Goal: Information Seeking & Learning: Learn about a topic

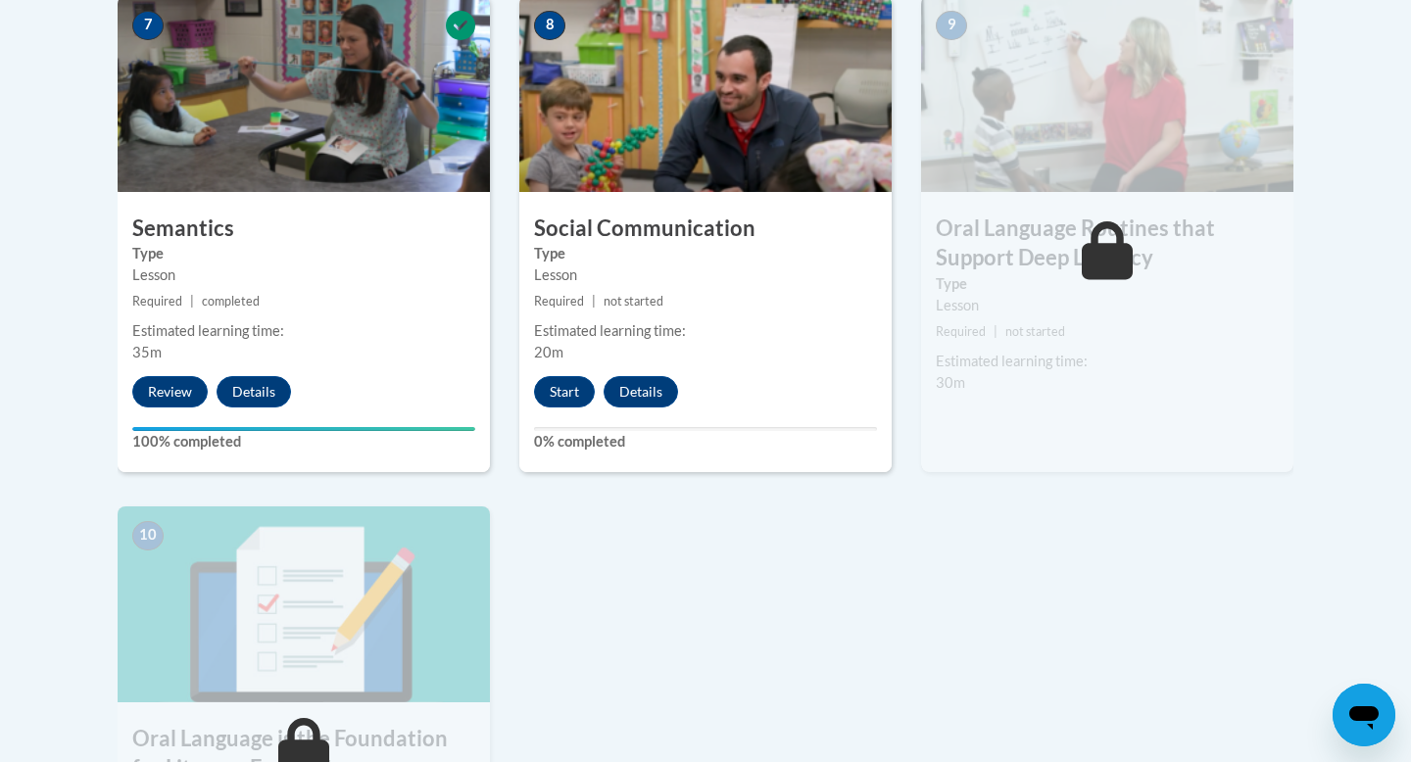
scroll to position [1767, 0]
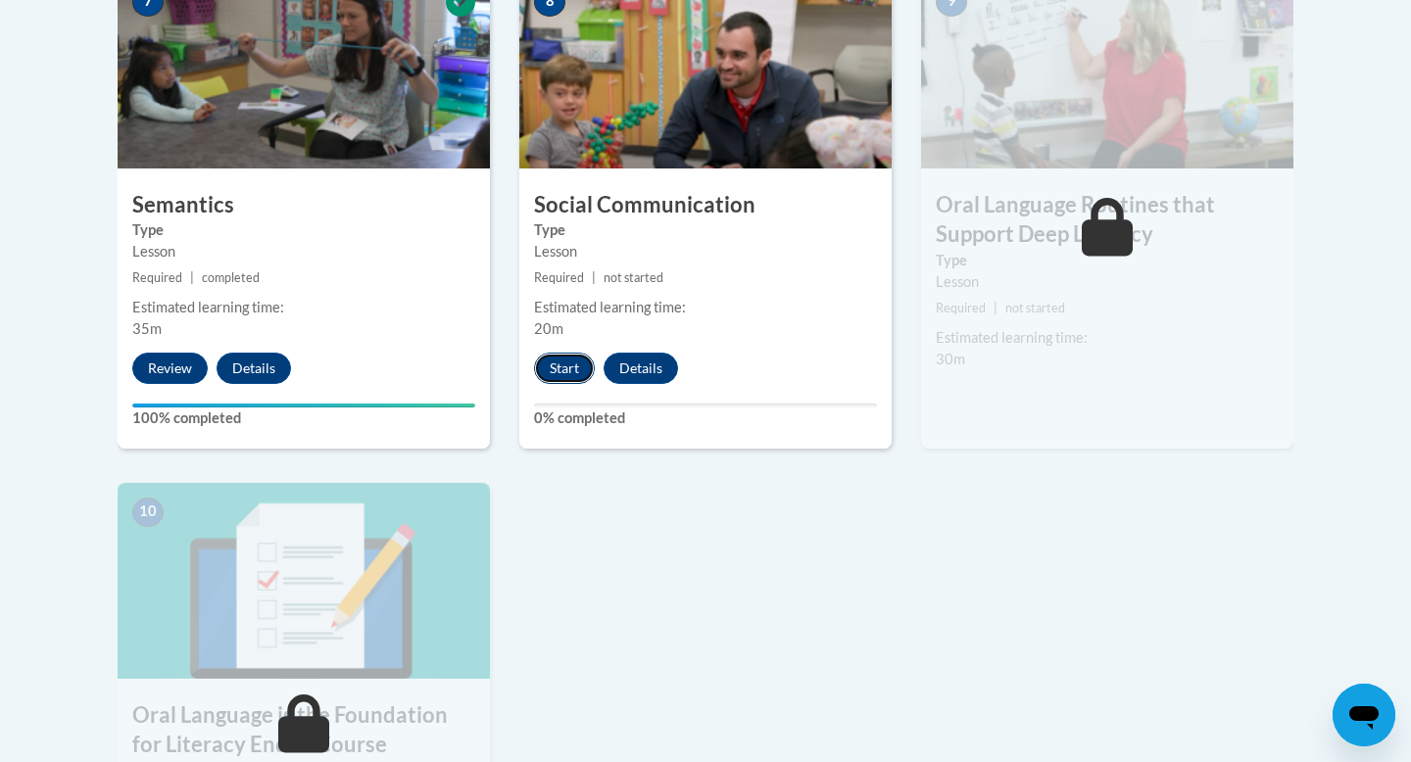
click at [561, 372] on button "Start" at bounding box center [564, 368] width 61 height 31
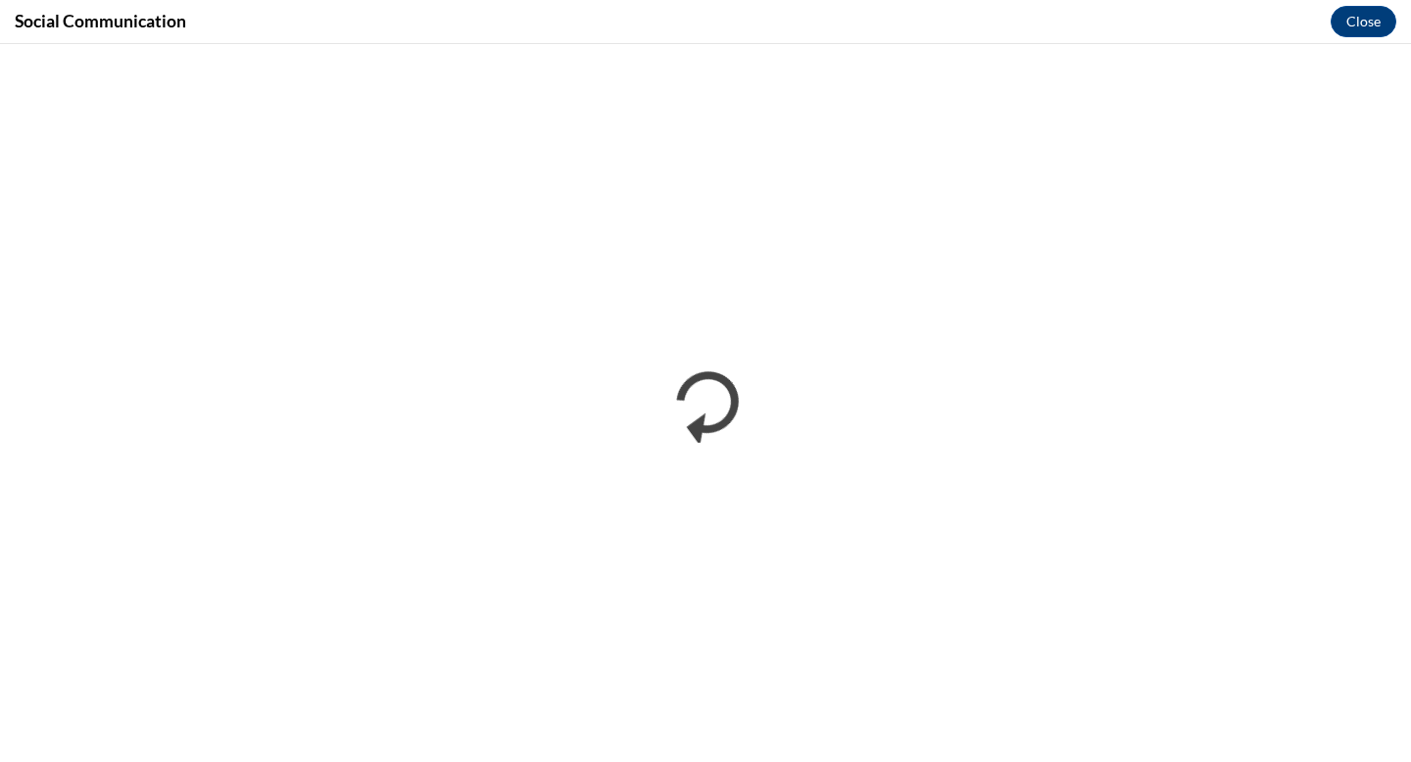
scroll to position [0, 0]
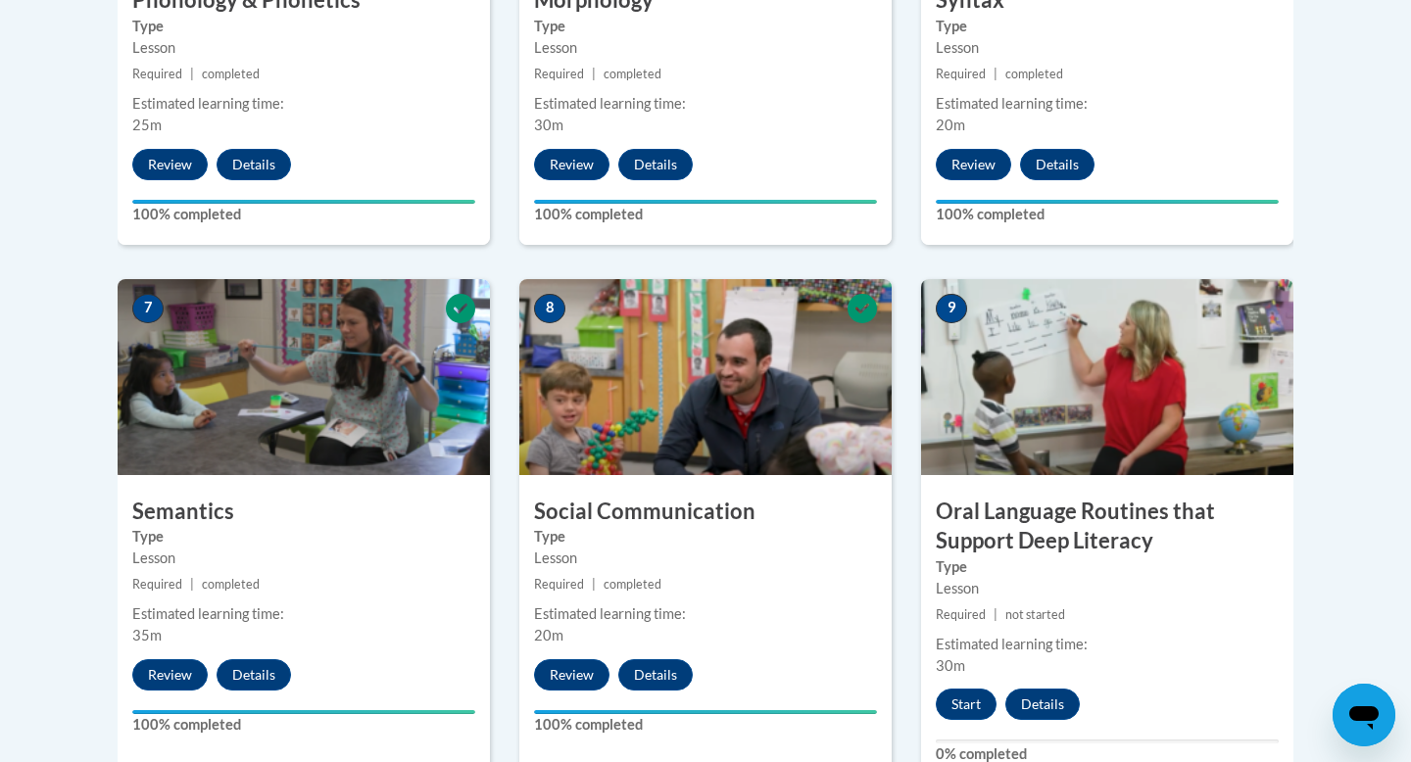
scroll to position [1600, 0]
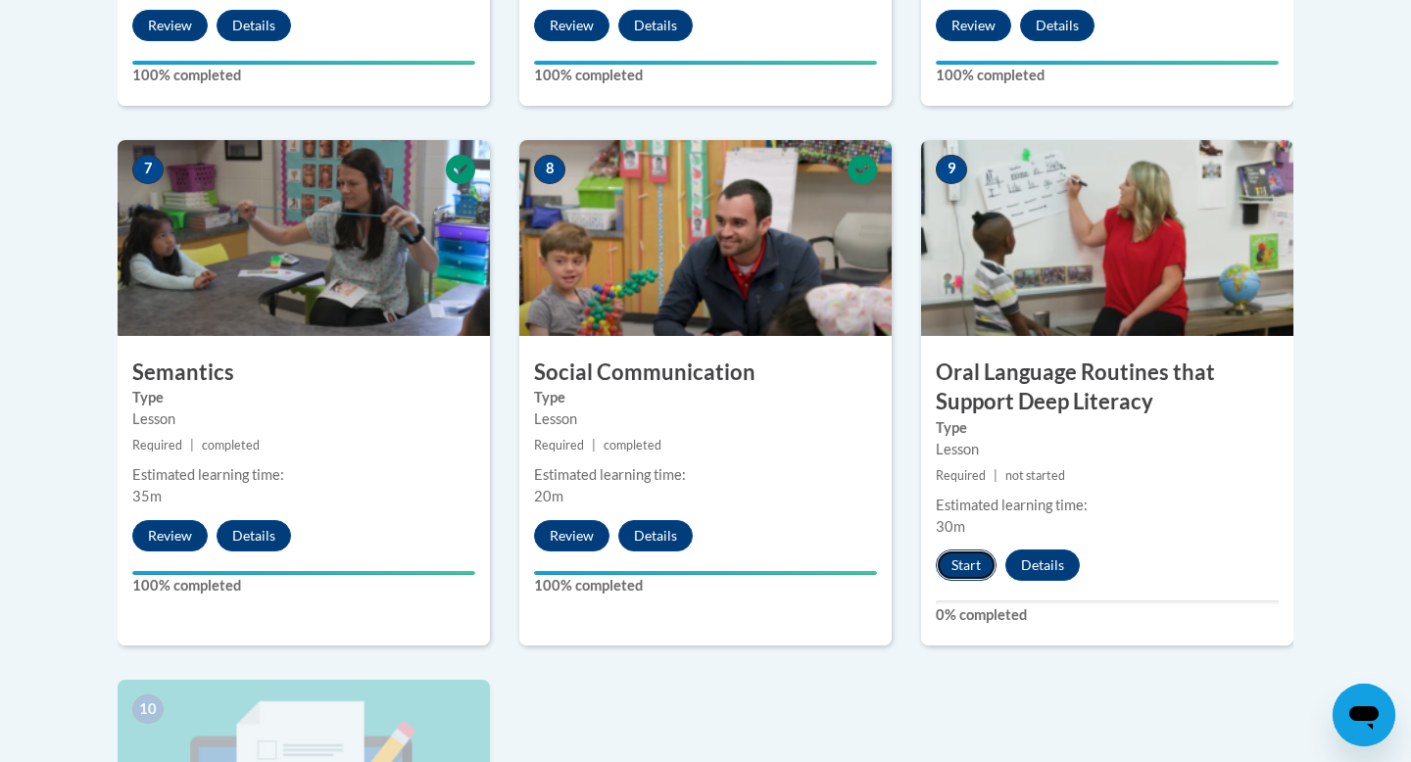
click at [964, 554] on button "Start" at bounding box center [966, 565] width 61 height 31
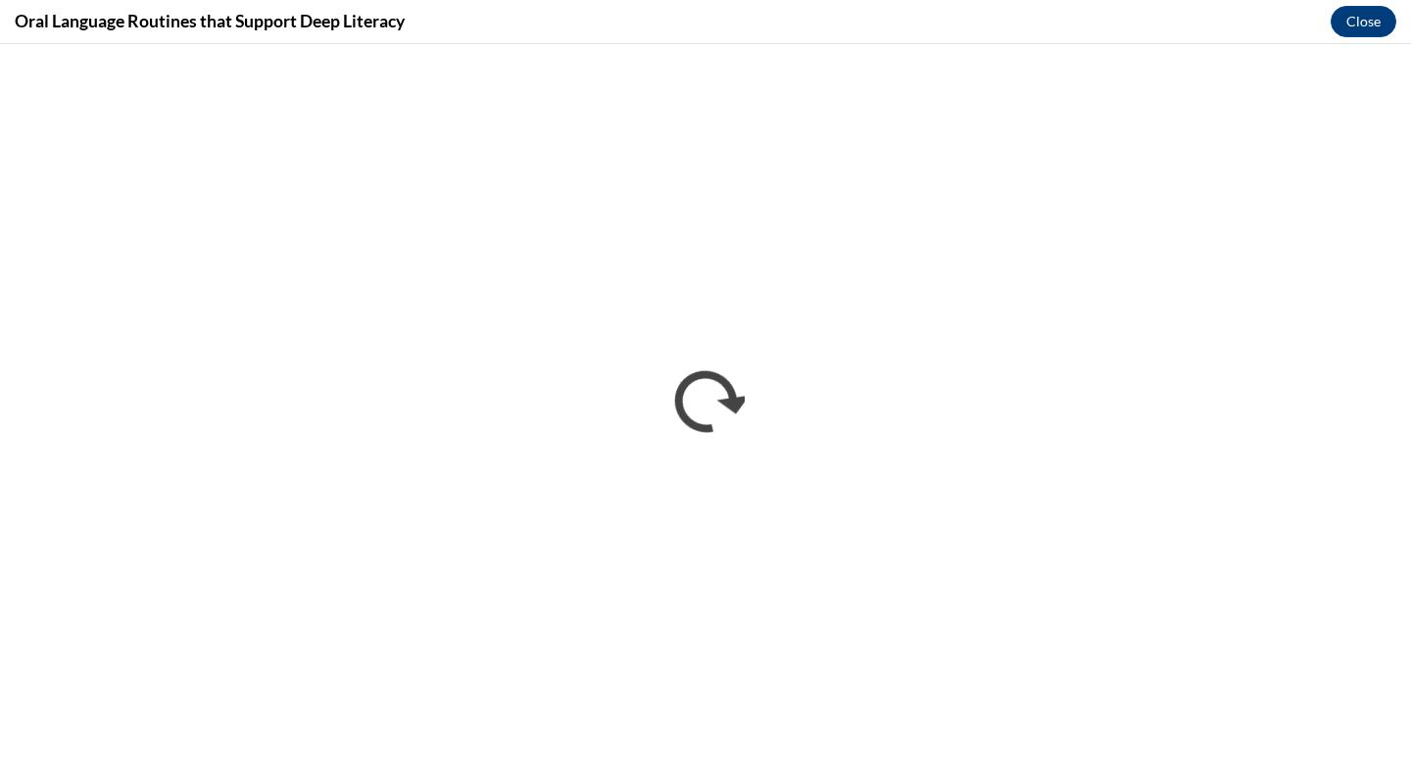
scroll to position [0, 0]
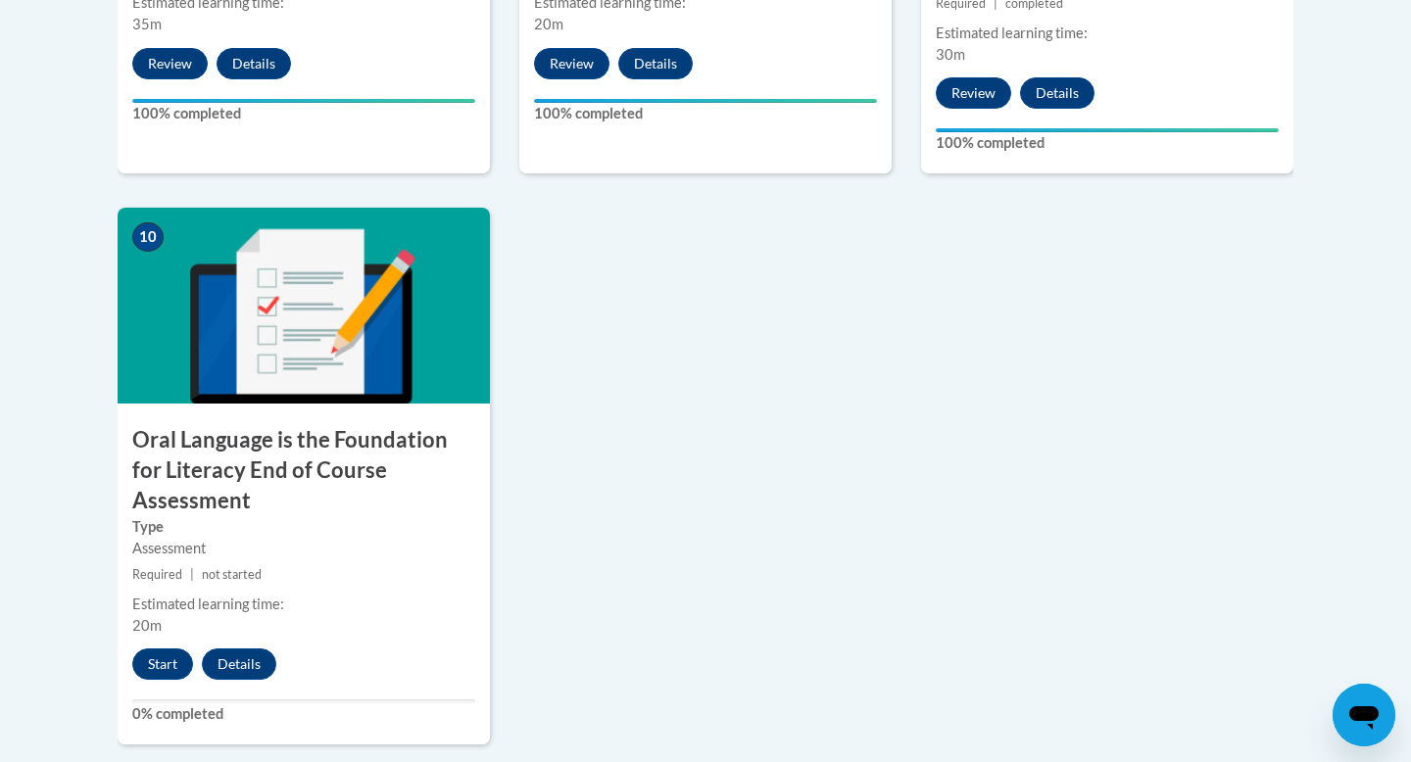
scroll to position [2114, 0]
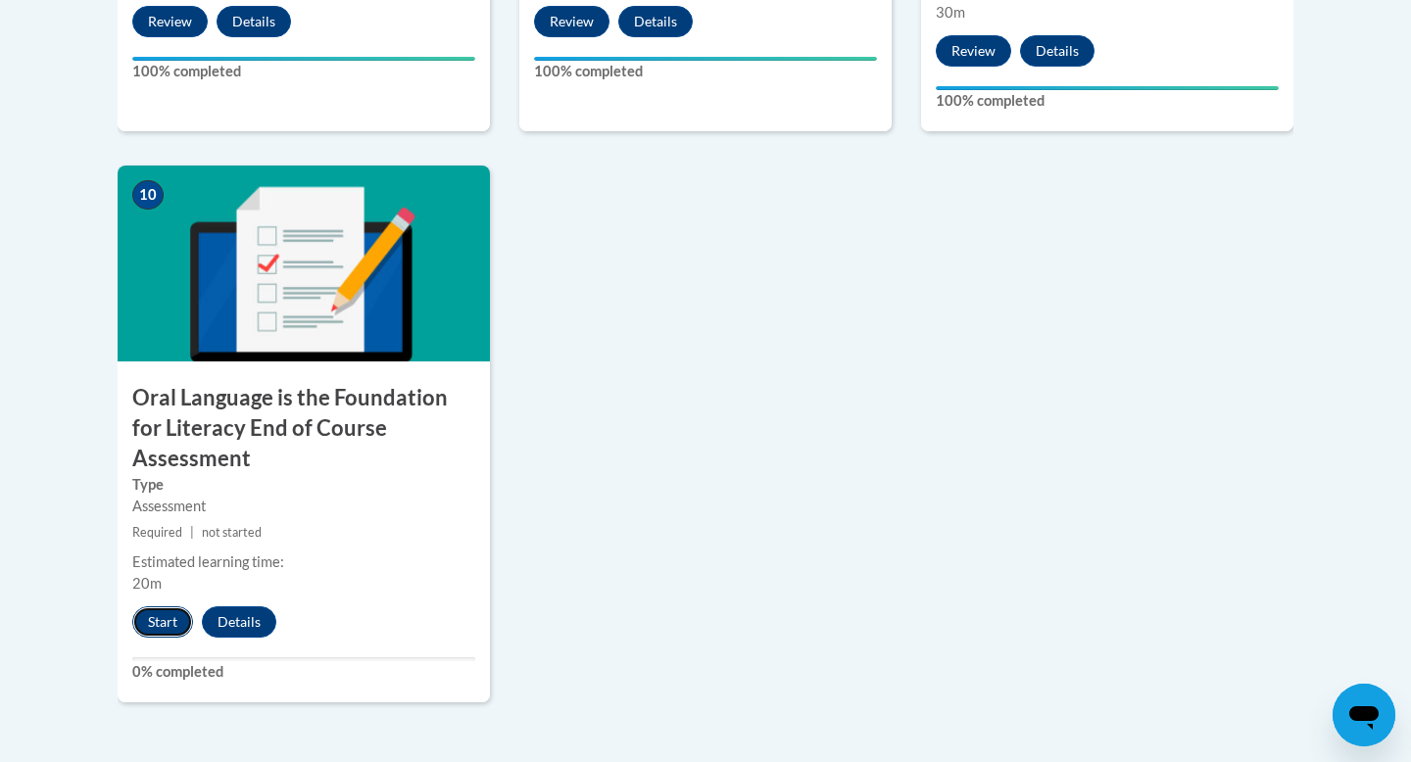
click at [156, 606] on button "Start" at bounding box center [162, 621] width 61 height 31
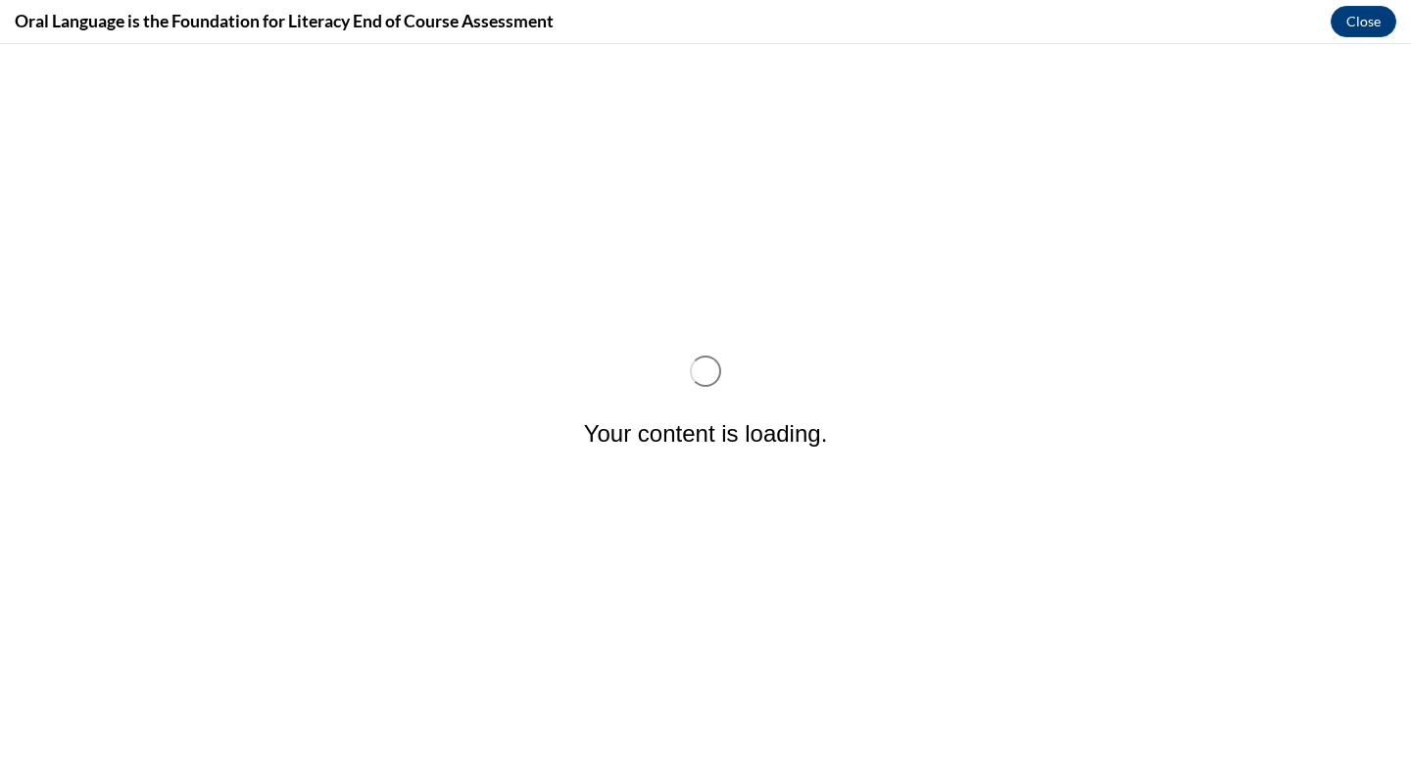
scroll to position [0, 0]
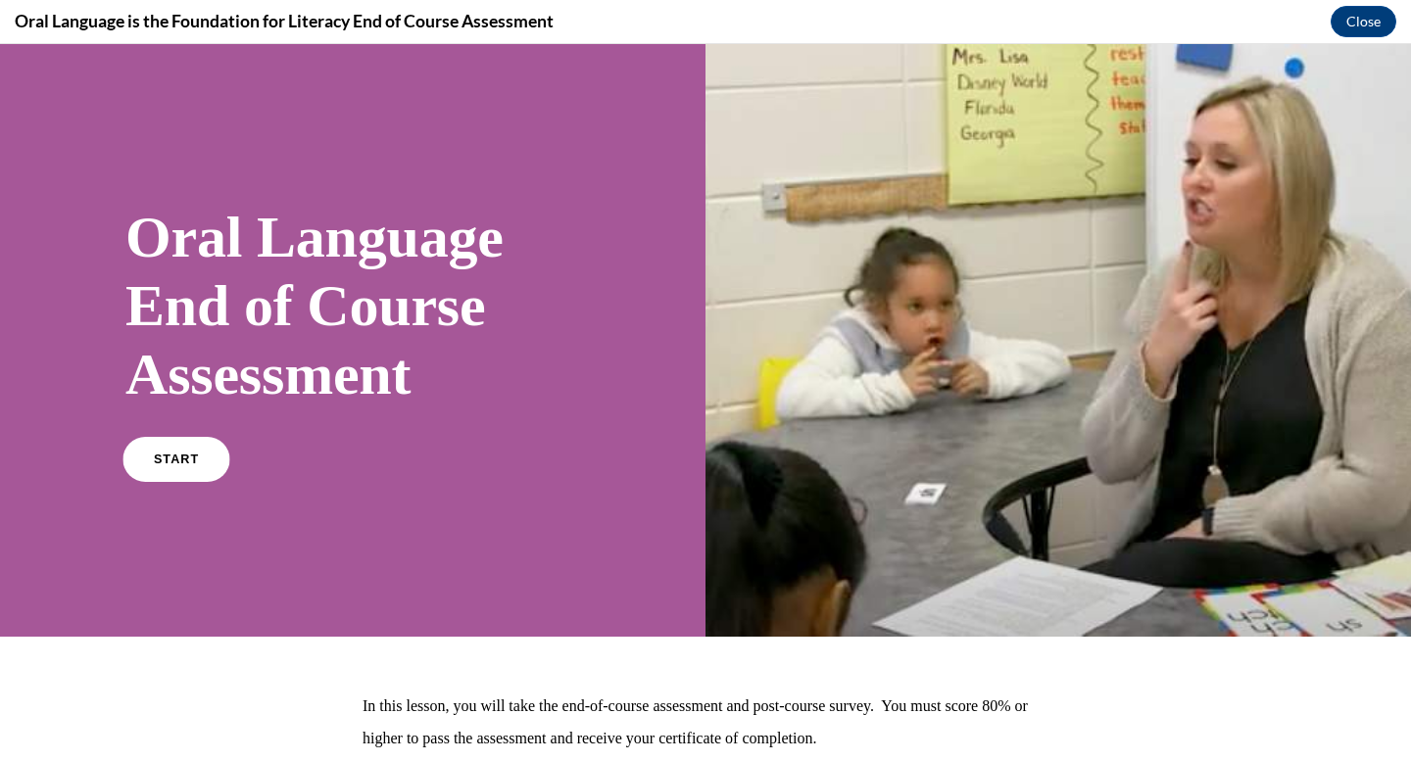
click at [184, 465] on span "START" at bounding box center [176, 460] width 45 height 15
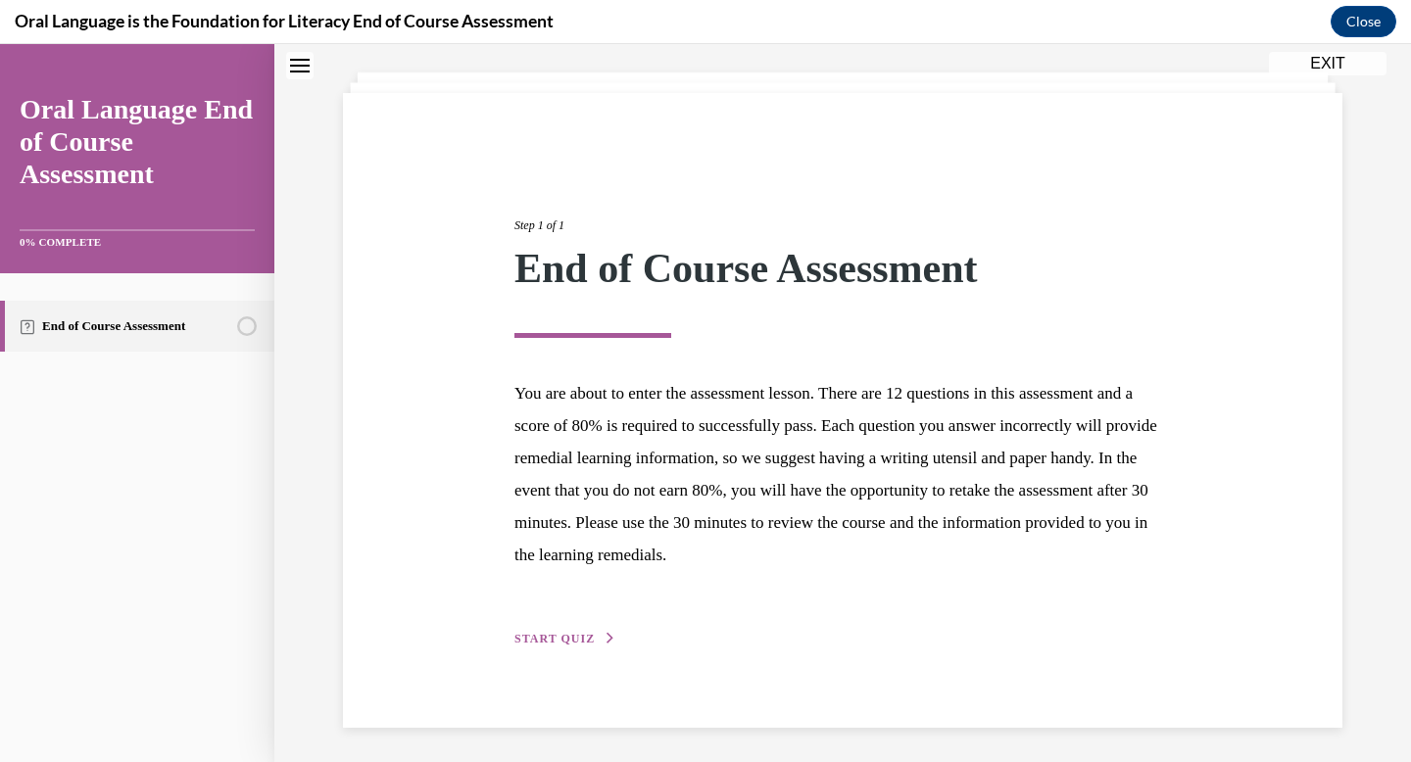
scroll to position [105, 0]
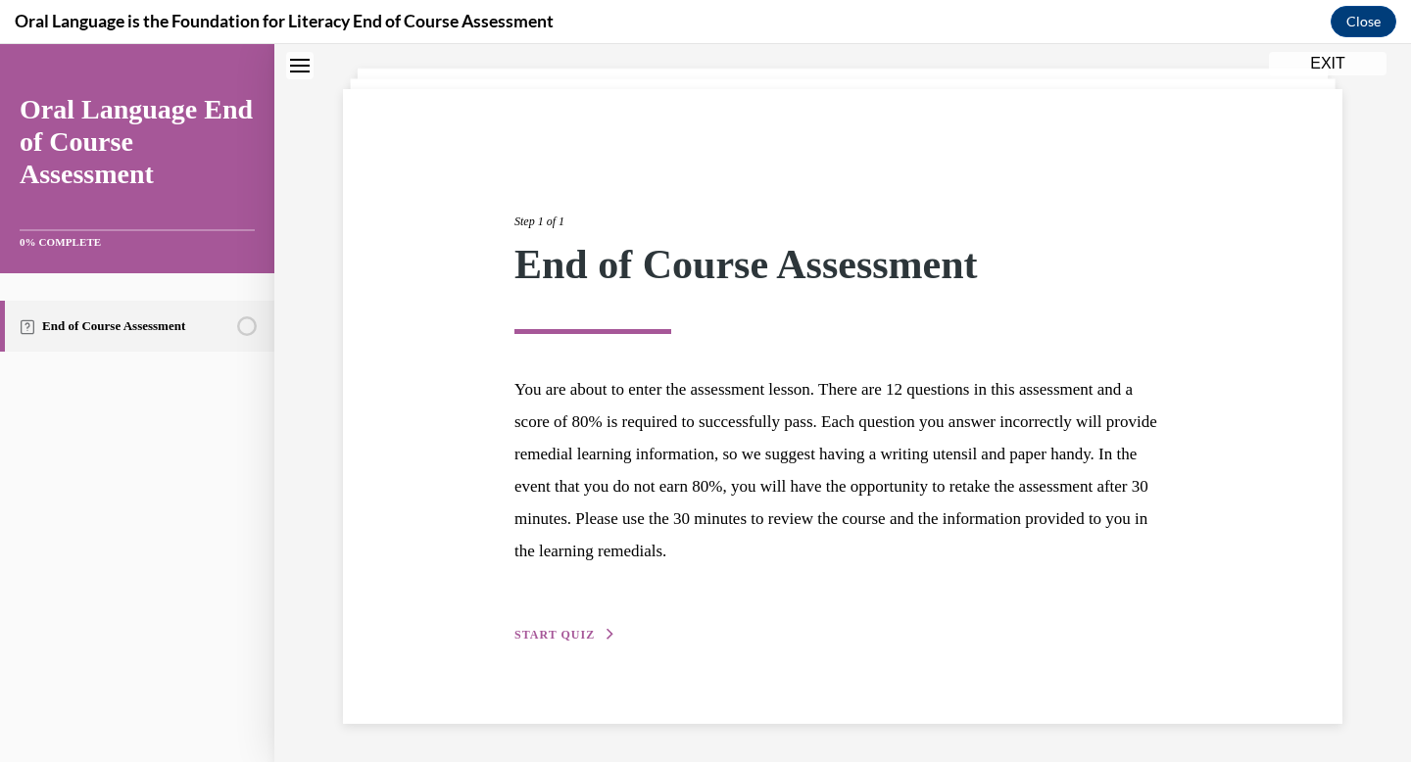
click at [540, 631] on span "START QUIZ" at bounding box center [554, 635] width 80 height 14
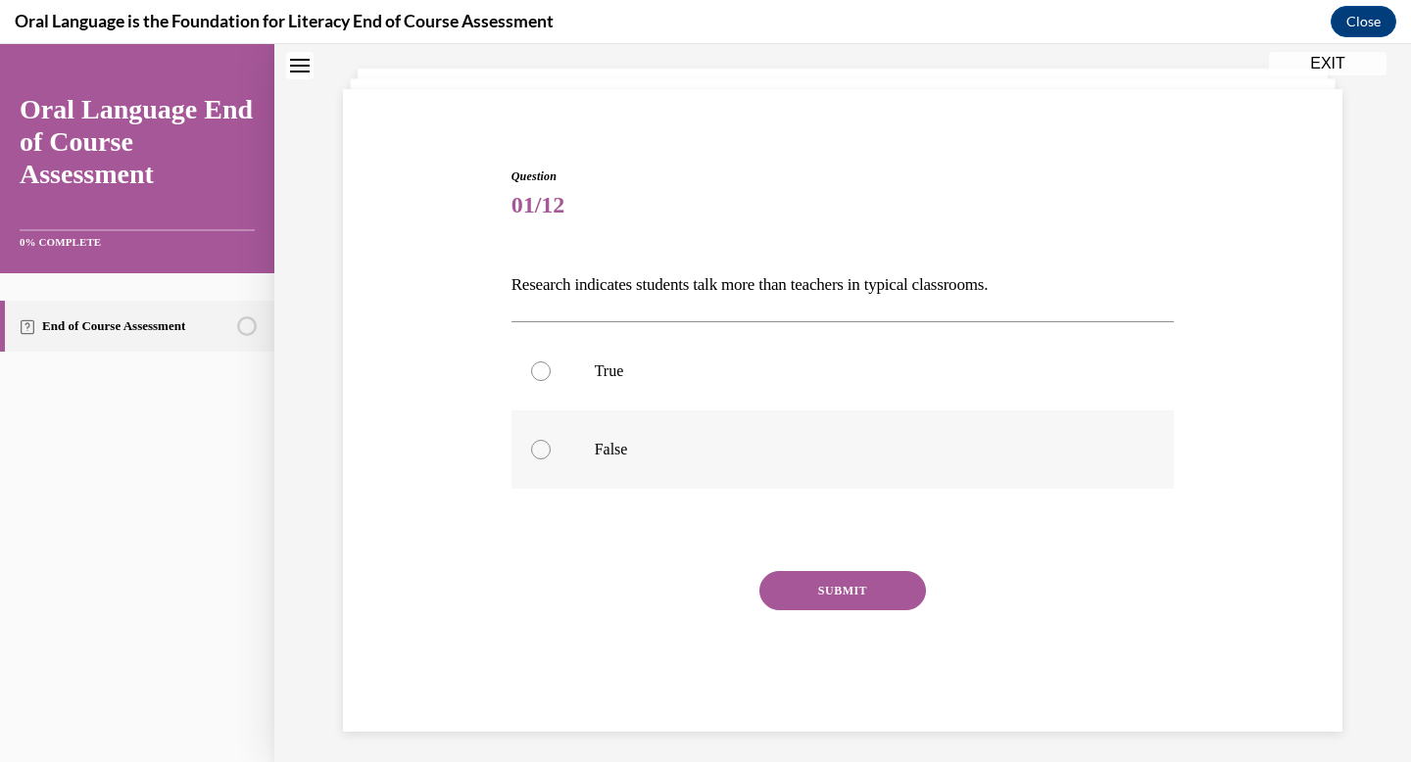
click at [632, 454] on p "False" at bounding box center [860, 450] width 531 height 20
click at [551, 454] on input "False" at bounding box center [541, 450] width 20 height 20
radio input "true"
click at [883, 598] on button "SUBMIT" at bounding box center [842, 590] width 167 height 39
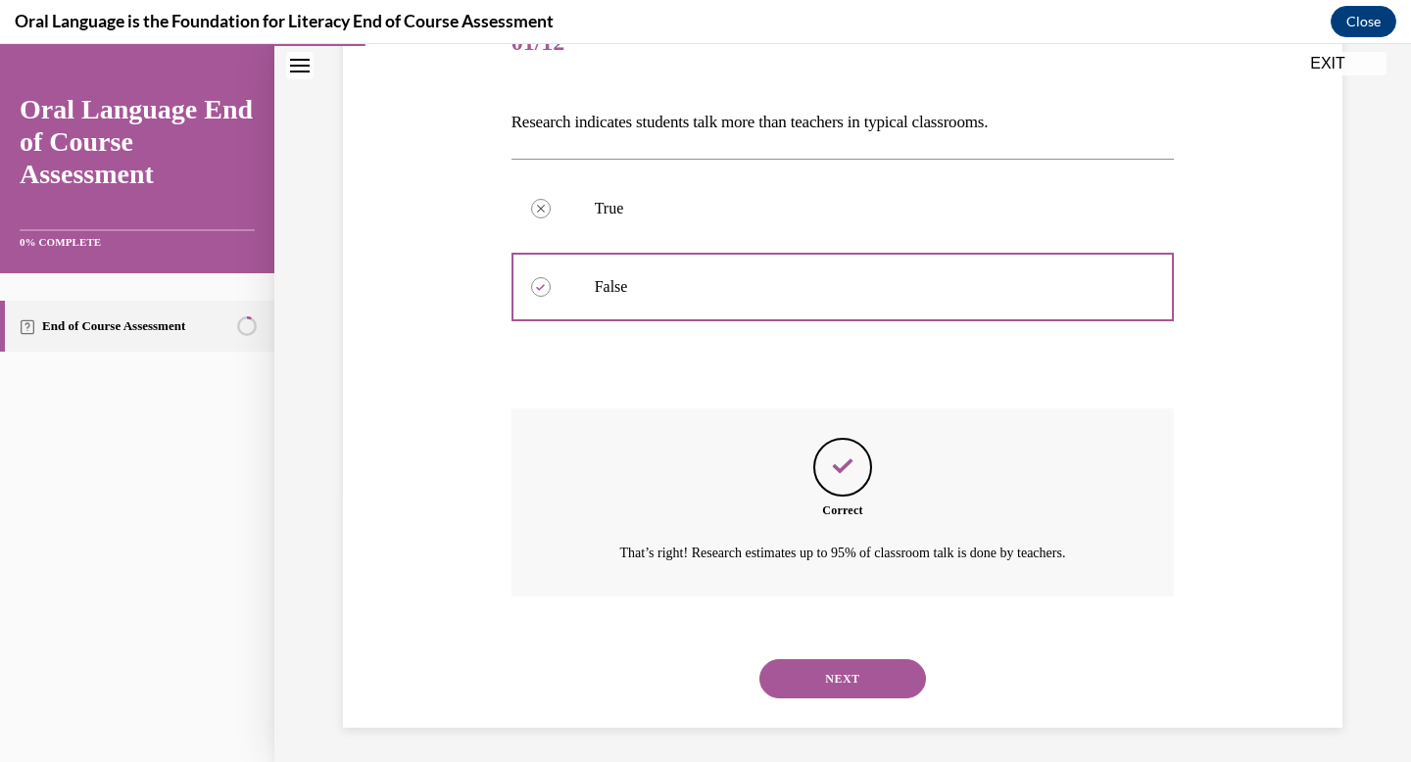
scroll to position [272, 0]
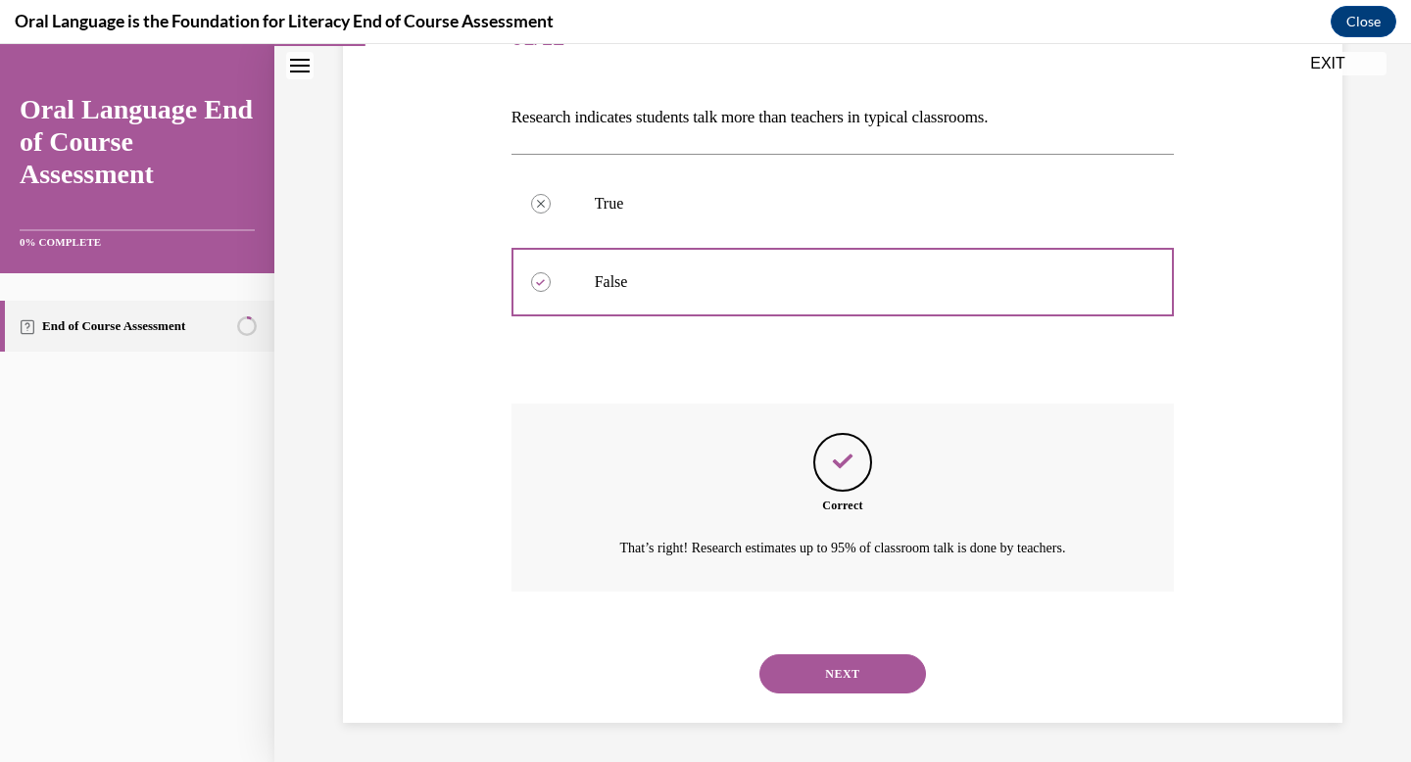
click at [867, 671] on button "NEXT" at bounding box center [842, 673] width 167 height 39
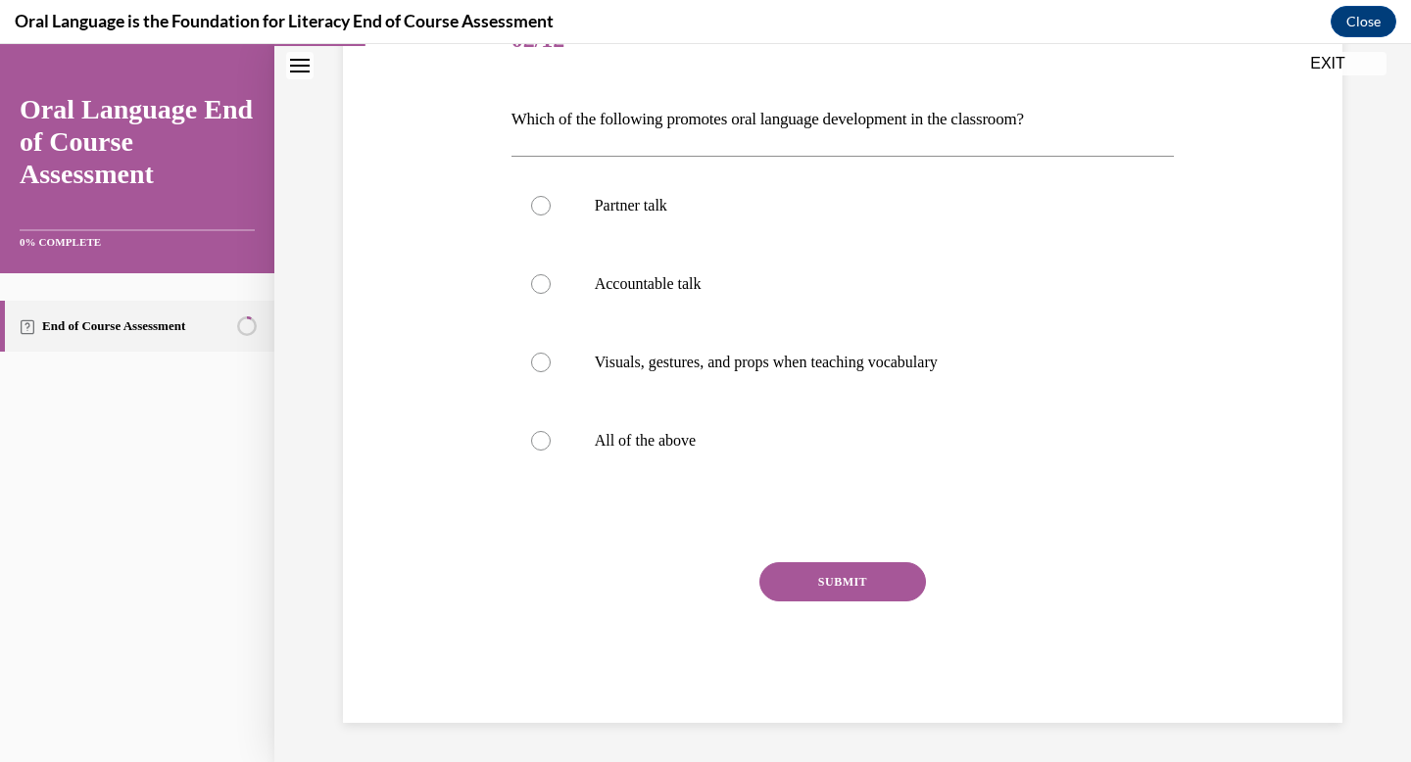
scroll to position [218, 0]
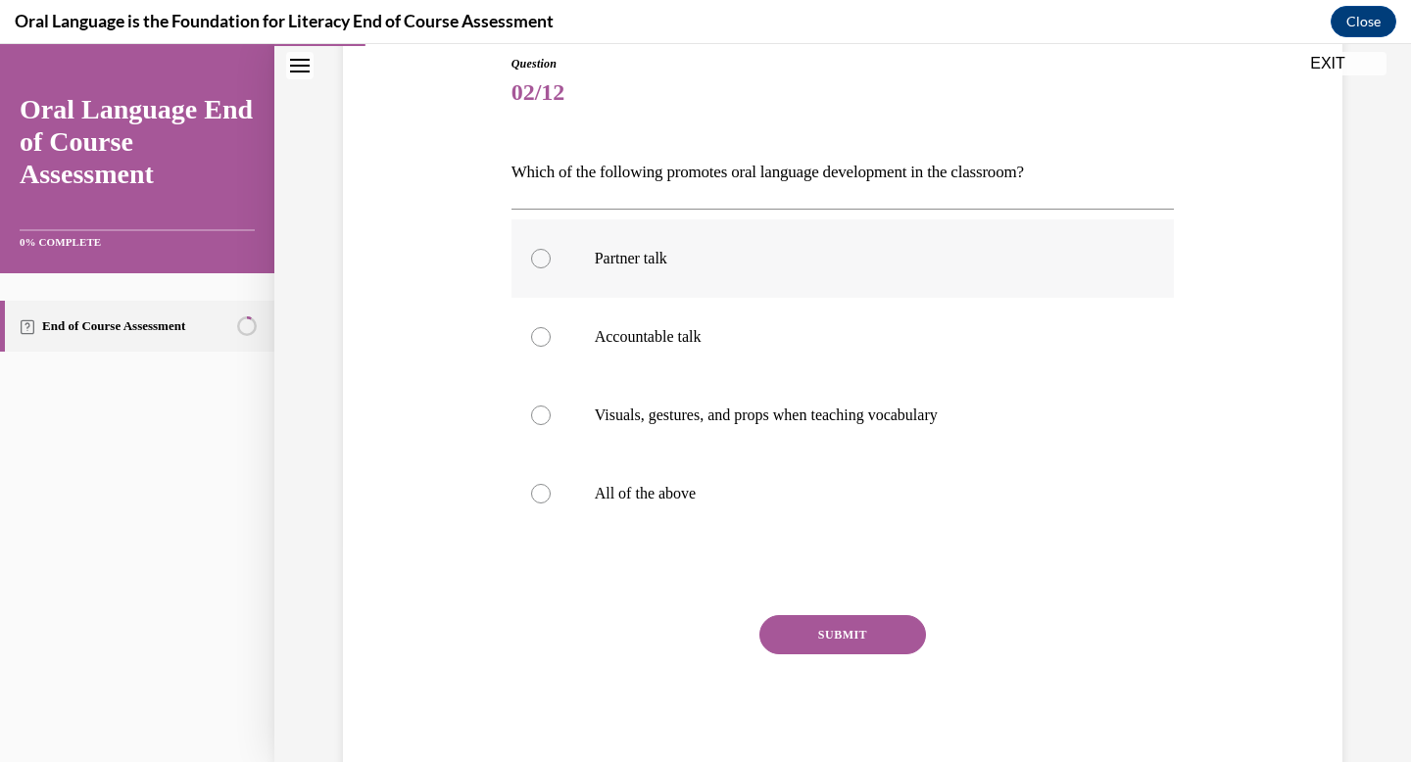
click at [596, 258] on p "Partner talk" at bounding box center [860, 259] width 531 height 20
click at [551, 258] on input "Partner talk" at bounding box center [541, 259] width 20 height 20
radio input "true"
click at [862, 651] on button "SUBMIT" at bounding box center [842, 634] width 167 height 39
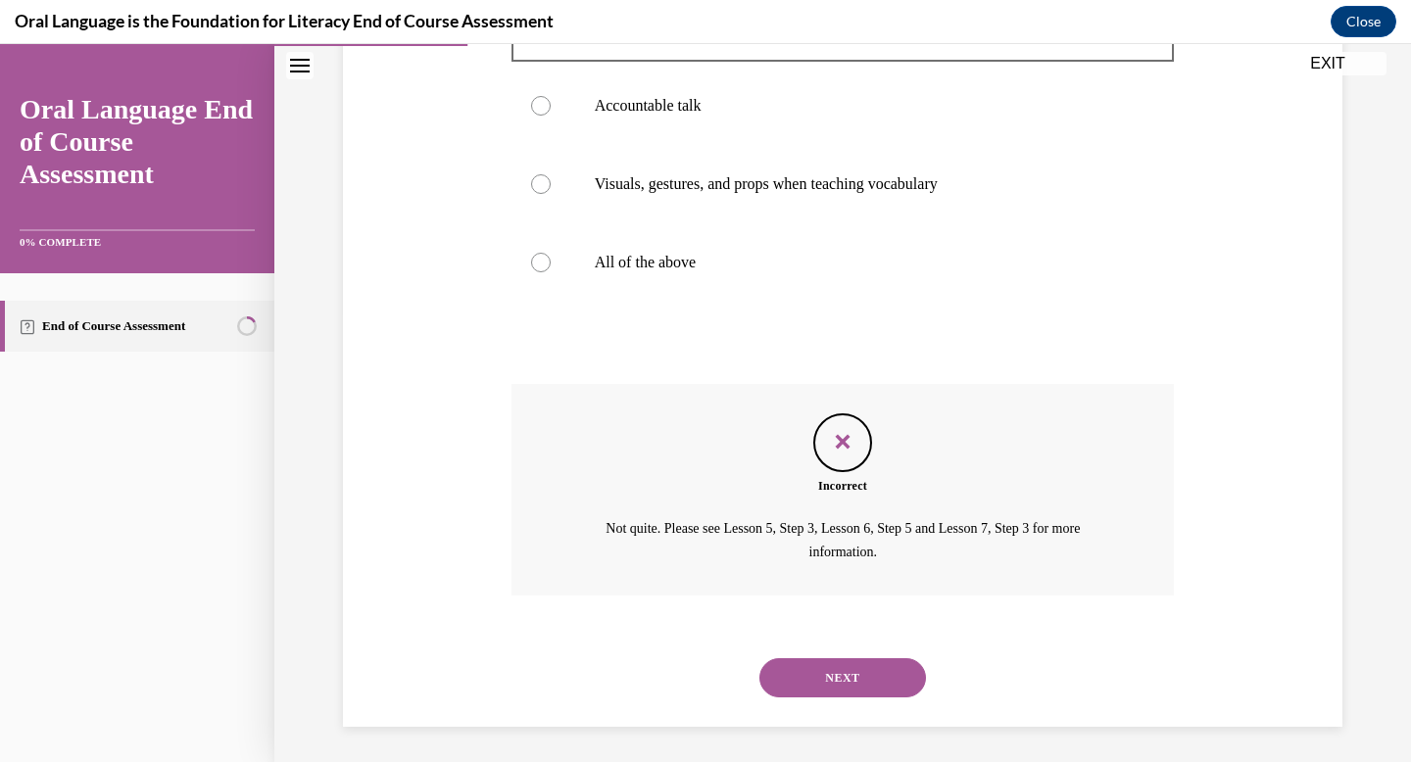
scroll to position [452, 0]
click at [858, 671] on button "NEXT" at bounding box center [842, 674] width 167 height 39
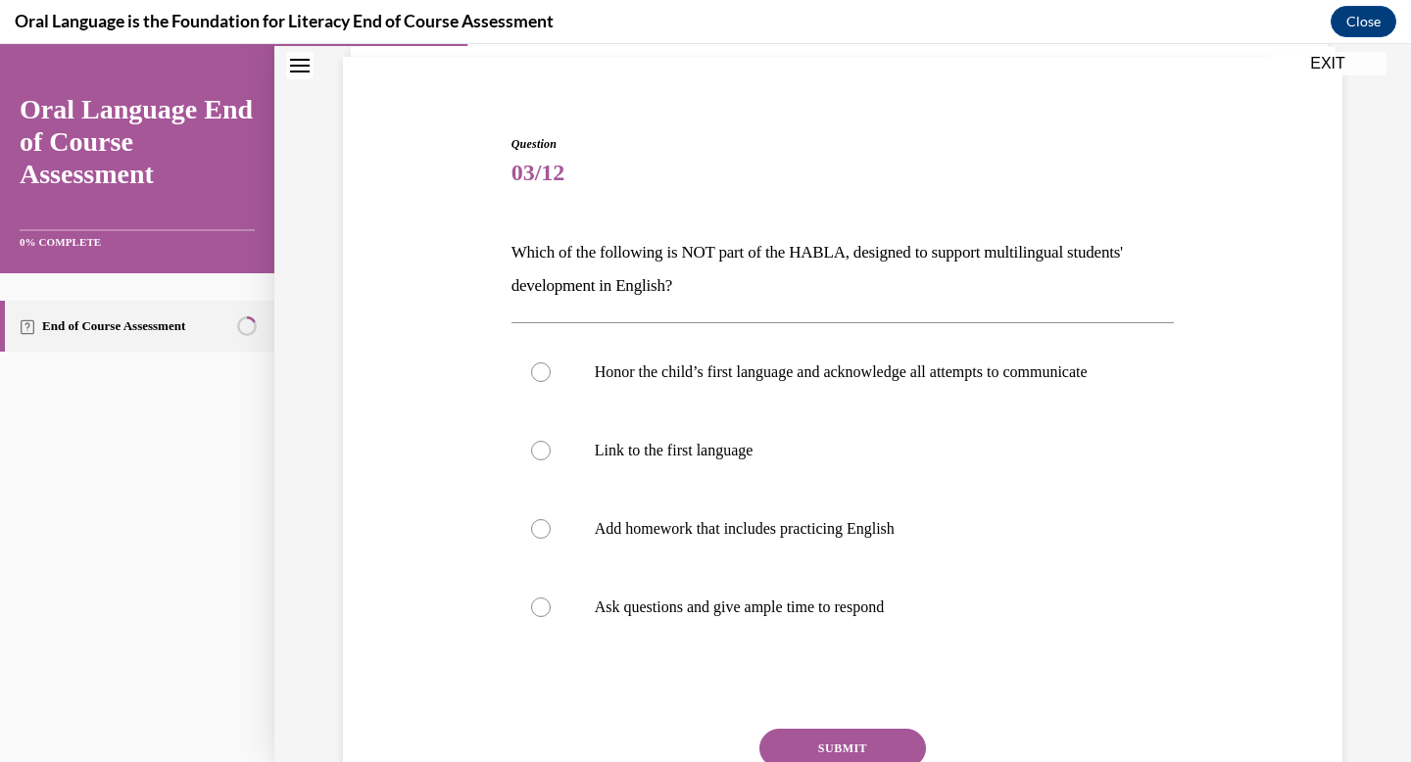
scroll to position [144, 0]
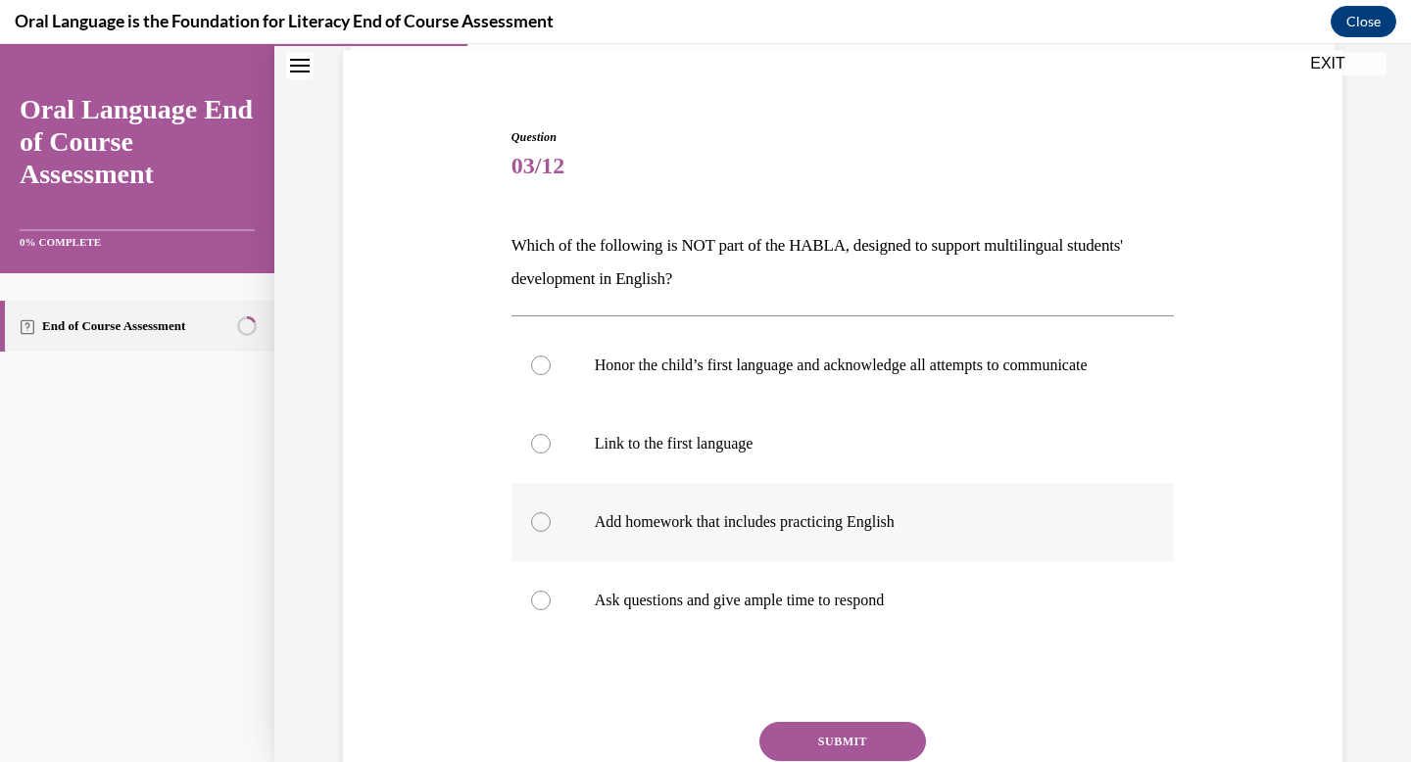
click at [879, 532] on p "Add homework that includes practicing English" at bounding box center [860, 522] width 531 height 20
click at [551, 532] on input "Add homework that includes practicing English" at bounding box center [541, 522] width 20 height 20
radio input "true"
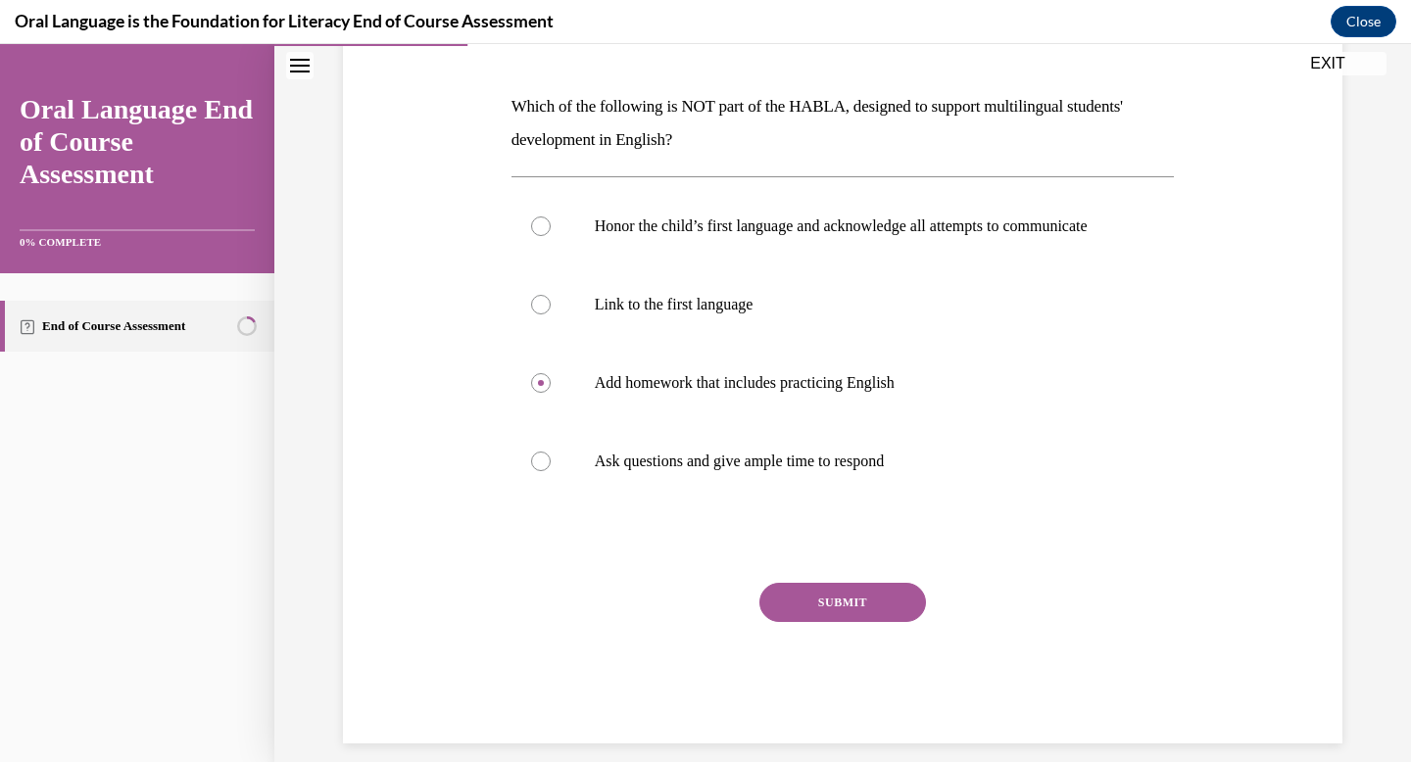
click at [859, 622] on button "SUBMIT" at bounding box center [842, 602] width 167 height 39
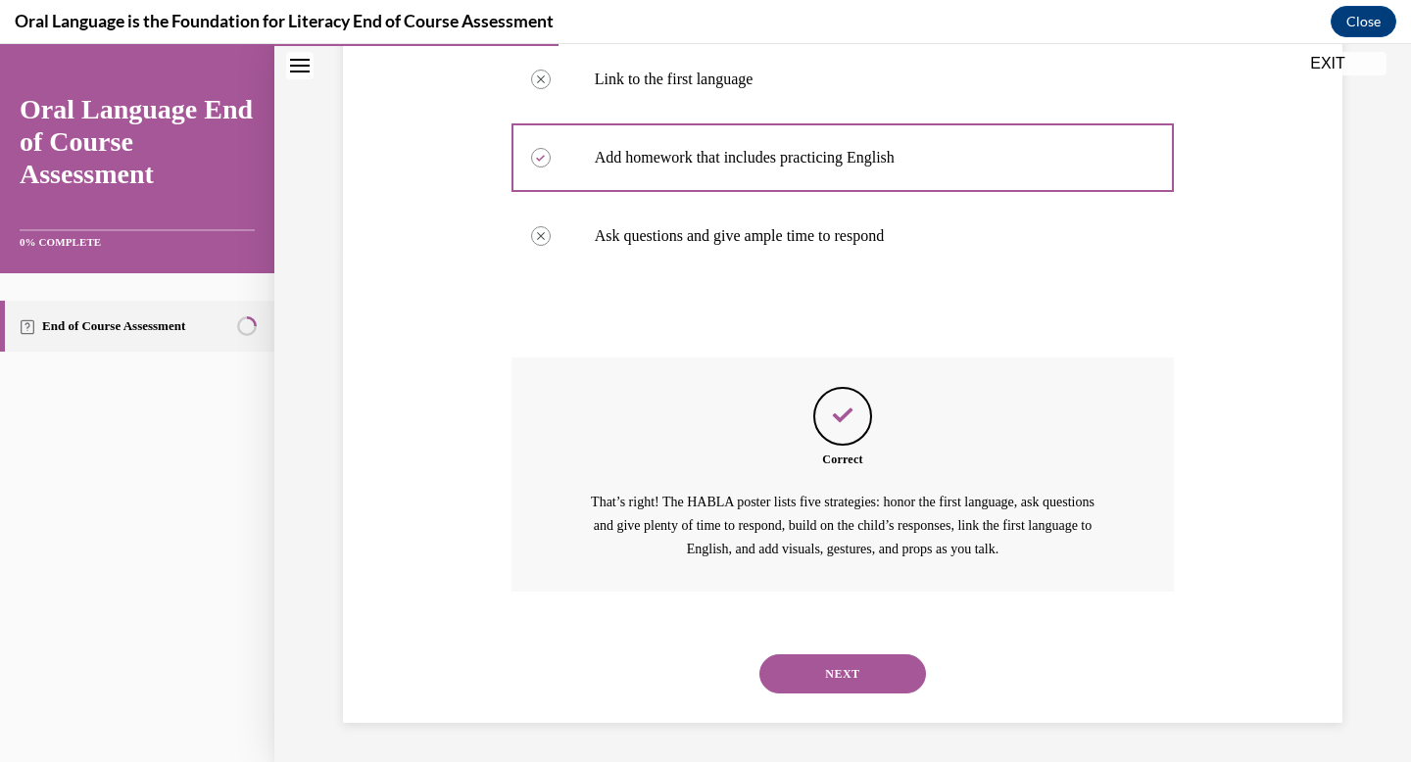
scroll to position [528, 0]
click at [858, 676] on button "NEXT" at bounding box center [842, 673] width 167 height 39
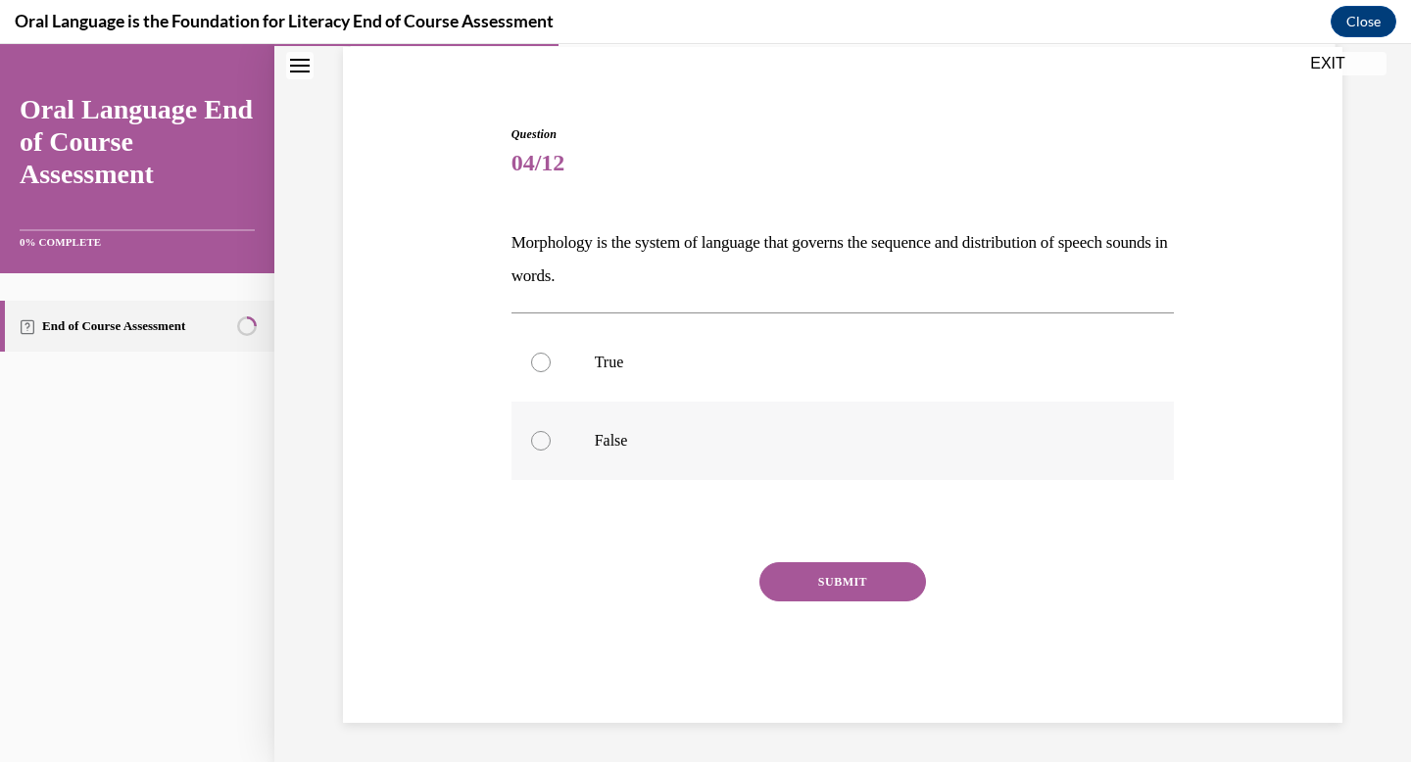
click at [645, 448] on p "False" at bounding box center [860, 441] width 531 height 20
click at [551, 448] on input "False" at bounding box center [541, 441] width 20 height 20
radio input "true"
click at [864, 584] on button "SUBMIT" at bounding box center [842, 581] width 167 height 39
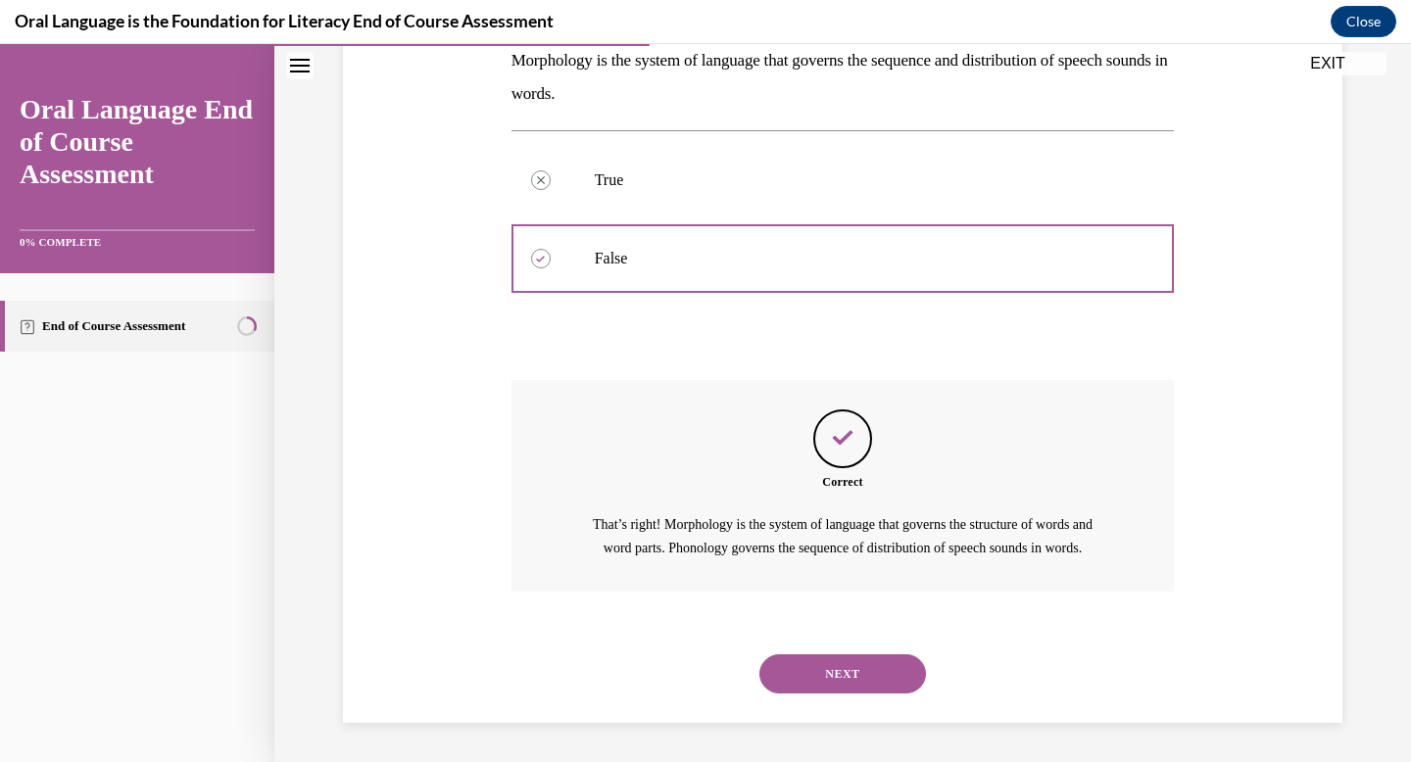
scroll to position [352, 0]
click at [859, 669] on button "NEXT" at bounding box center [842, 673] width 167 height 39
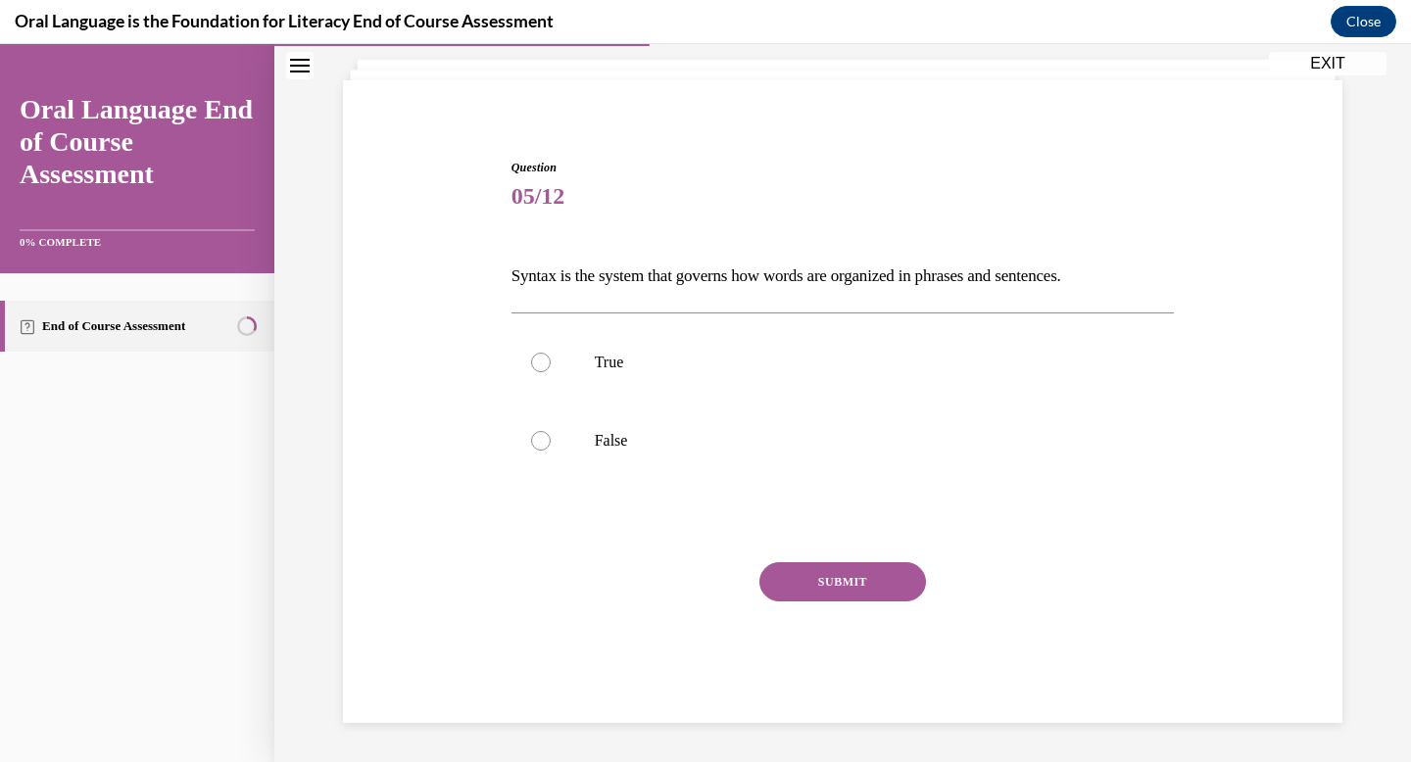
scroll to position [114, 0]
click at [682, 354] on p "True" at bounding box center [860, 363] width 531 height 20
click at [551, 354] on input "True" at bounding box center [541, 363] width 20 height 20
radio input "true"
click at [846, 589] on button "SUBMIT" at bounding box center [842, 581] width 167 height 39
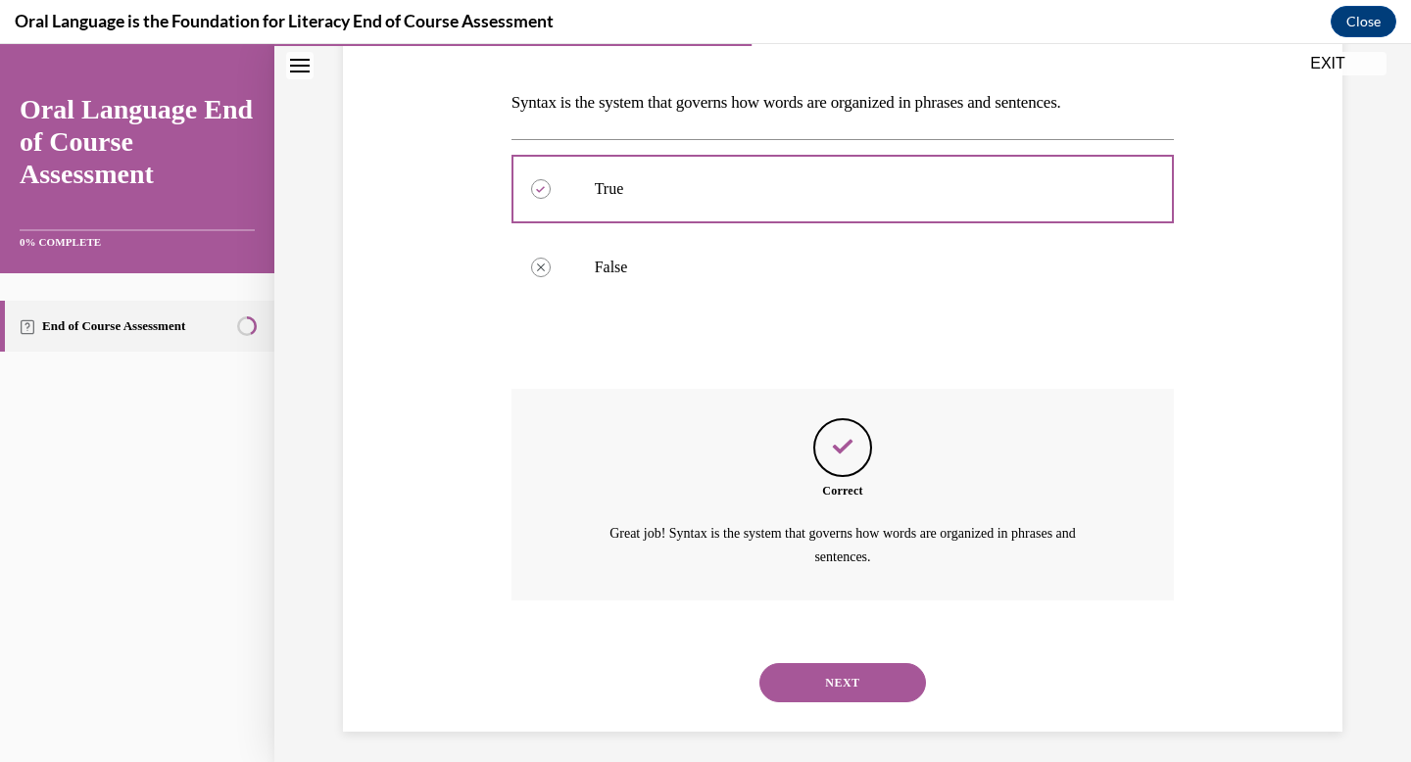
scroll to position [295, 0]
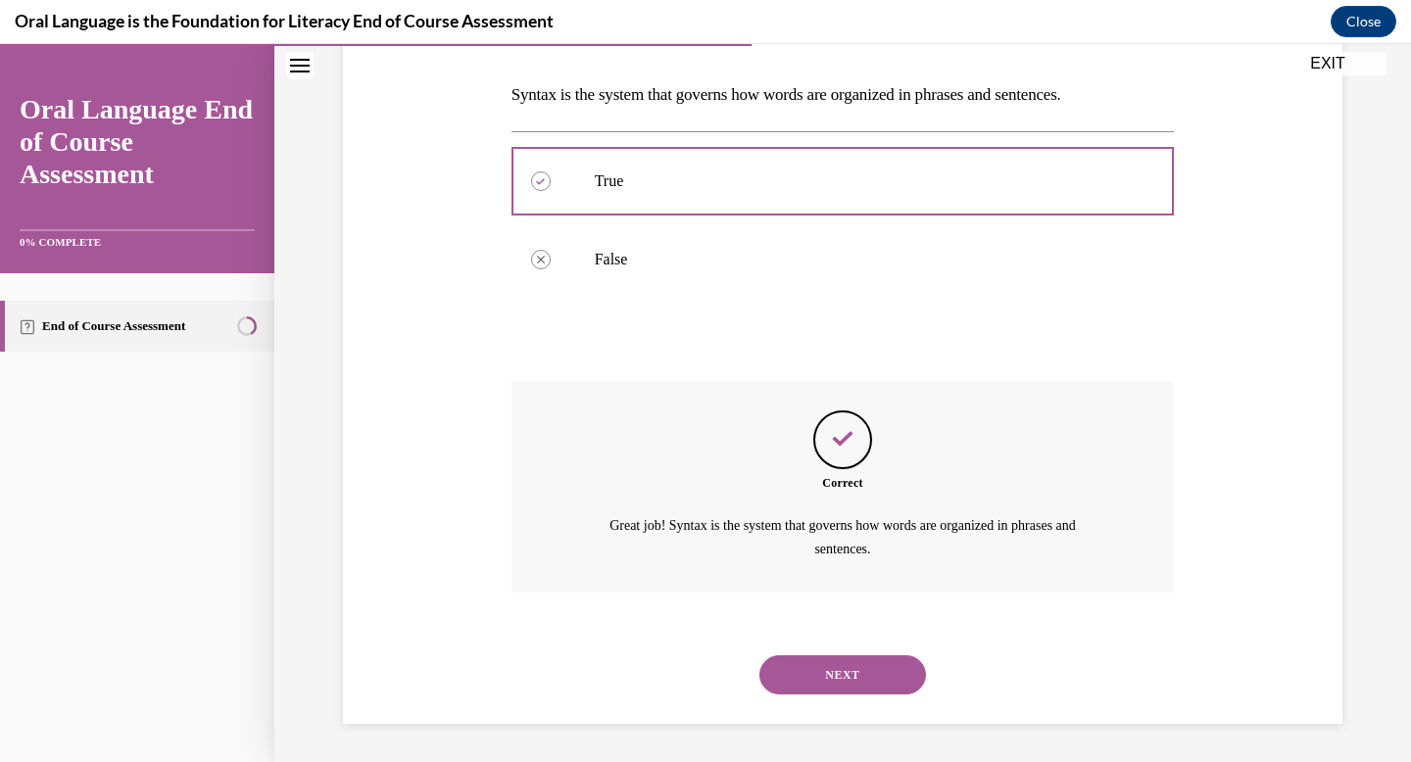
click at [873, 674] on button "NEXT" at bounding box center [842, 674] width 167 height 39
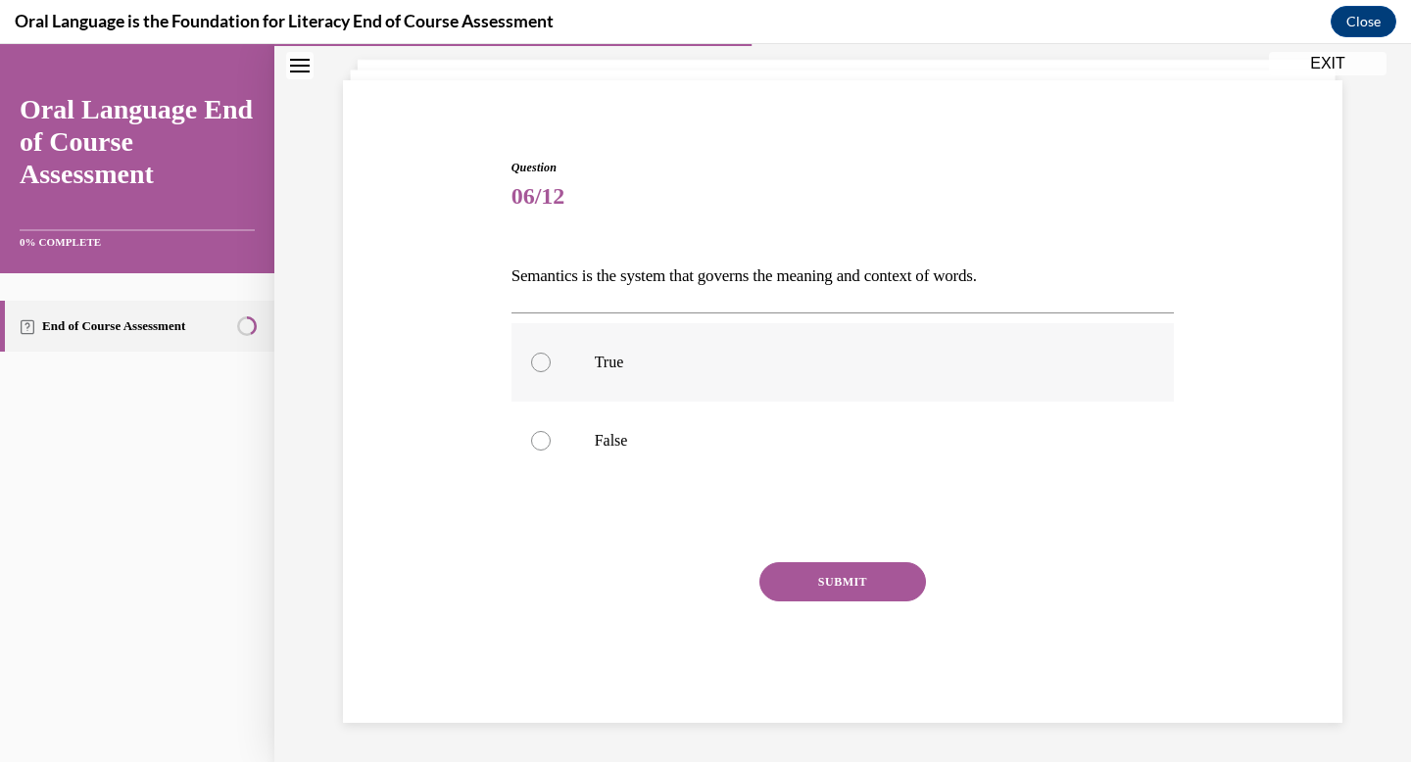
click at [689, 355] on p "True" at bounding box center [860, 363] width 531 height 20
click at [551, 355] on input "True" at bounding box center [541, 363] width 20 height 20
radio input "true"
click at [901, 576] on button "SUBMIT" at bounding box center [842, 581] width 167 height 39
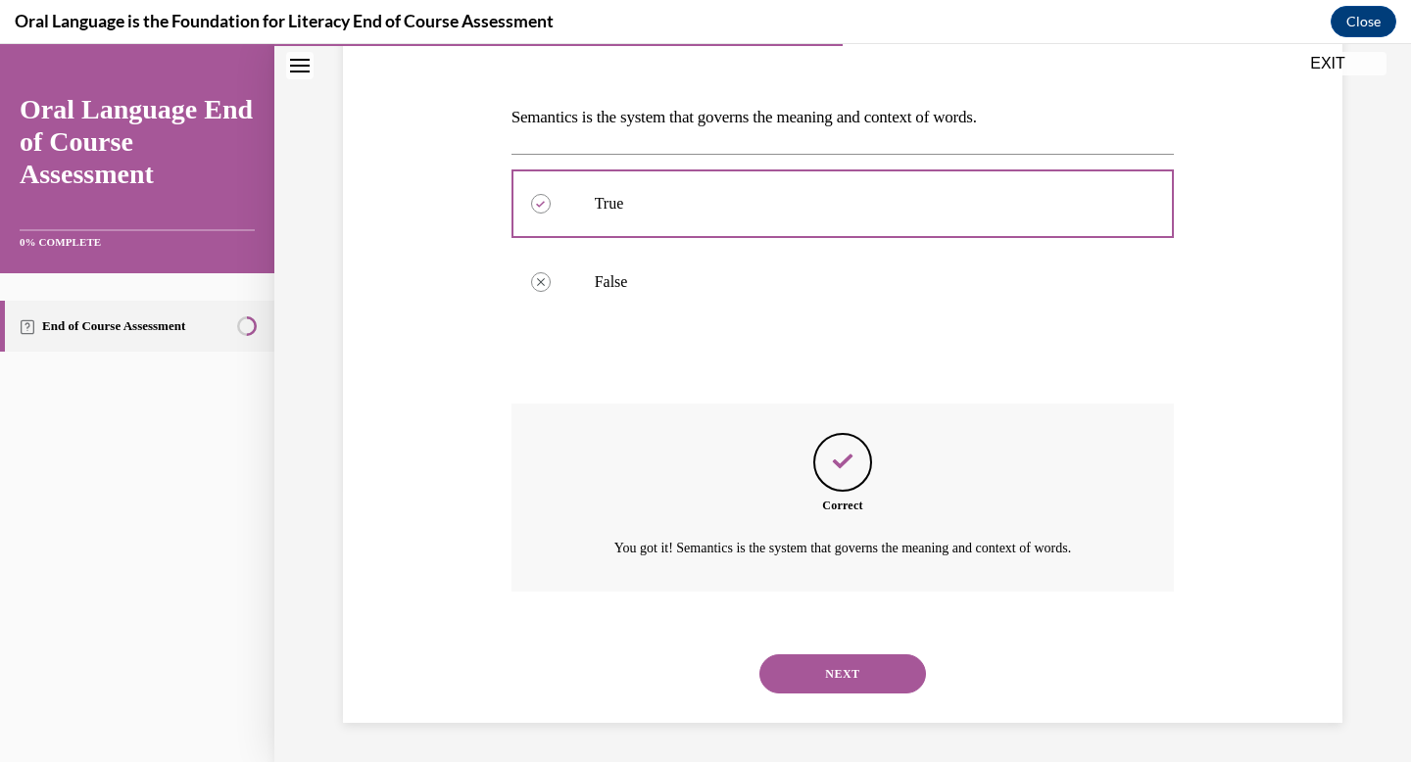
click at [862, 670] on button "NEXT" at bounding box center [842, 673] width 167 height 39
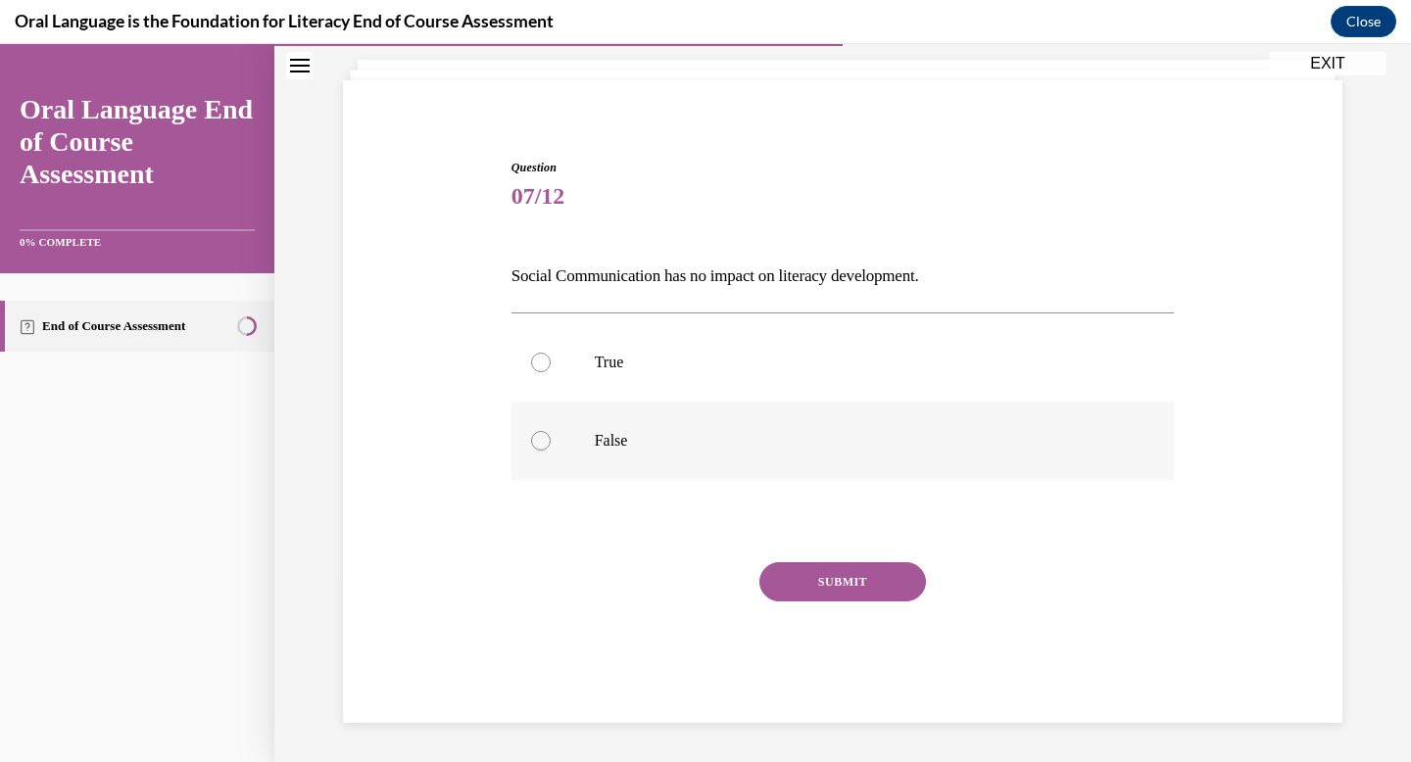
click at [674, 444] on p "False" at bounding box center [860, 441] width 531 height 20
click at [551, 444] on input "False" at bounding box center [541, 441] width 20 height 20
radio input "true"
click at [846, 577] on button "SUBMIT" at bounding box center [842, 581] width 167 height 39
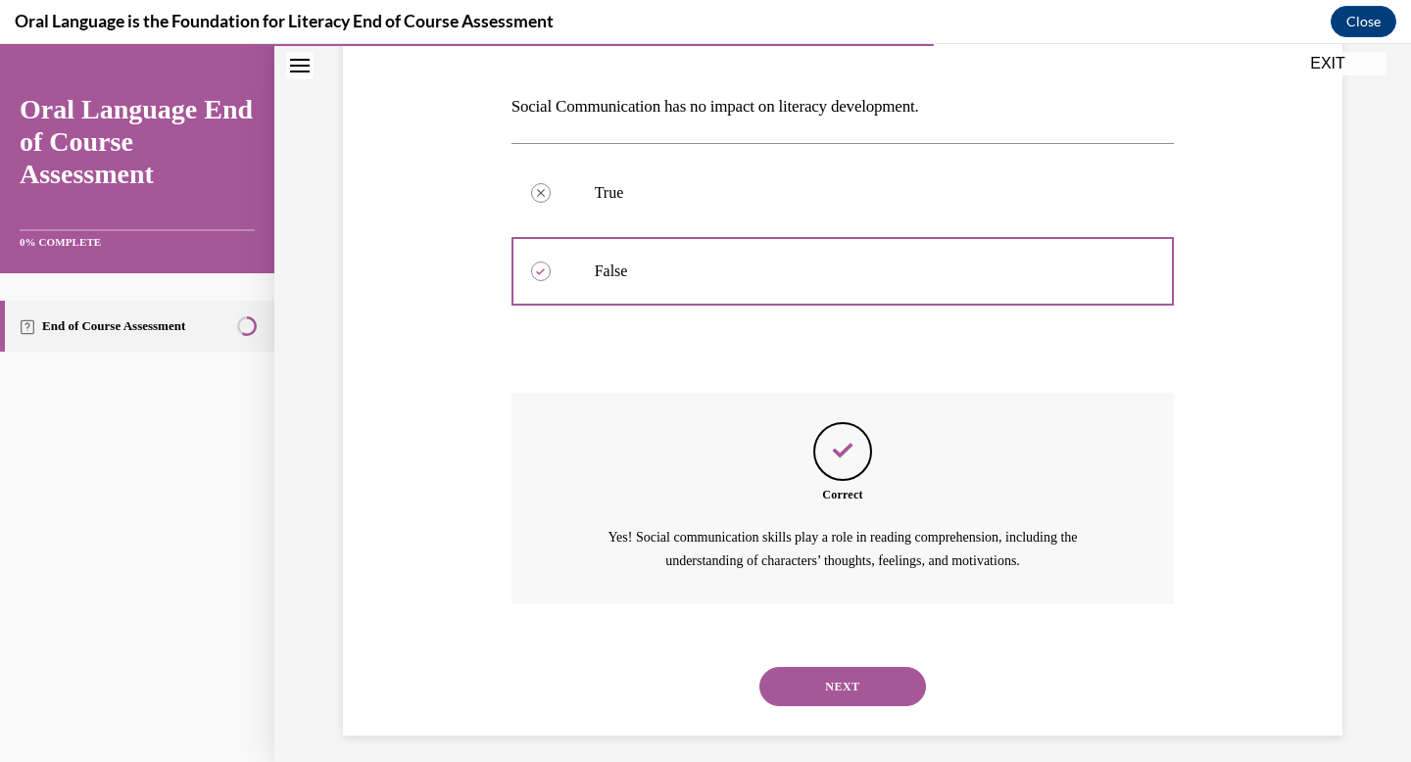
scroll to position [295, 0]
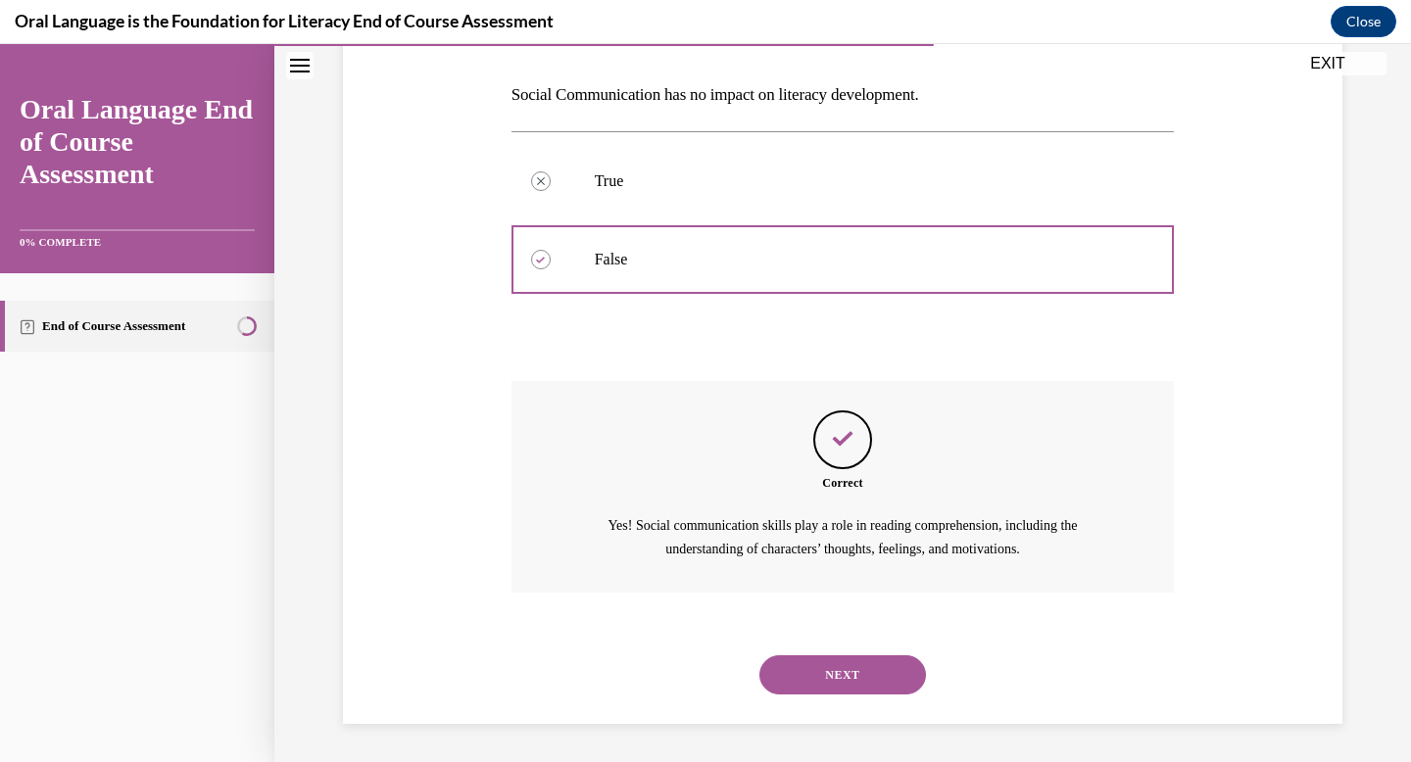
click at [874, 666] on button "NEXT" at bounding box center [842, 674] width 167 height 39
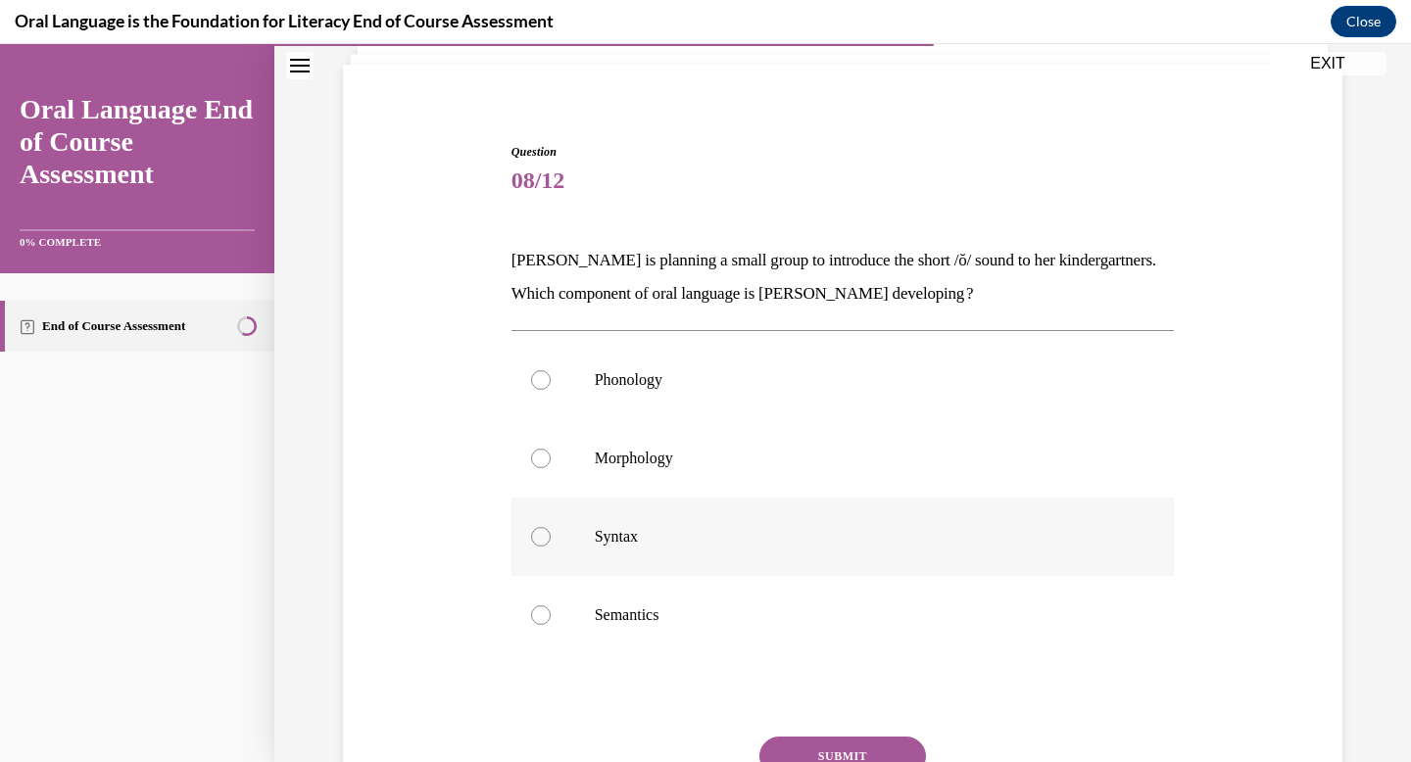
scroll to position [137, 0]
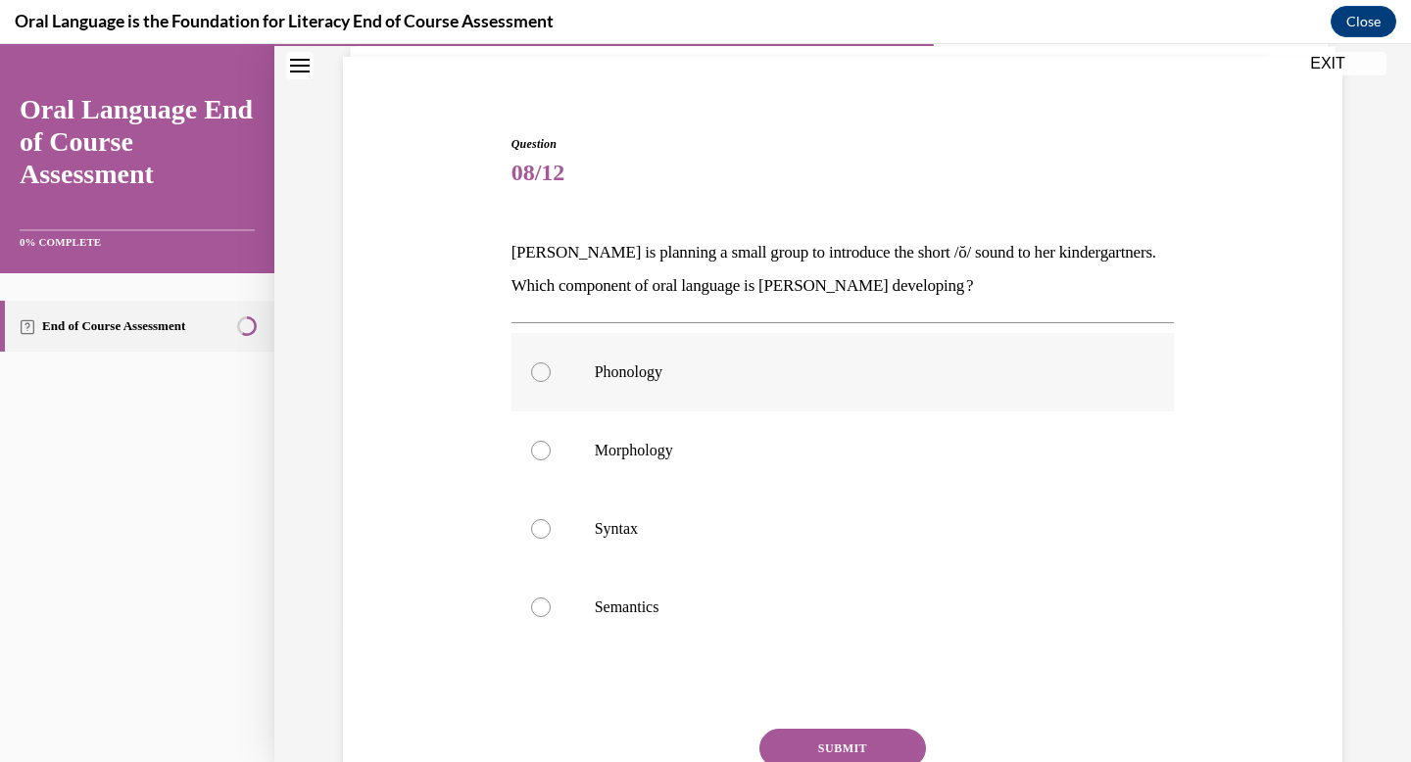
click at [866, 392] on label "Phonology" at bounding box center [842, 372] width 663 height 78
click at [551, 382] on input "Phonology" at bounding box center [541, 373] width 20 height 20
radio input "true"
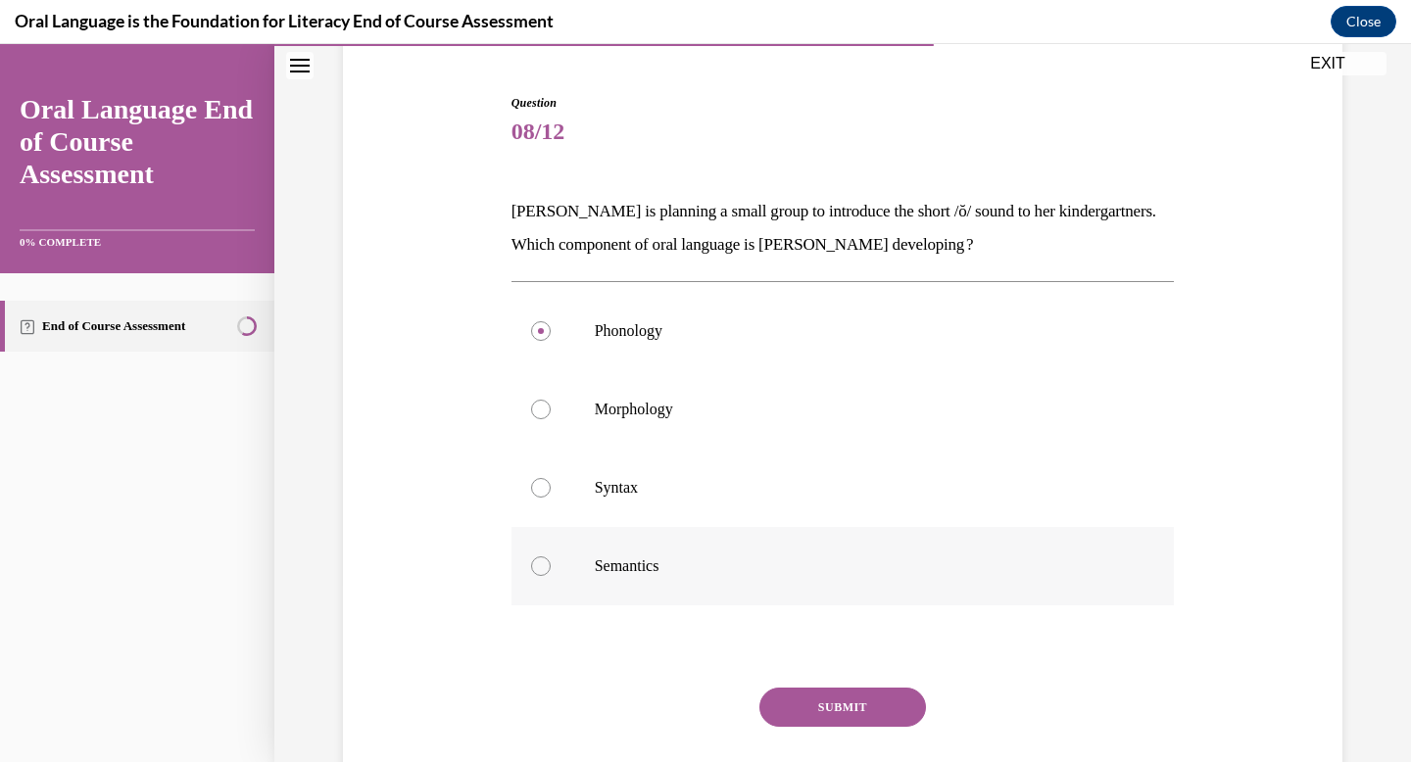
scroll to position [191, 0]
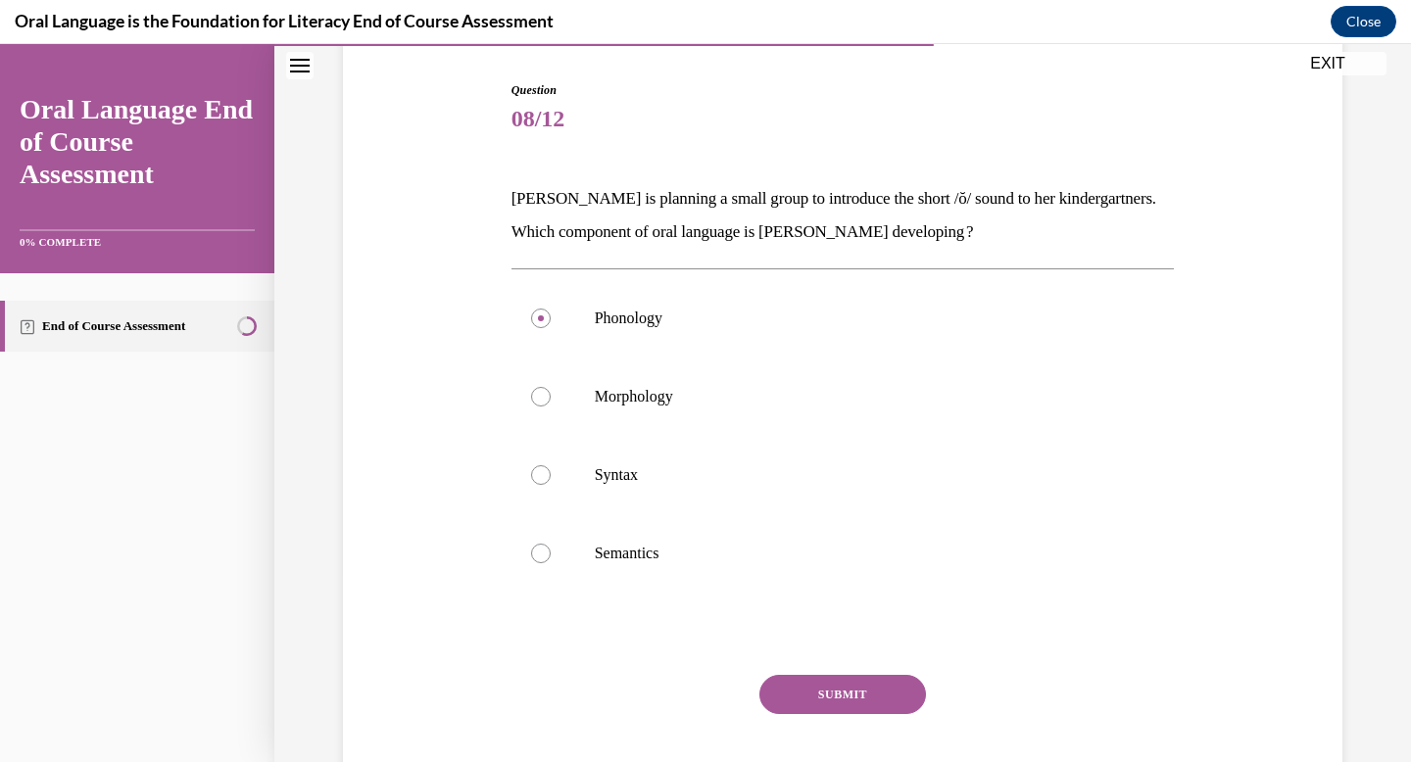
click at [872, 696] on button "SUBMIT" at bounding box center [842, 694] width 167 height 39
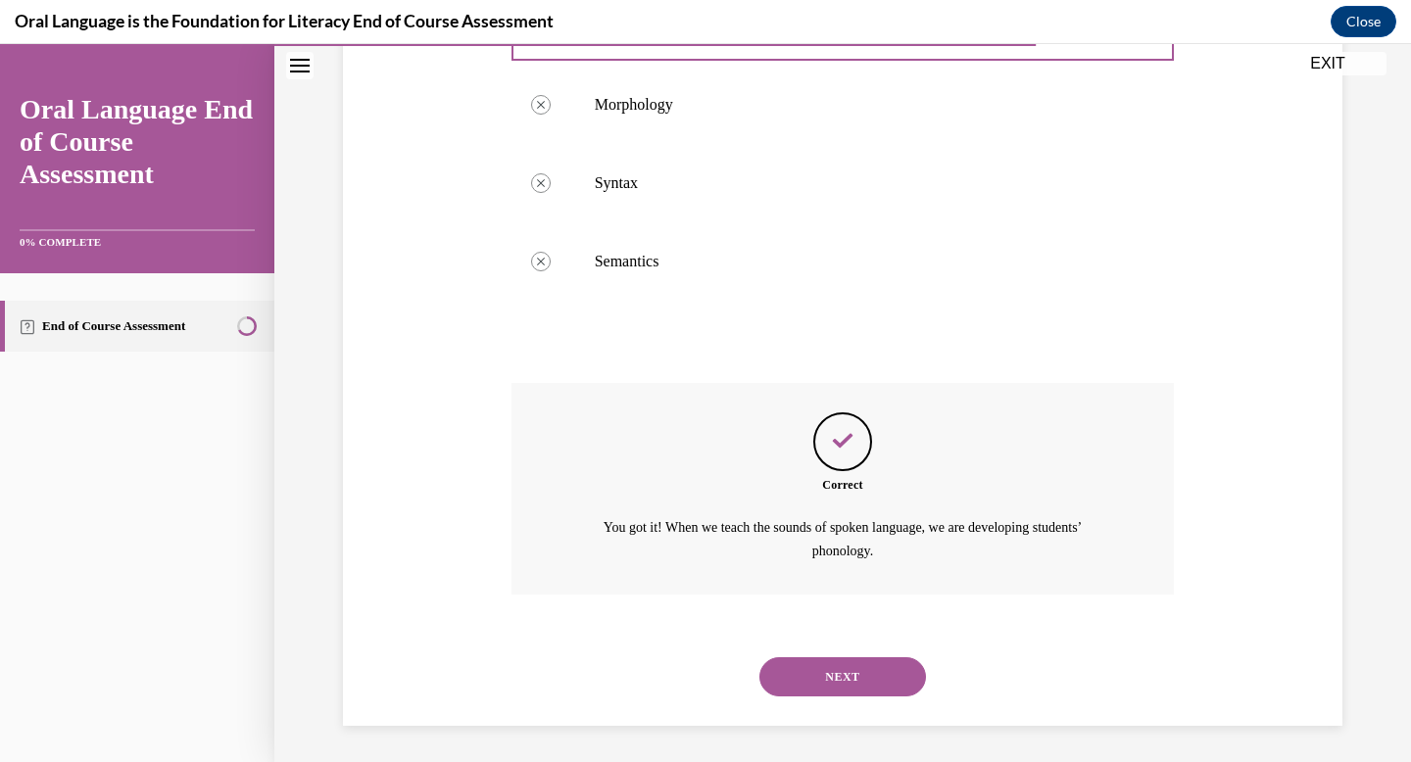
scroll to position [485, 0]
click at [870, 677] on button "NEXT" at bounding box center [842, 674] width 167 height 39
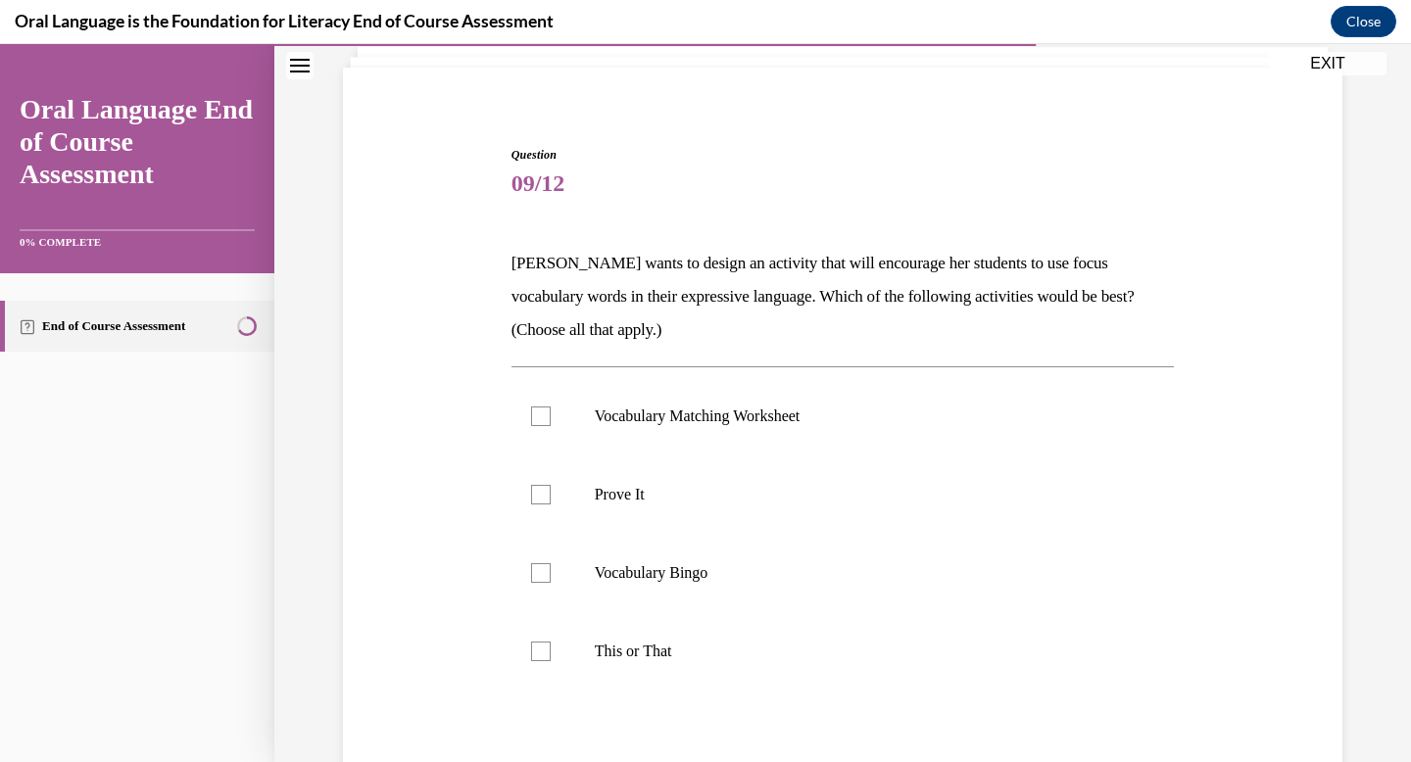
scroll to position [199, 0]
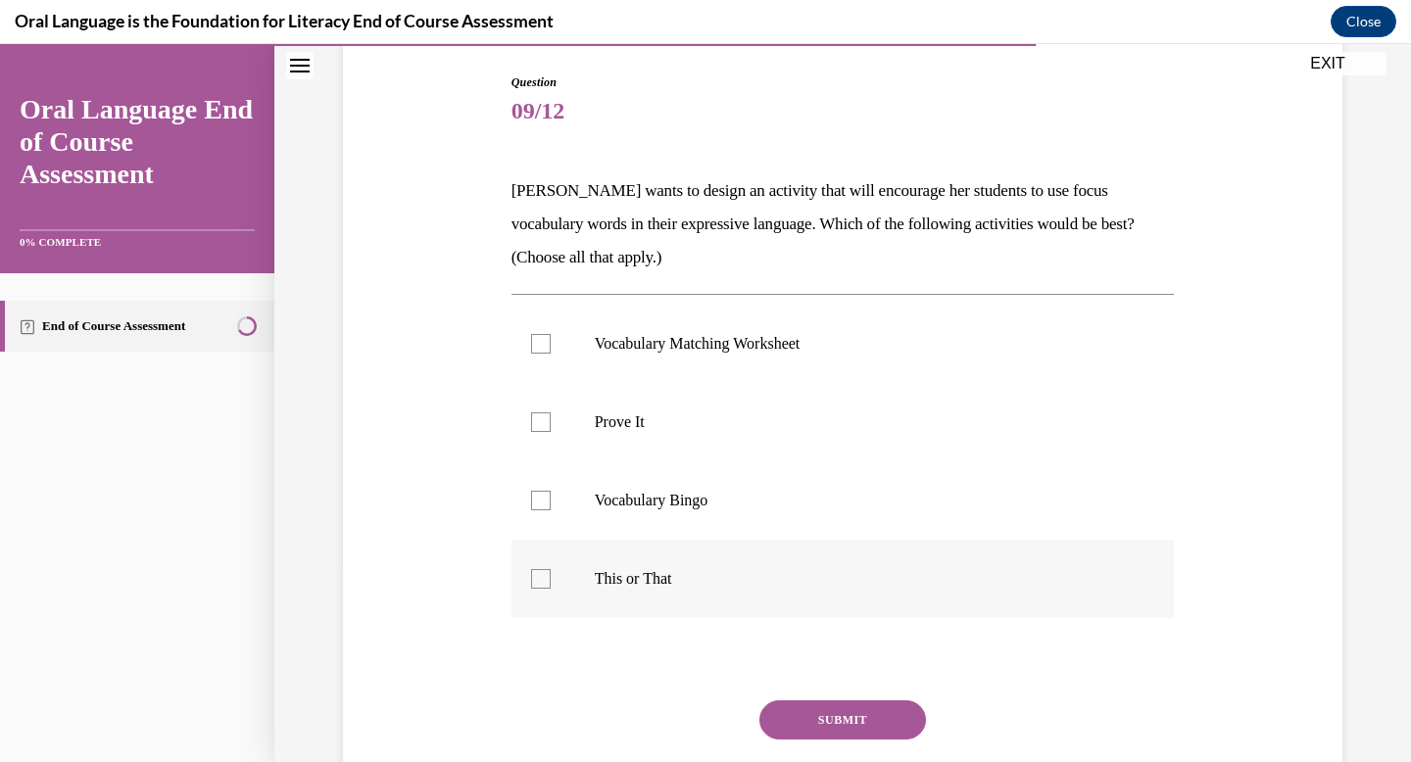
click at [822, 572] on p "This or That" at bounding box center [860, 579] width 531 height 20
click at [551, 572] on input "This or That" at bounding box center [541, 579] width 20 height 20
checkbox input "true"
click at [834, 415] on p "Prove It" at bounding box center [860, 422] width 531 height 20
click at [551, 415] on input "Prove It" at bounding box center [541, 422] width 20 height 20
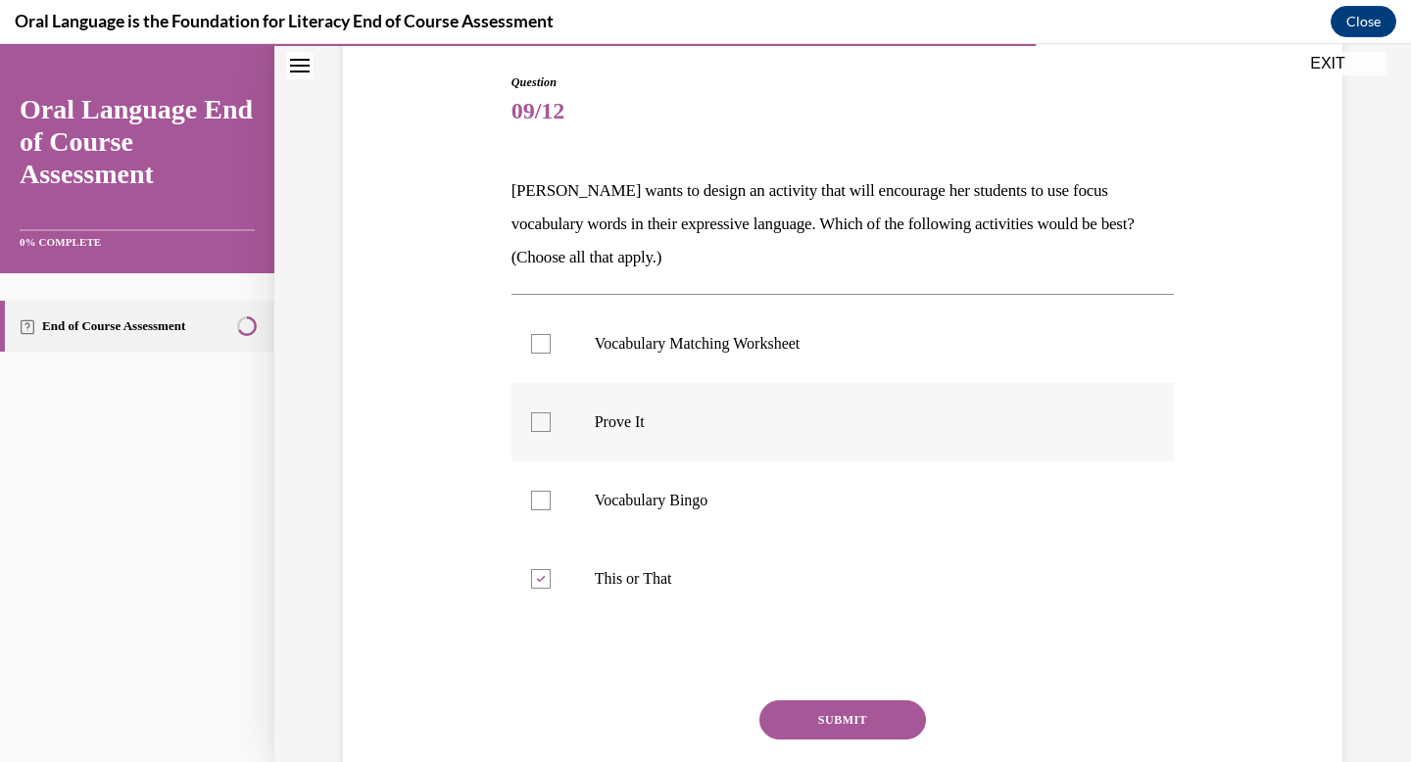
checkbox input "true"
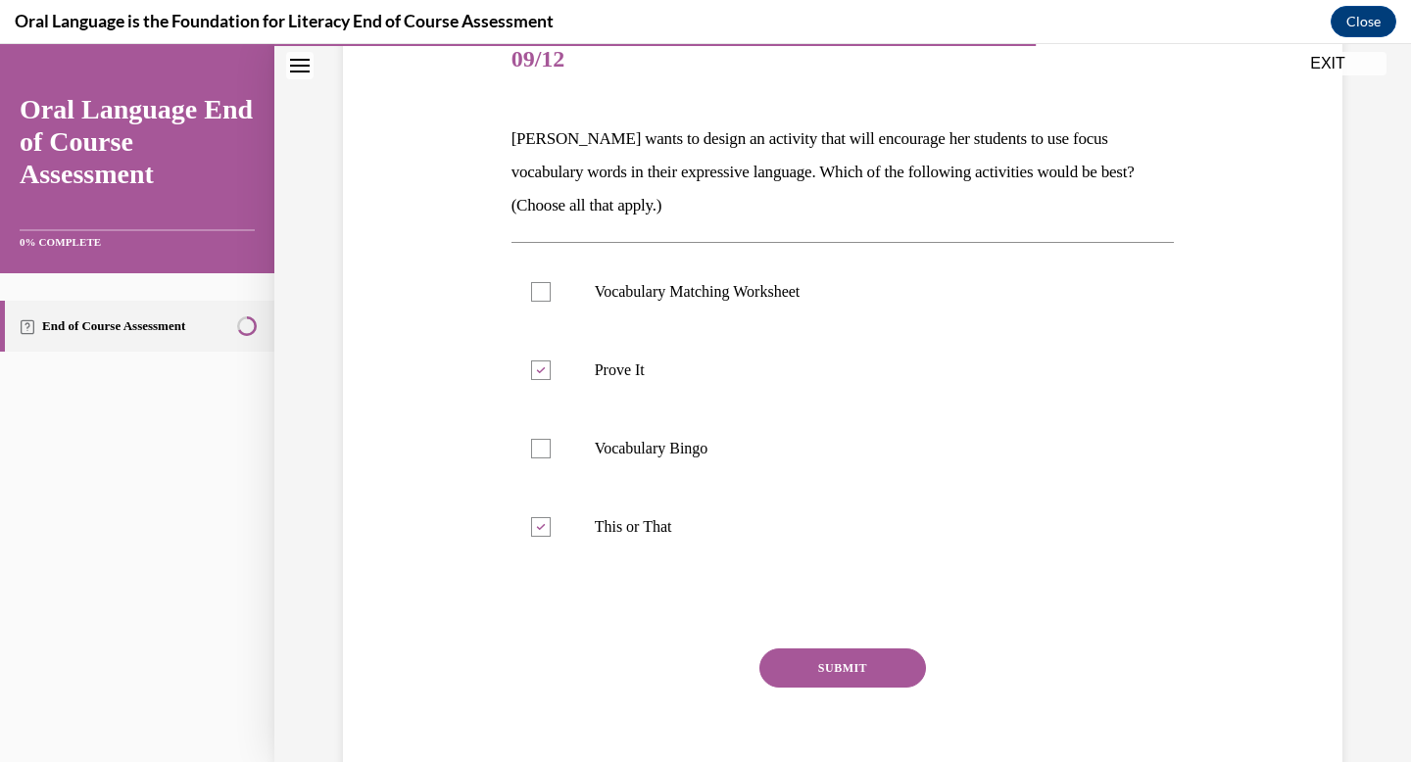
click at [839, 684] on button "SUBMIT" at bounding box center [842, 668] width 167 height 39
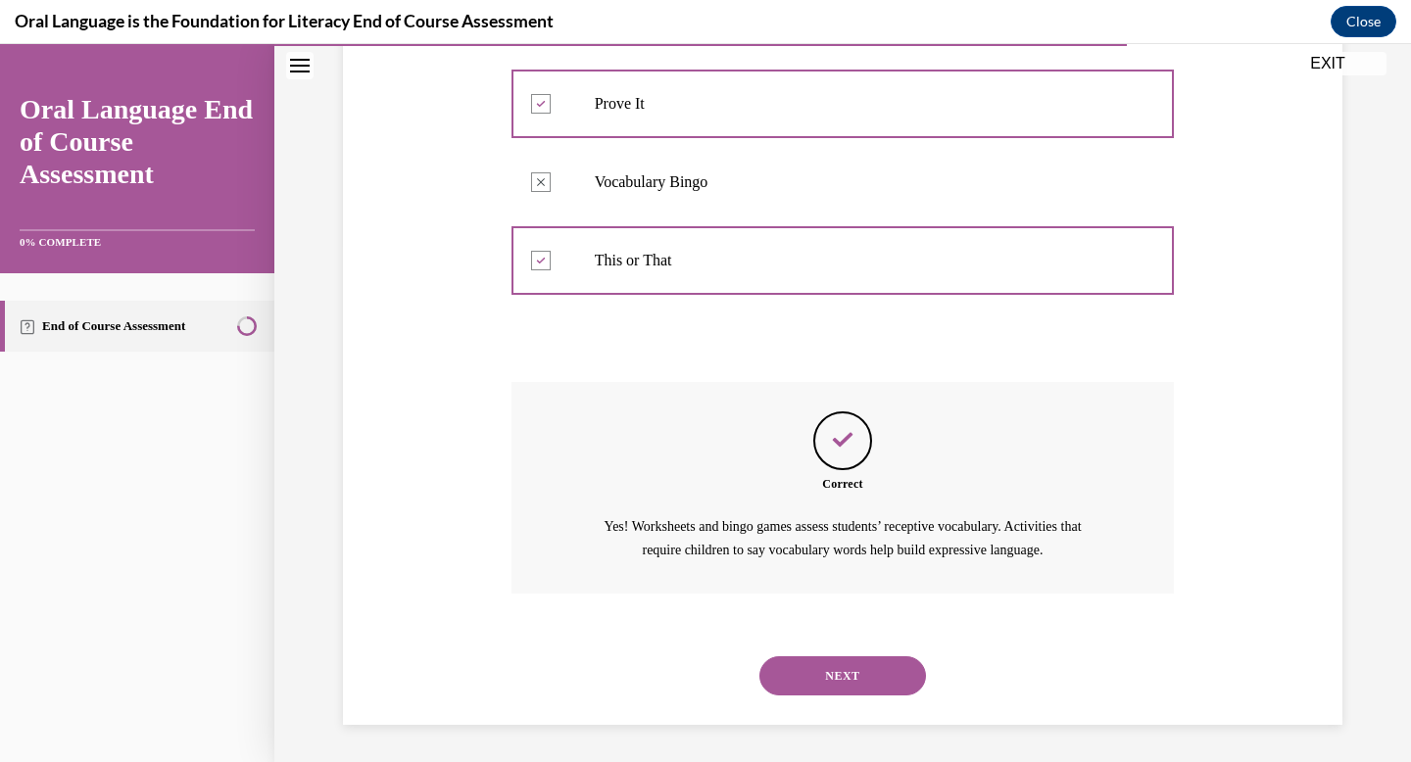
scroll to position [518, 0]
click at [855, 672] on button "NEXT" at bounding box center [842, 674] width 167 height 39
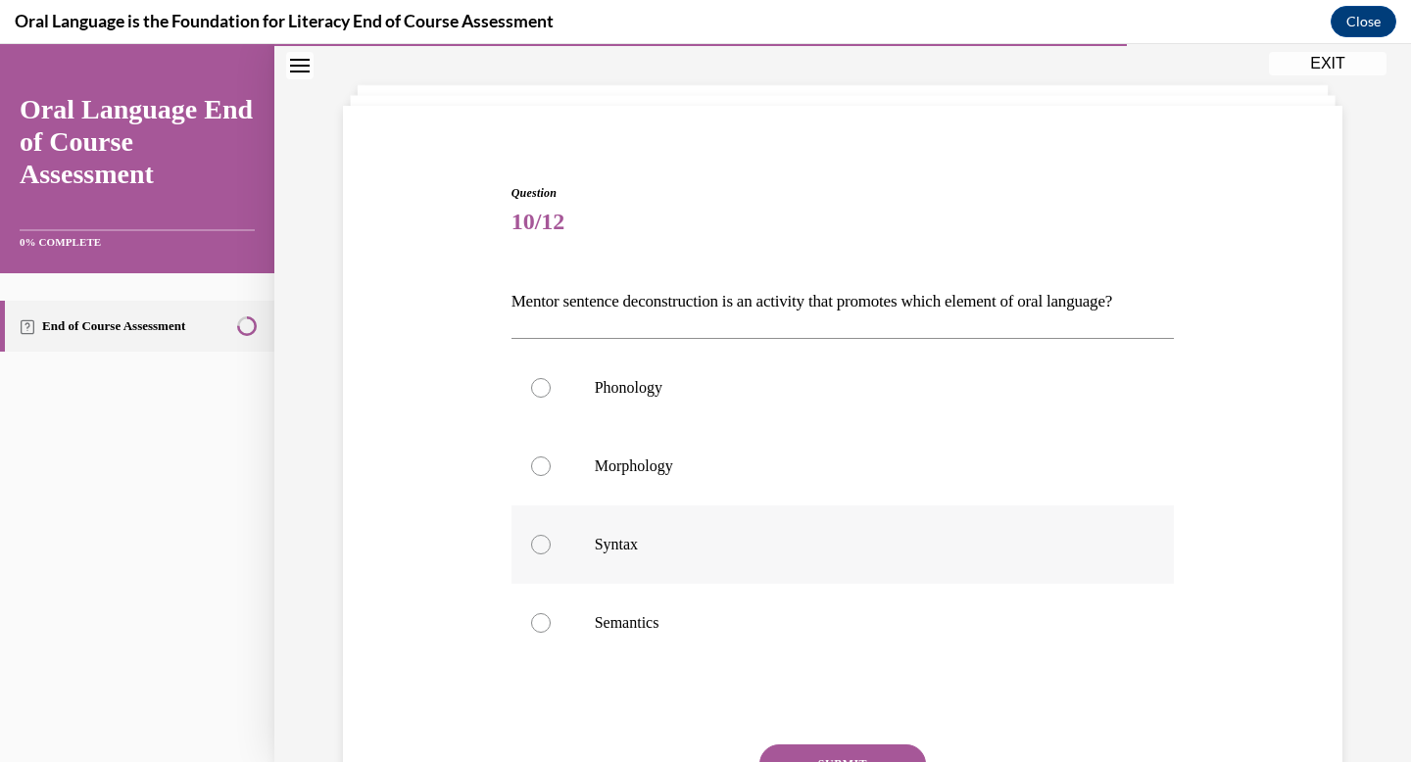
scroll to position [144, 0]
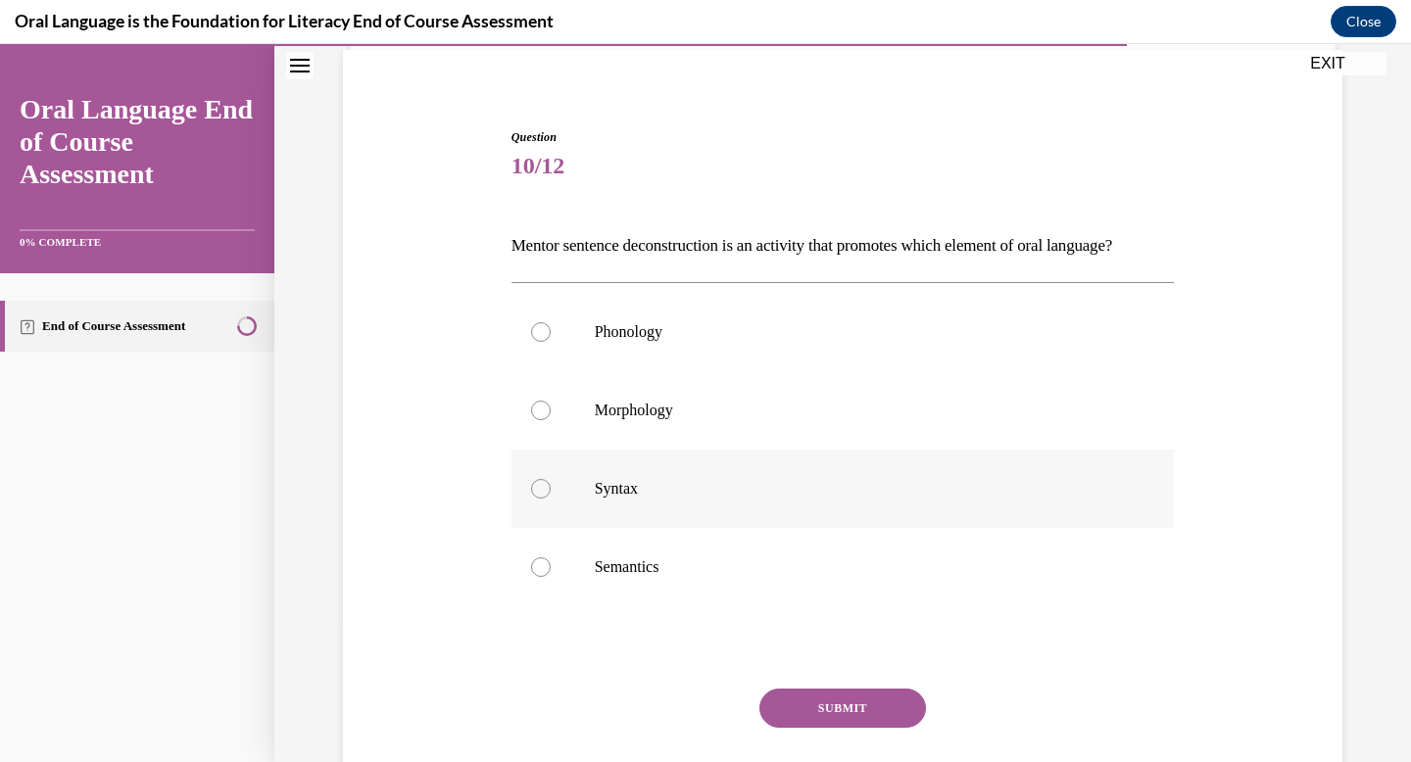
click at [866, 508] on label "Syntax" at bounding box center [842, 489] width 663 height 78
click at [551, 499] on input "Syntax" at bounding box center [541, 489] width 20 height 20
radio input "true"
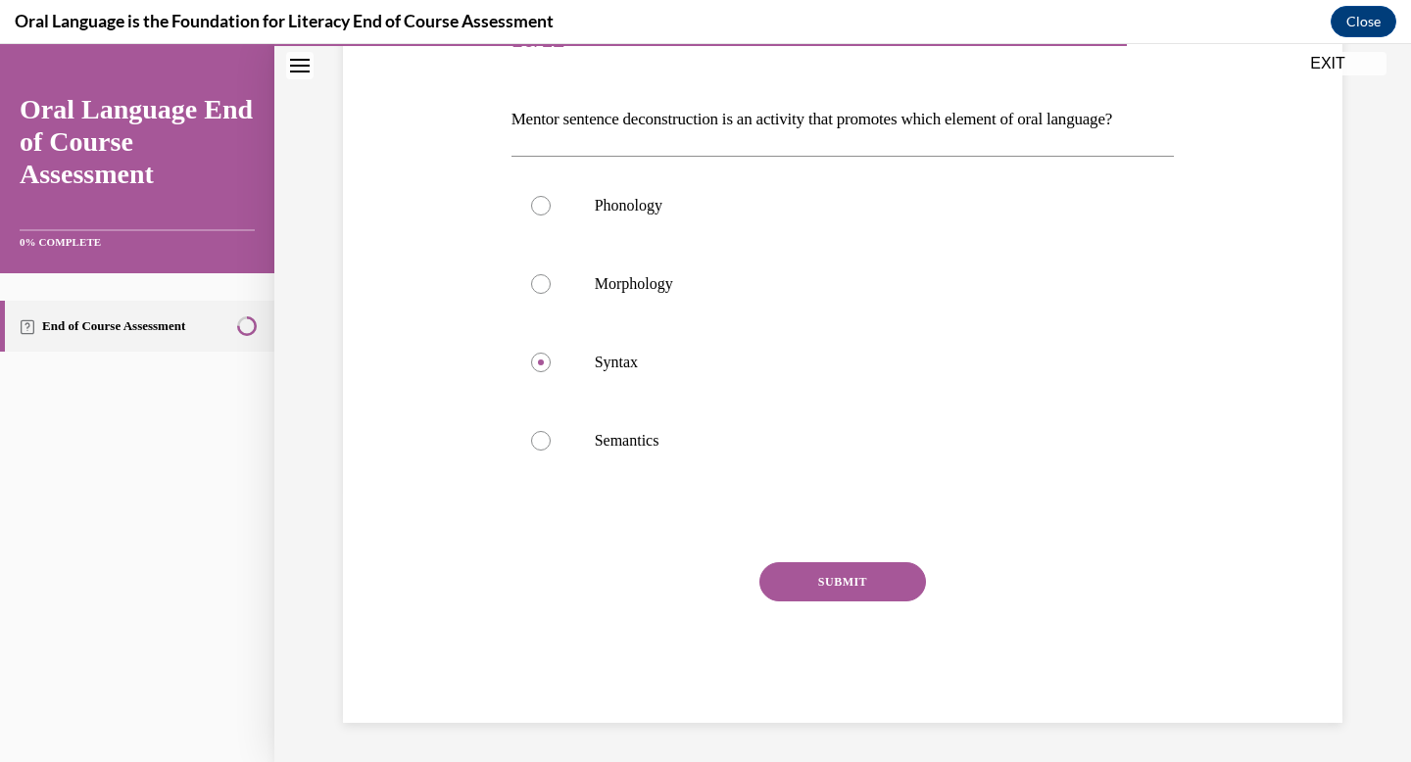
click at [857, 602] on button "SUBMIT" at bounding box center [842, 581] width 167 height 39
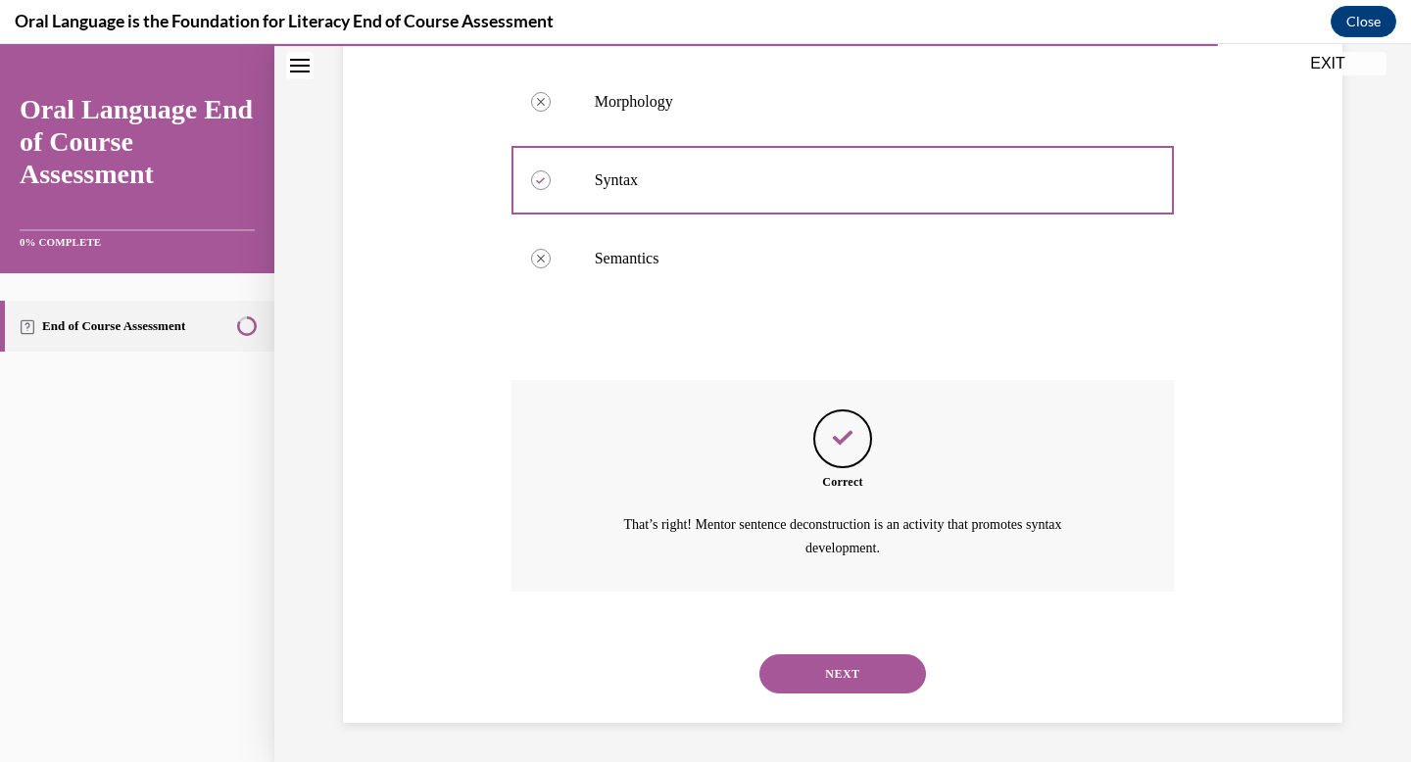
scroll to position [485, 0]
click at [849, 663] on button "NEXT" at bounding box center [842, 673] width 167 height 39
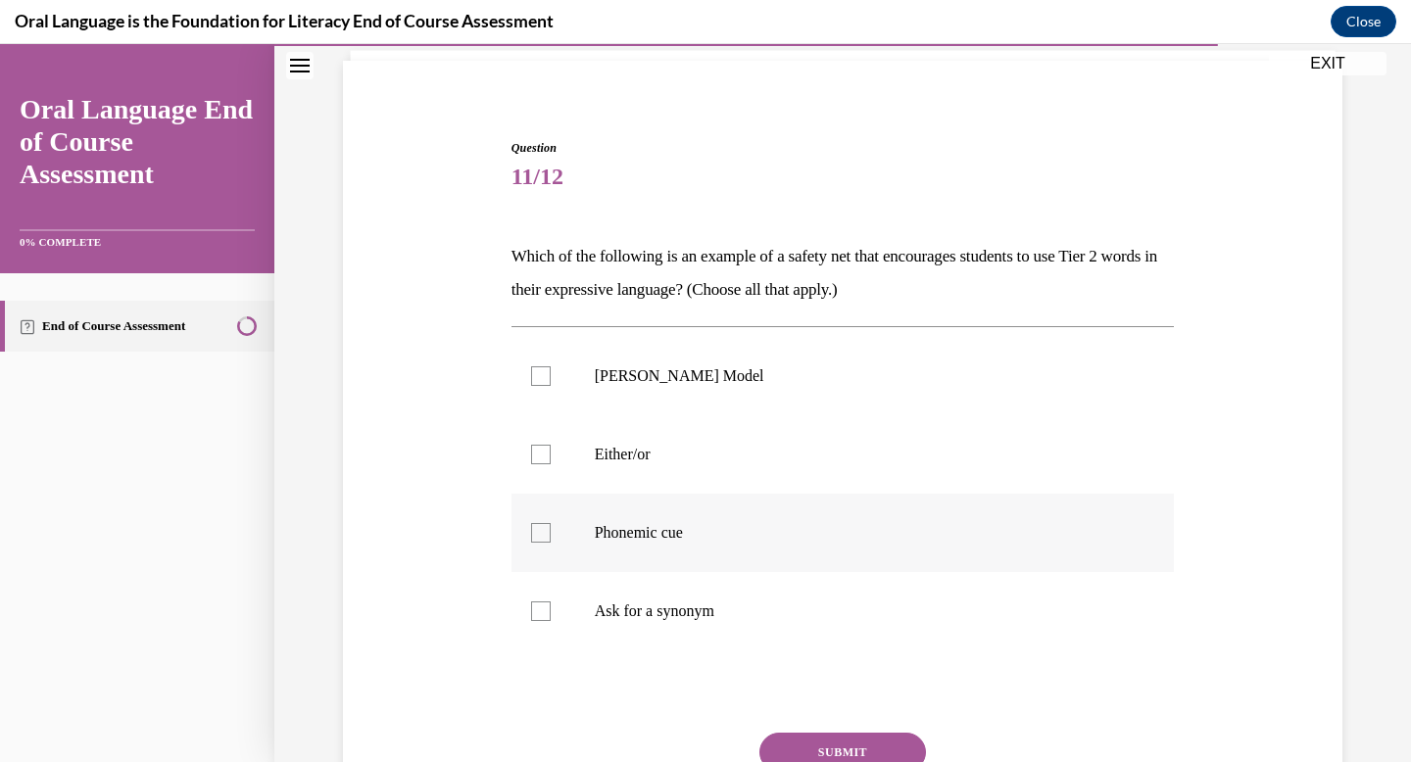
scroll to position [145, 0]
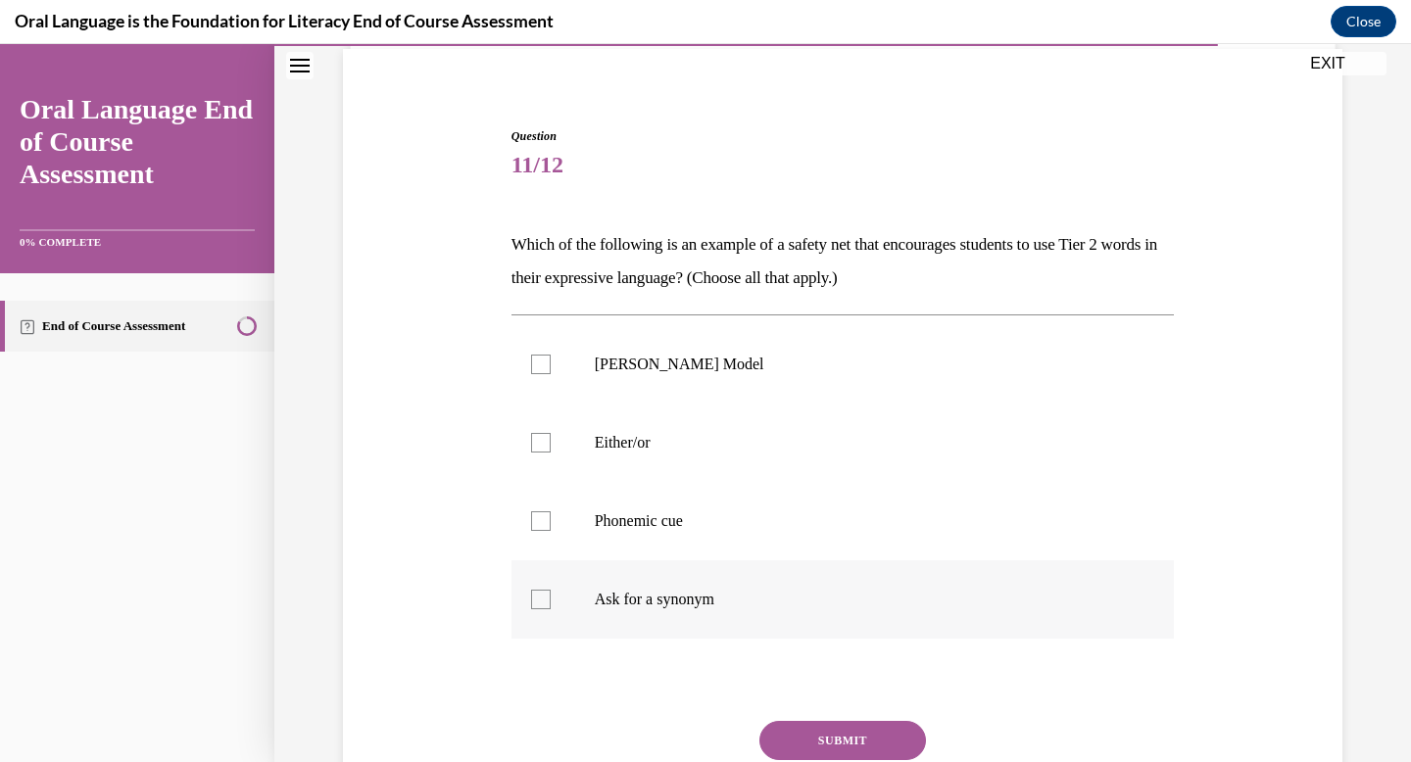
click at [847, 600] on p "Ask for a synonym" at bounding box center [860, 600] width 531 height 20
click at [551, 600] on input "Ask for a synonym" at bounding box center [541, 600] width 20 height 20
checkbox input "true"
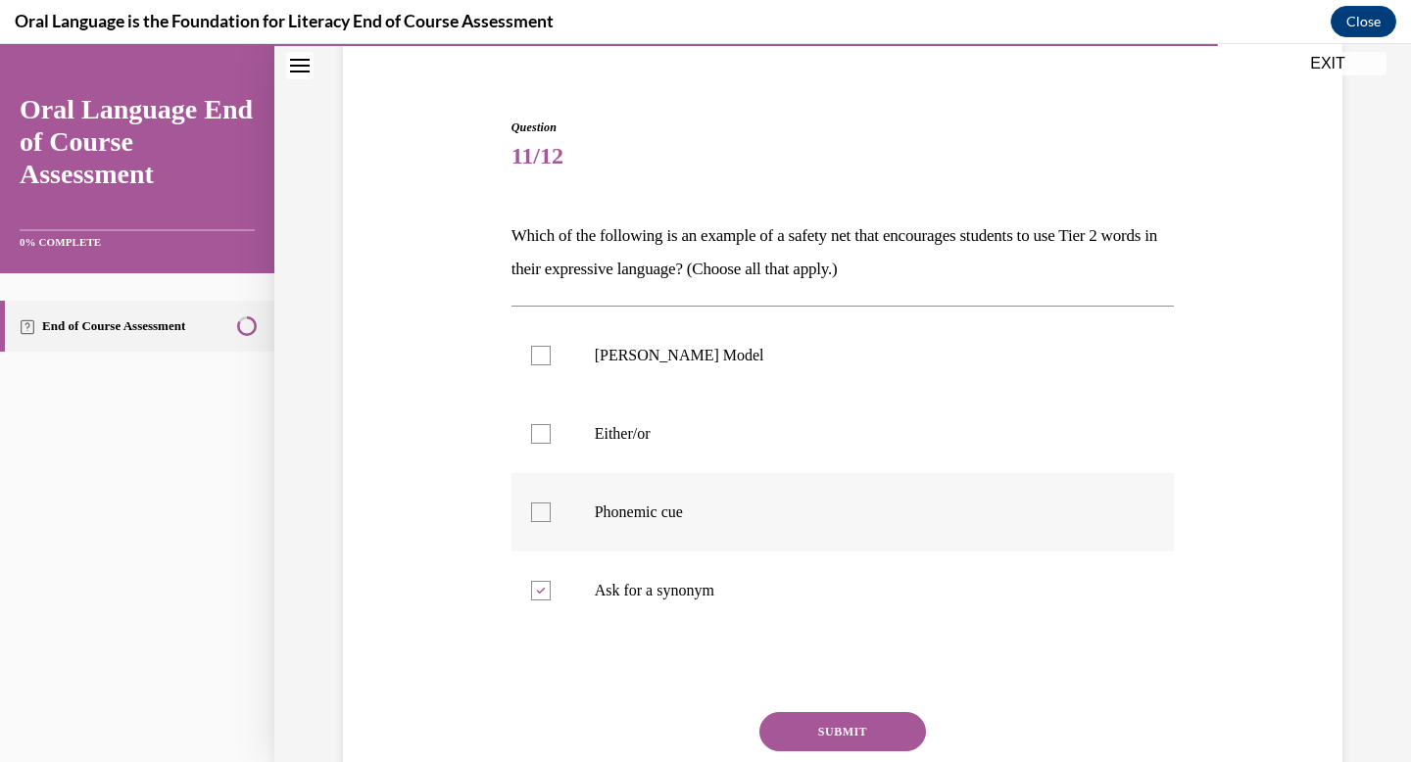
click at [845, 517] on p "Phonemic cue" at bounding box center [860, 513] width 531 height 20
click at [551, 517] on input "Phonemic cue" at bounding box center [541, 513] width 20 height 20
checkbox input "true"
click at [838, 453] on label "Either/or" at bounding box center [842, 434] width 663 height 78
click at [551, 444] on input "Either/or" at bounding box center [541, 434] width 20 height 20
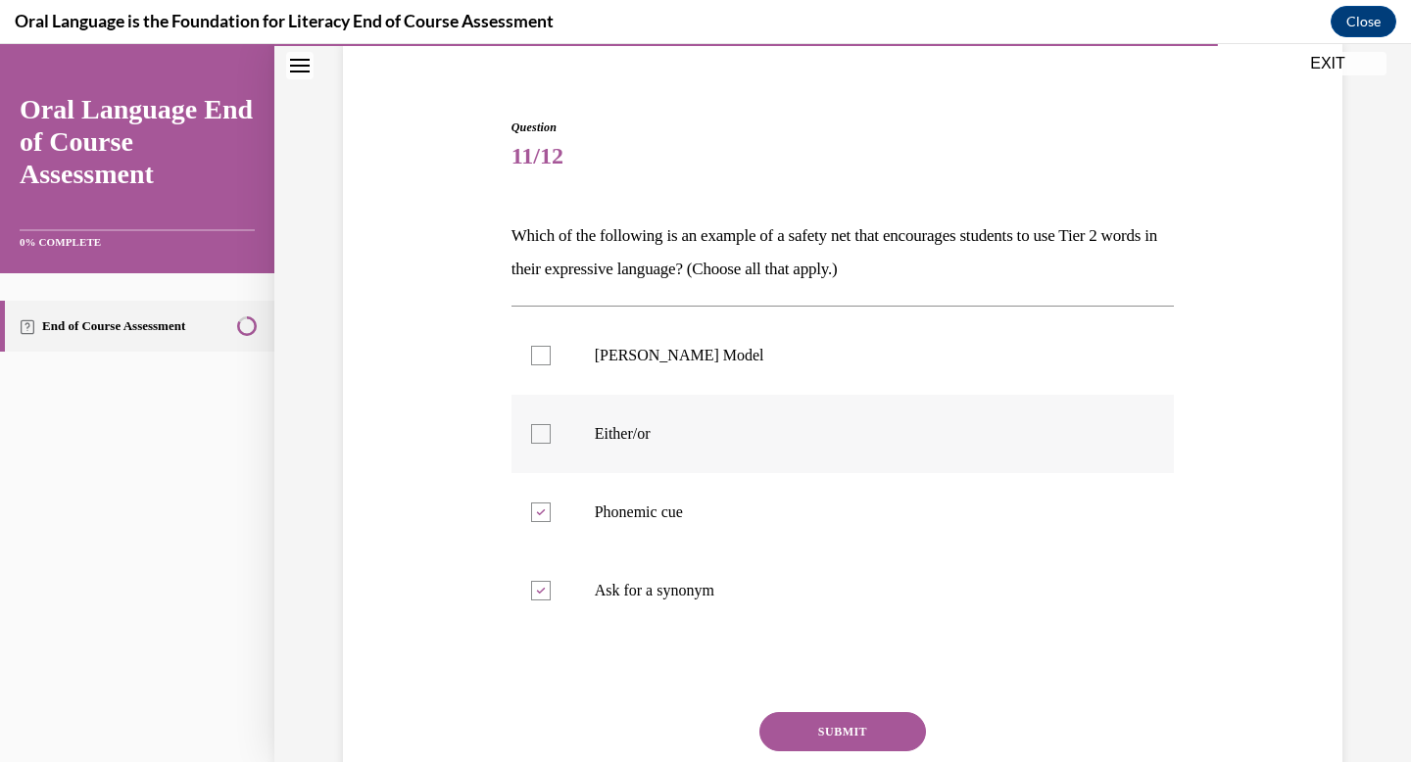
checkbox input "true"
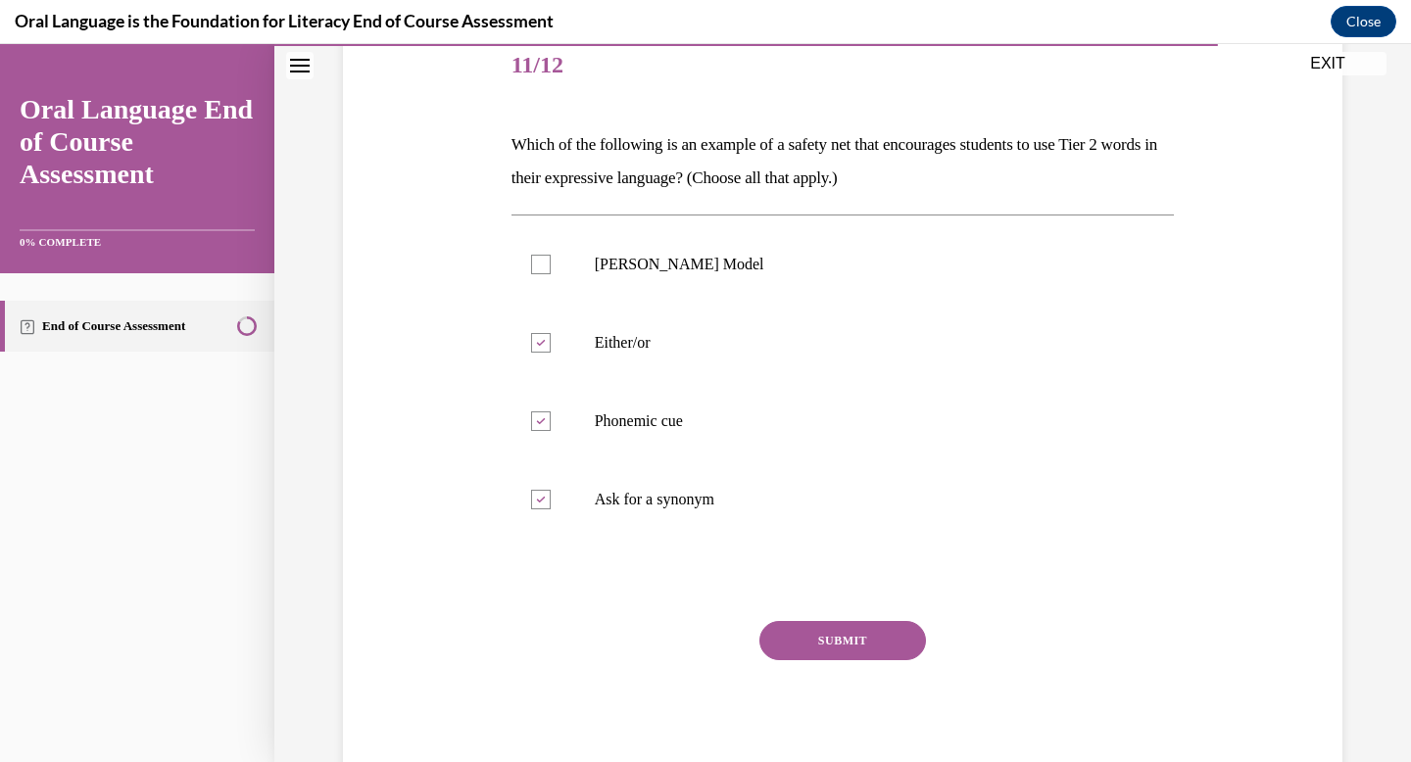
scroll to position [246, 0]
click at [828, 630] on button "SUBMIT" at bounding box center [842, 639] width 167 height 39
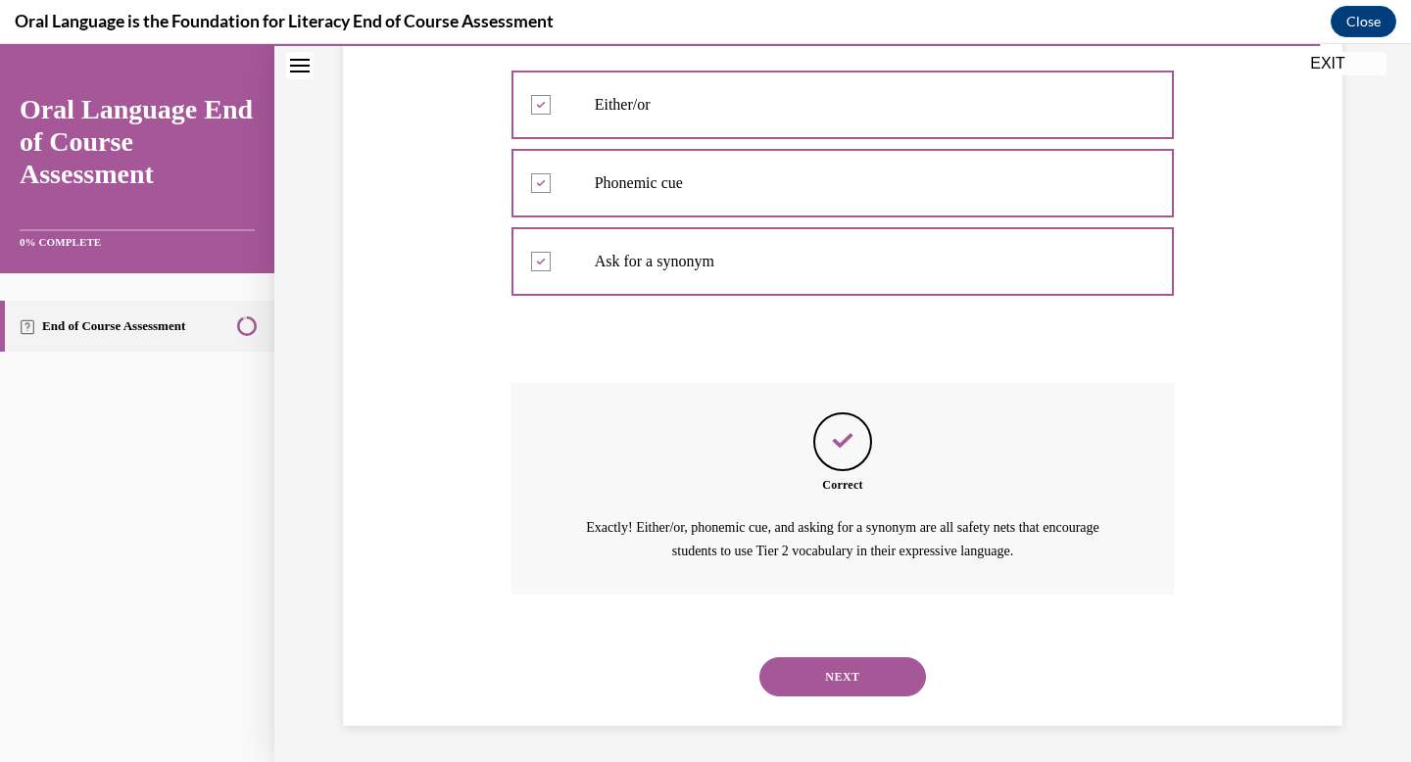
scroll to position [485, 0]
click at [831, 689] on button "NEXT" at bounding box center [842, 674] width 167 height 39
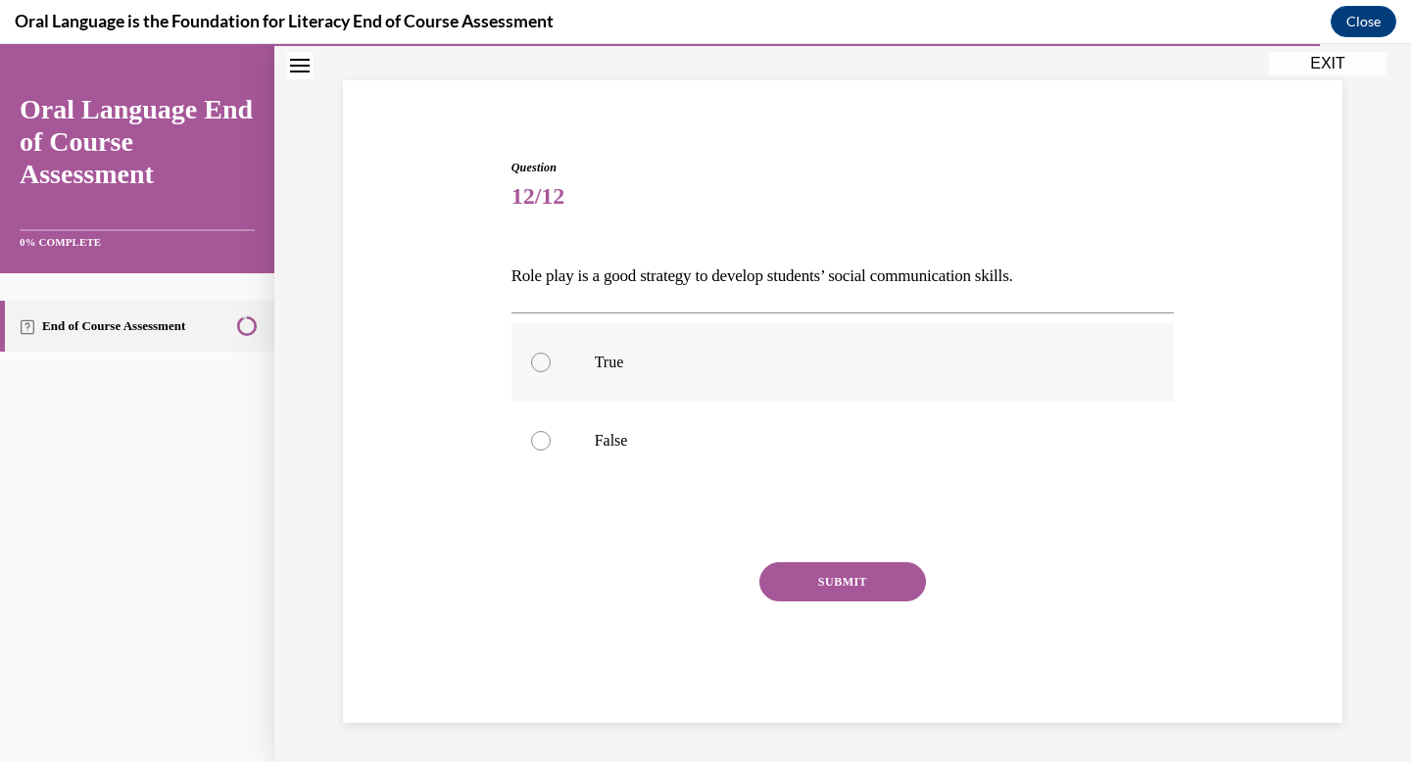
click at [844, 355] on p "True" at bounding box center [860, 363] width 531 height 20
click at [551, 355] on input "True" at bounding box center [541, 363] width 20 height 20
radio input "true"
click at [878, 577] on button "SUBMIT" at bounding box center [842, 581] width 167 height 39
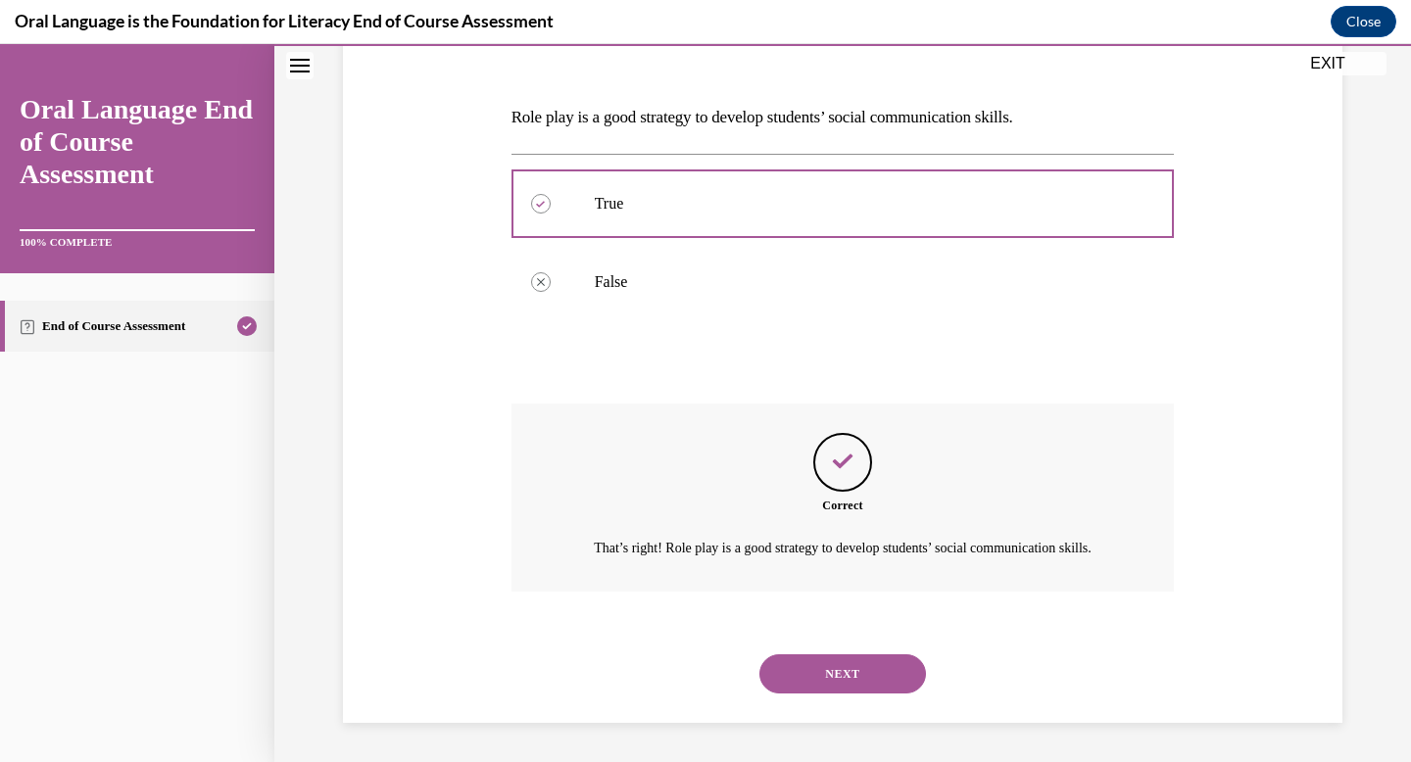
scroll to position [295, 0]
click at [858, 679] on button "NEXT" at bounding box center [842, 673] width 167 height 39
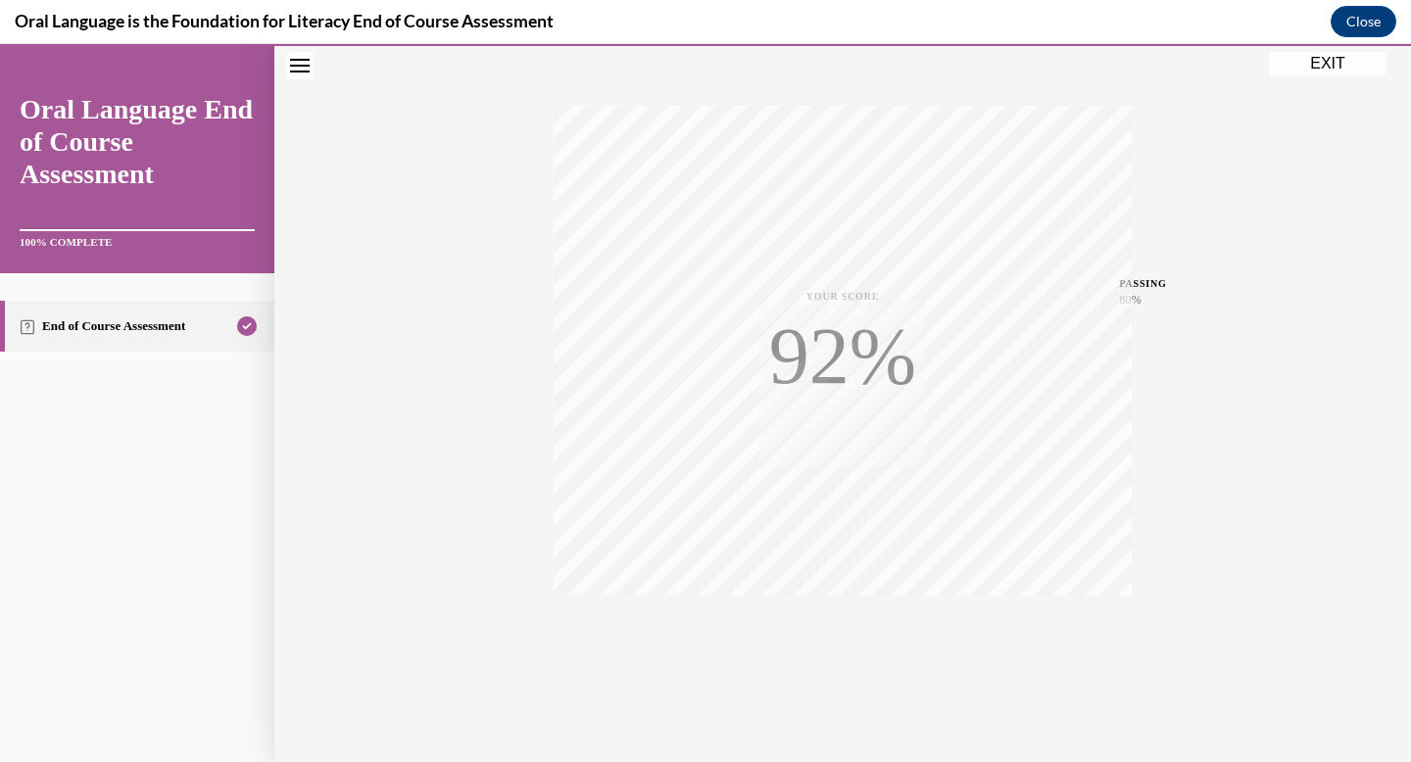
scroll to position [286, 0]
click at [1348, 73] on button "EXIT" at bounding box center [1328, 64] width 118 height 24
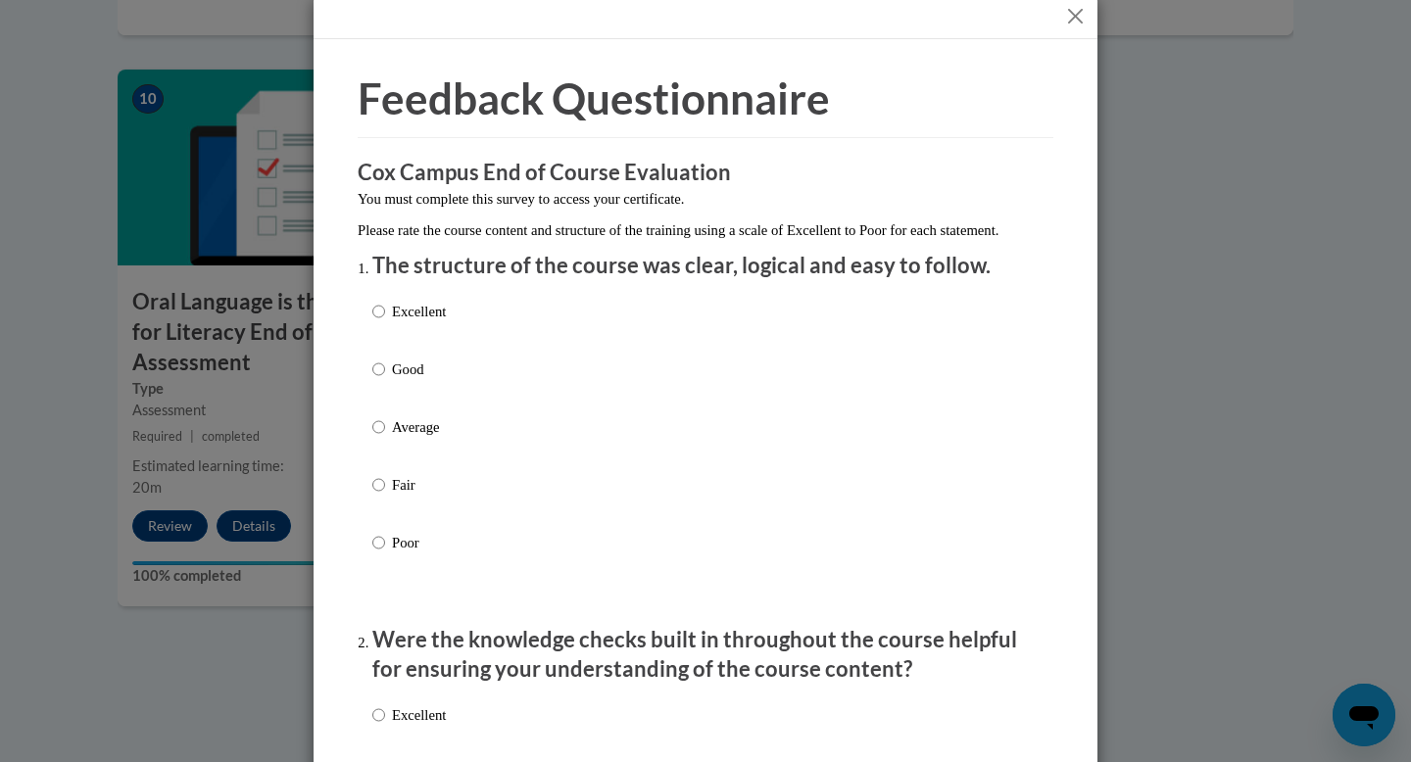
scroll to position [27, 0]
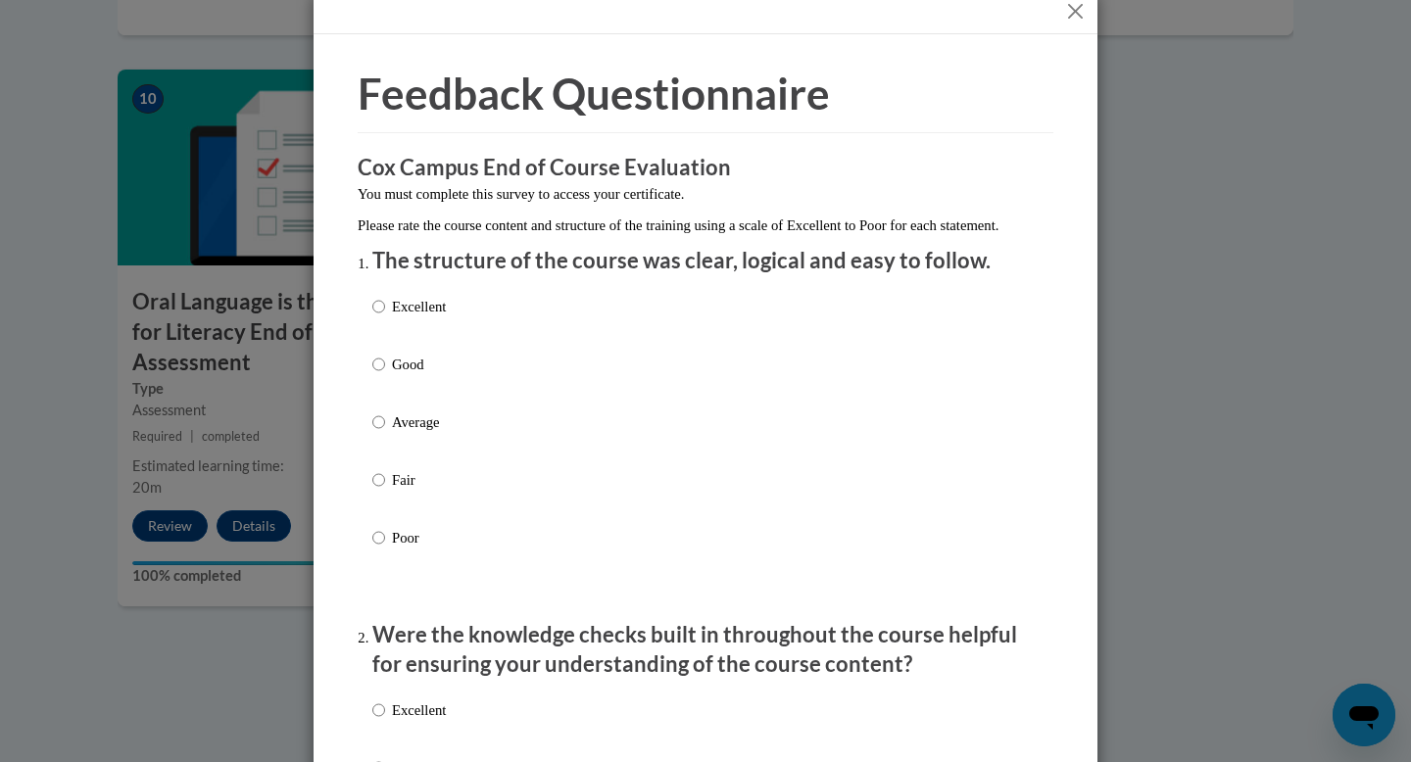
click at [465, 330] on div "Excellent Good Average Fair Poor" at bounding box center [705, 445] width 666 height 319
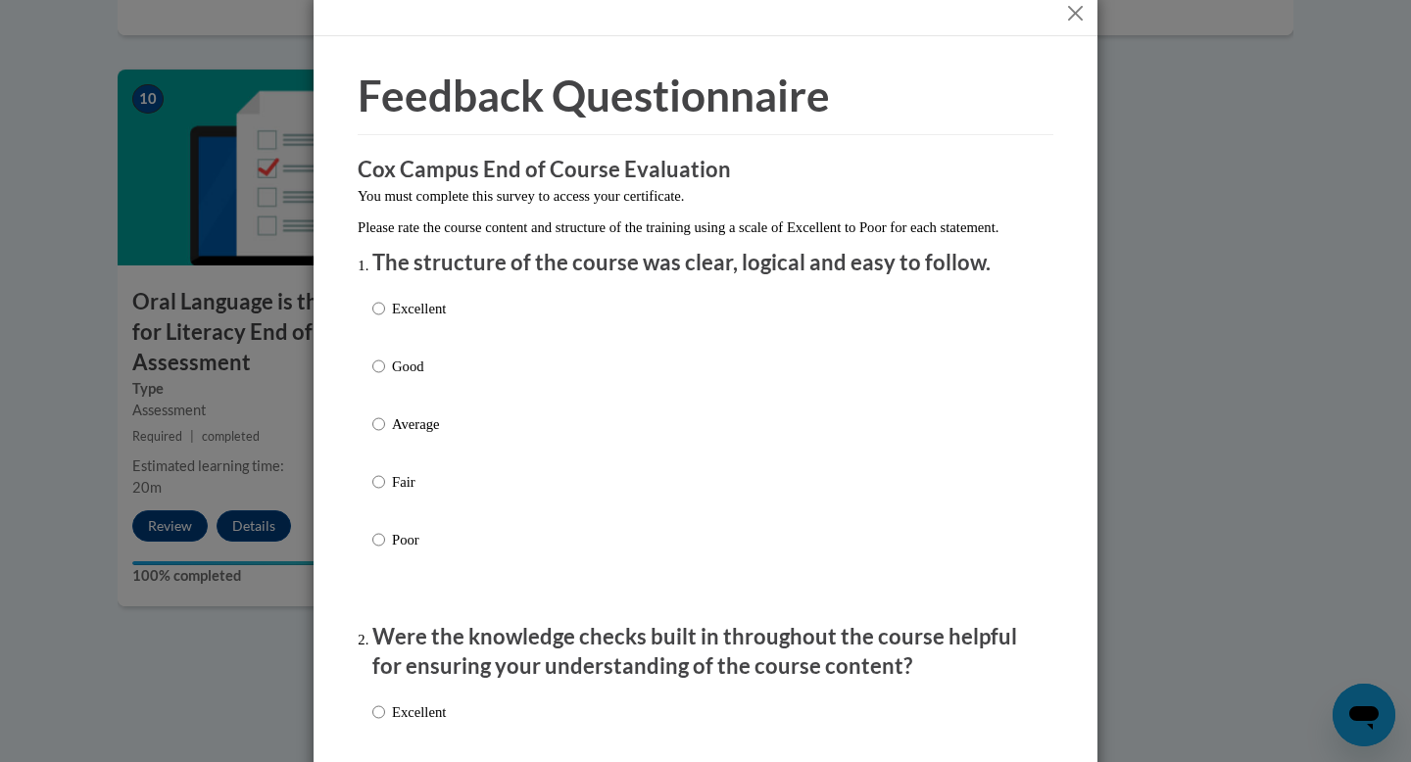
scroll to position [37, 0]
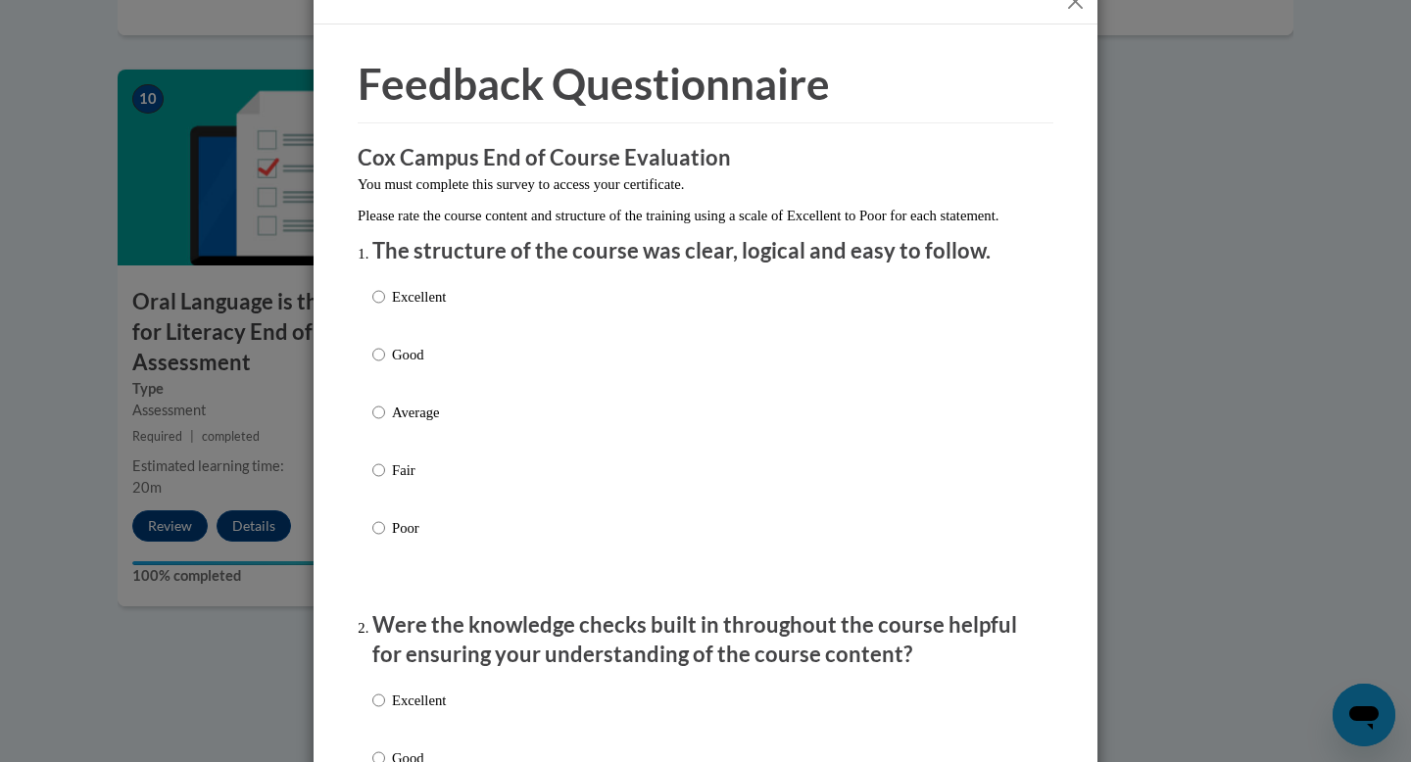
click at [388, 381] on label "Good" at bounding box center [408, 370] width 73 height 53
click at [385, 365] on input "Good" at bounding box center [378, 355] width 13 height 22
radio input "true"
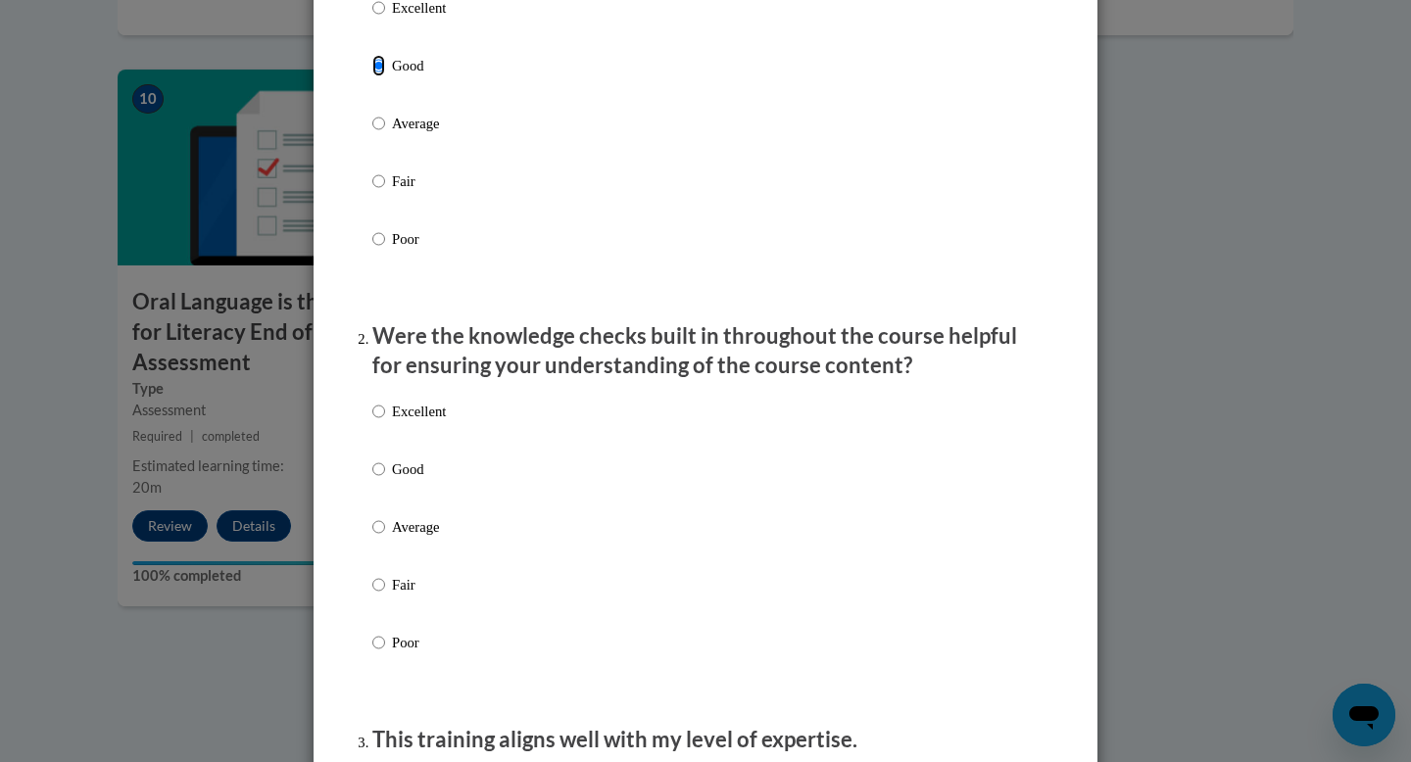
scroll to position [328, 0]
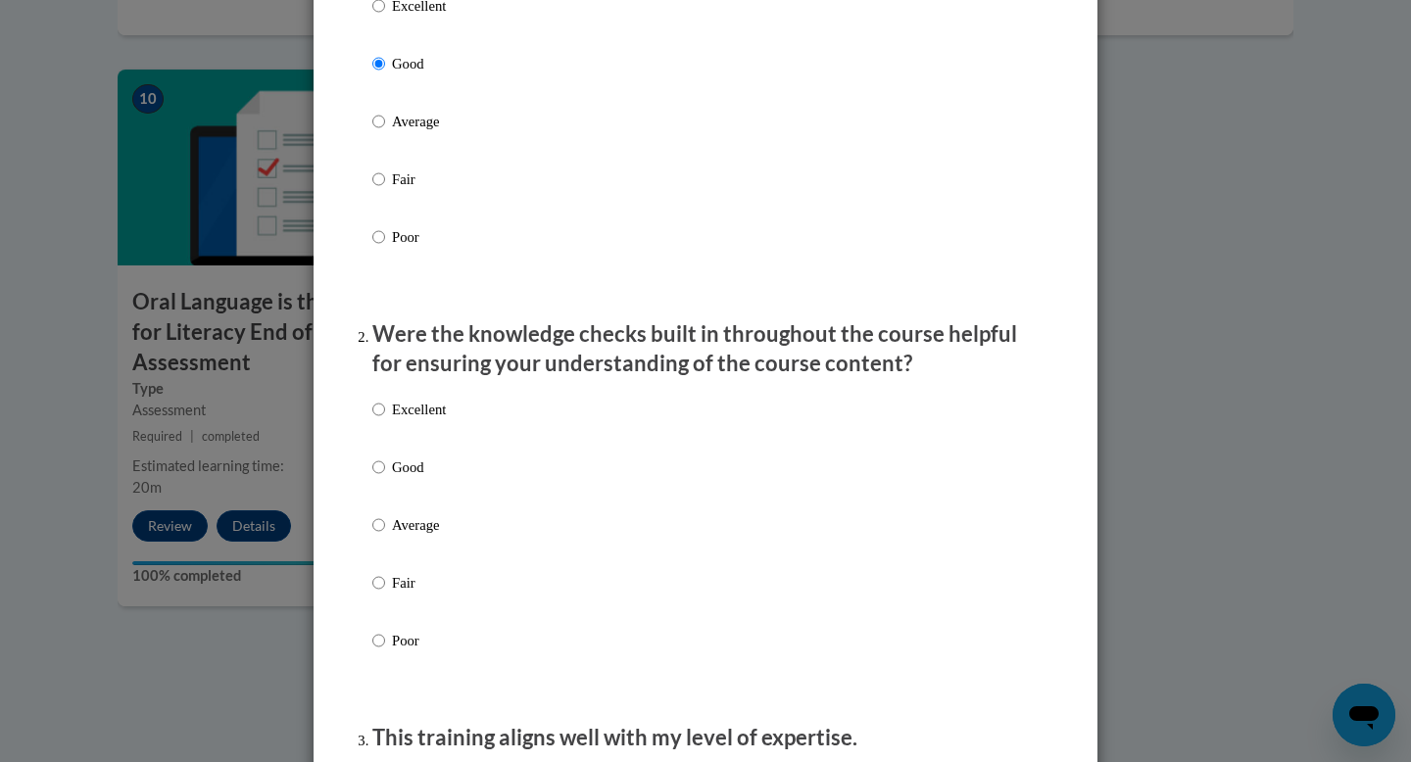
click at [417, 478] on p "Good" at bounding box center [419, 468] width 54 height 22
click at [385, 478] on input "Good" at bounding box center [378, 468] width 13 height 22
radio input "true"
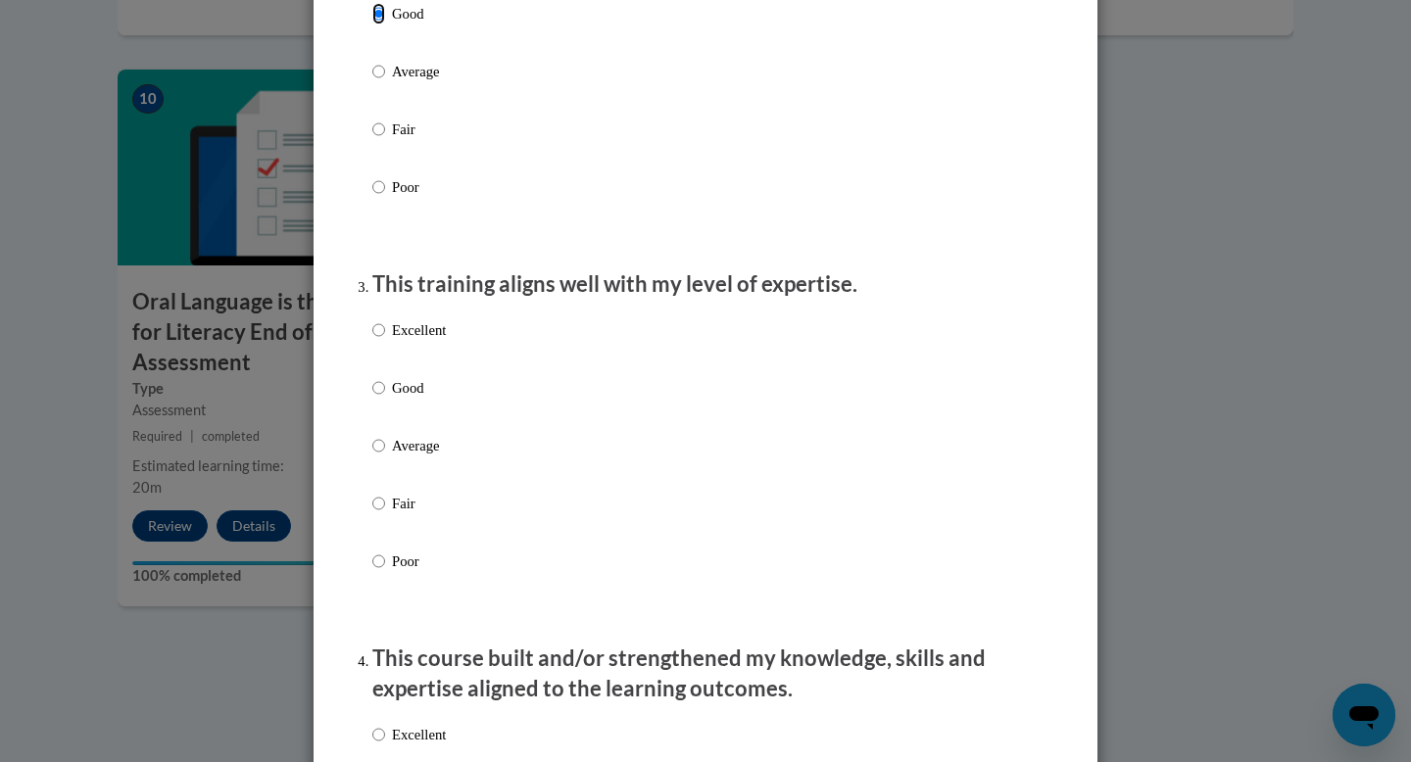
scroll to position [793, 0]
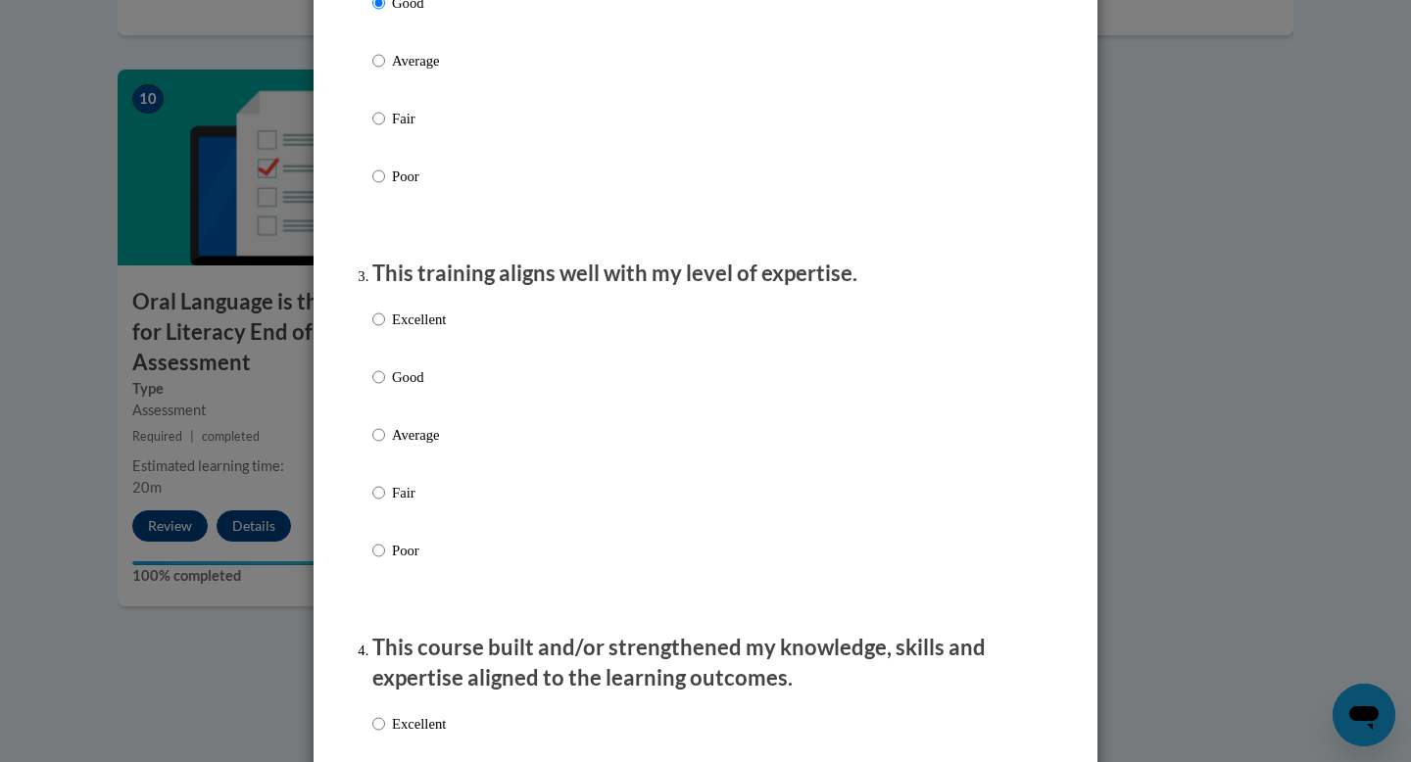
click at [405, 388] on p "Good" at bounding box center [419, 377] width 54 height 22
click at [385, 388] on input "Good" at bounding box center [378, 377] width 13 height 22
radio input "true"
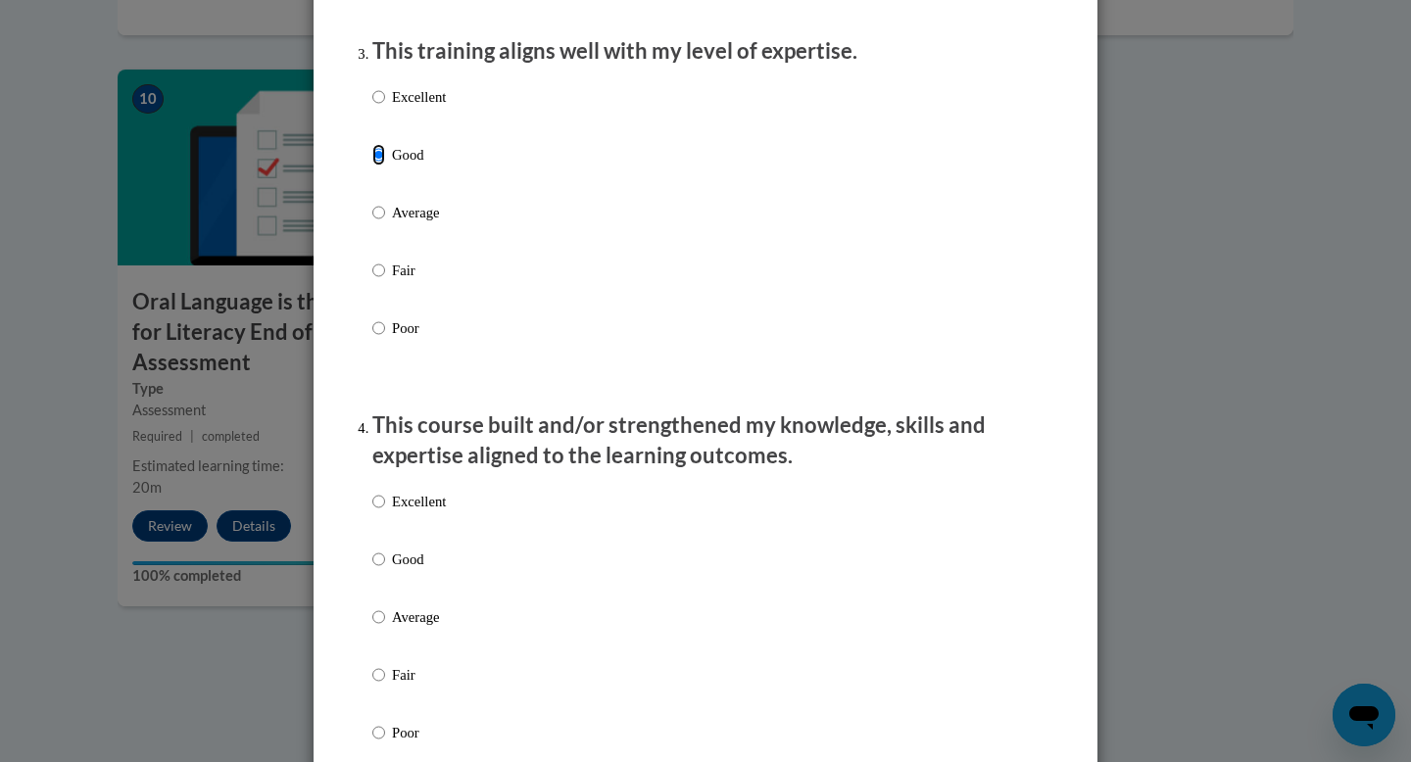
scroll to position [1038, 0]
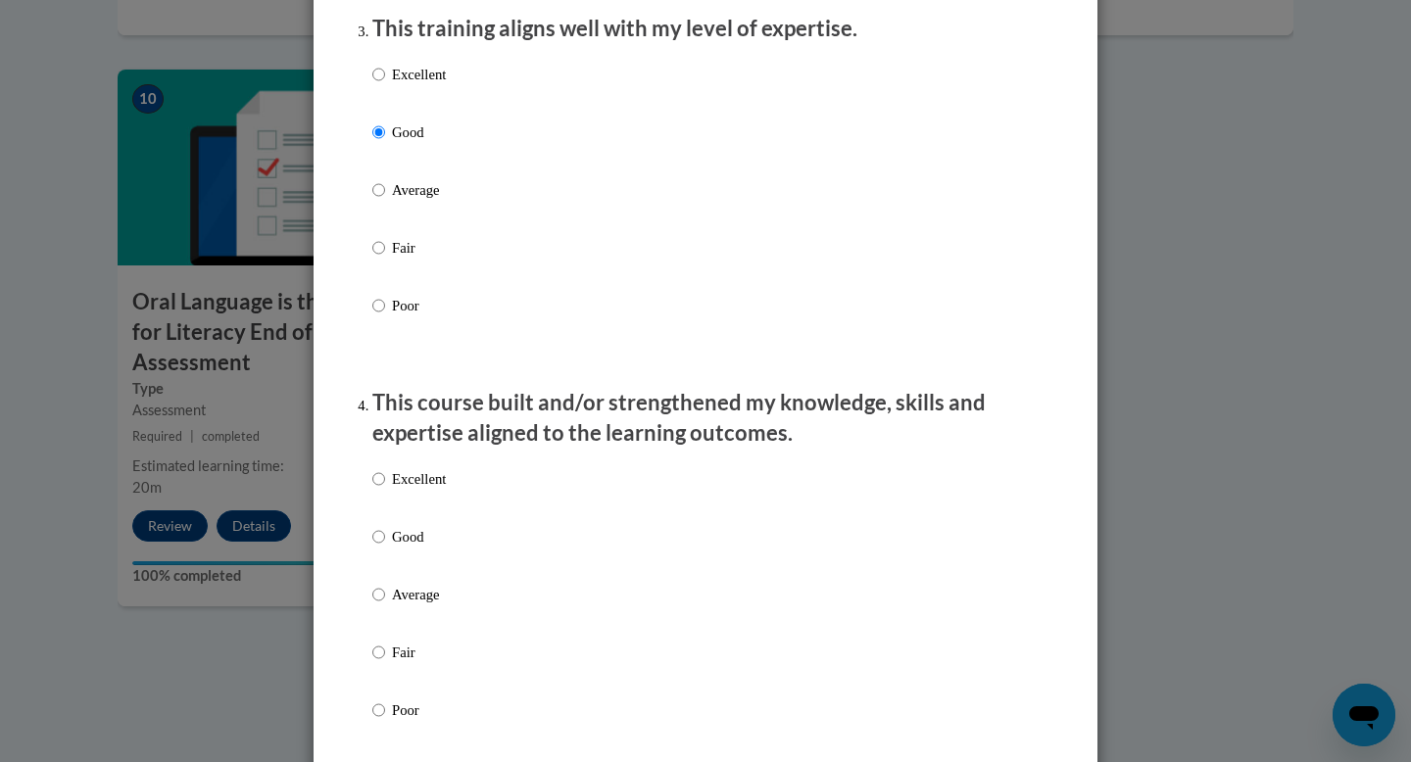
click at [429, 579] on label "Good" at bounding box center [408, 552] width 73 height 53
click at [385, 548] on input "Good" at bounding box center [378, 537] width 13 height 22
radio input "true"
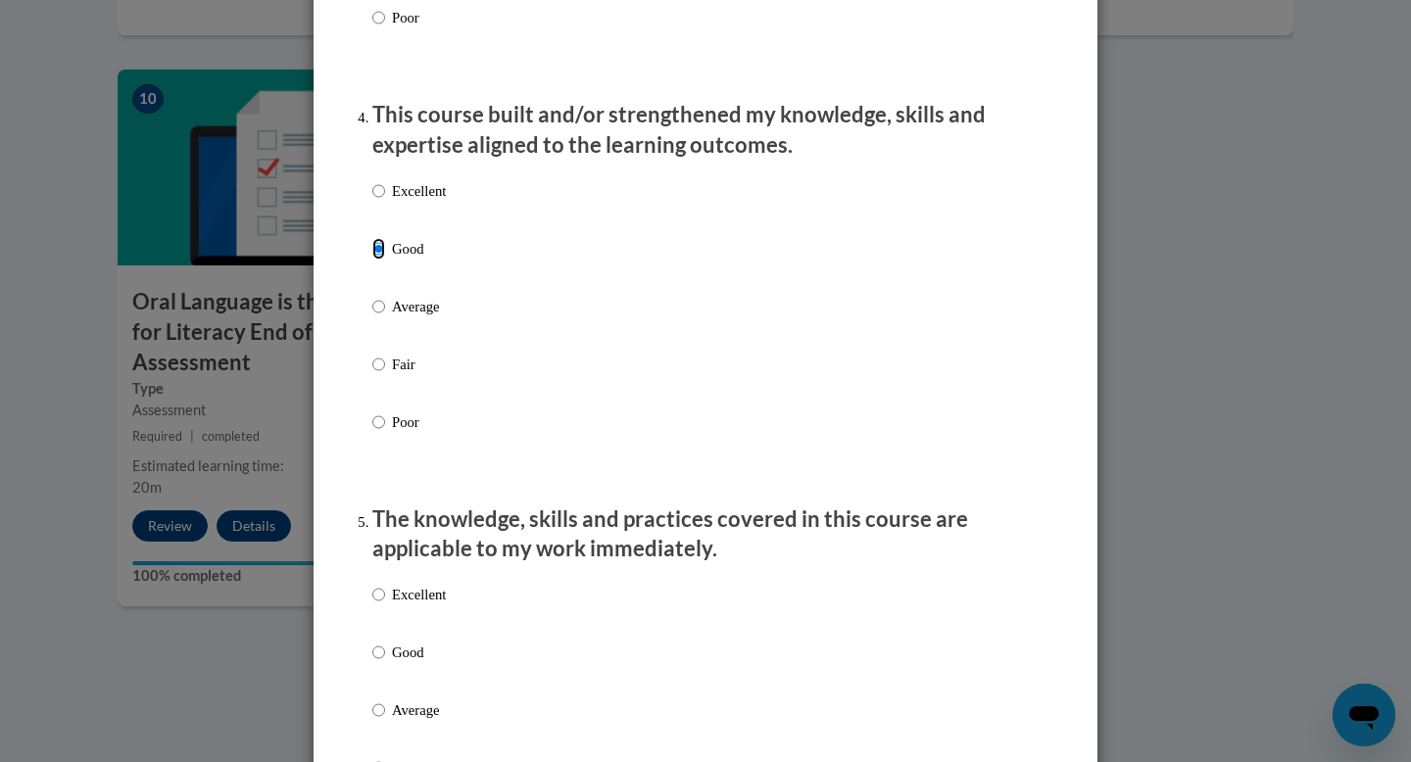
scroll to position [1417, 0]
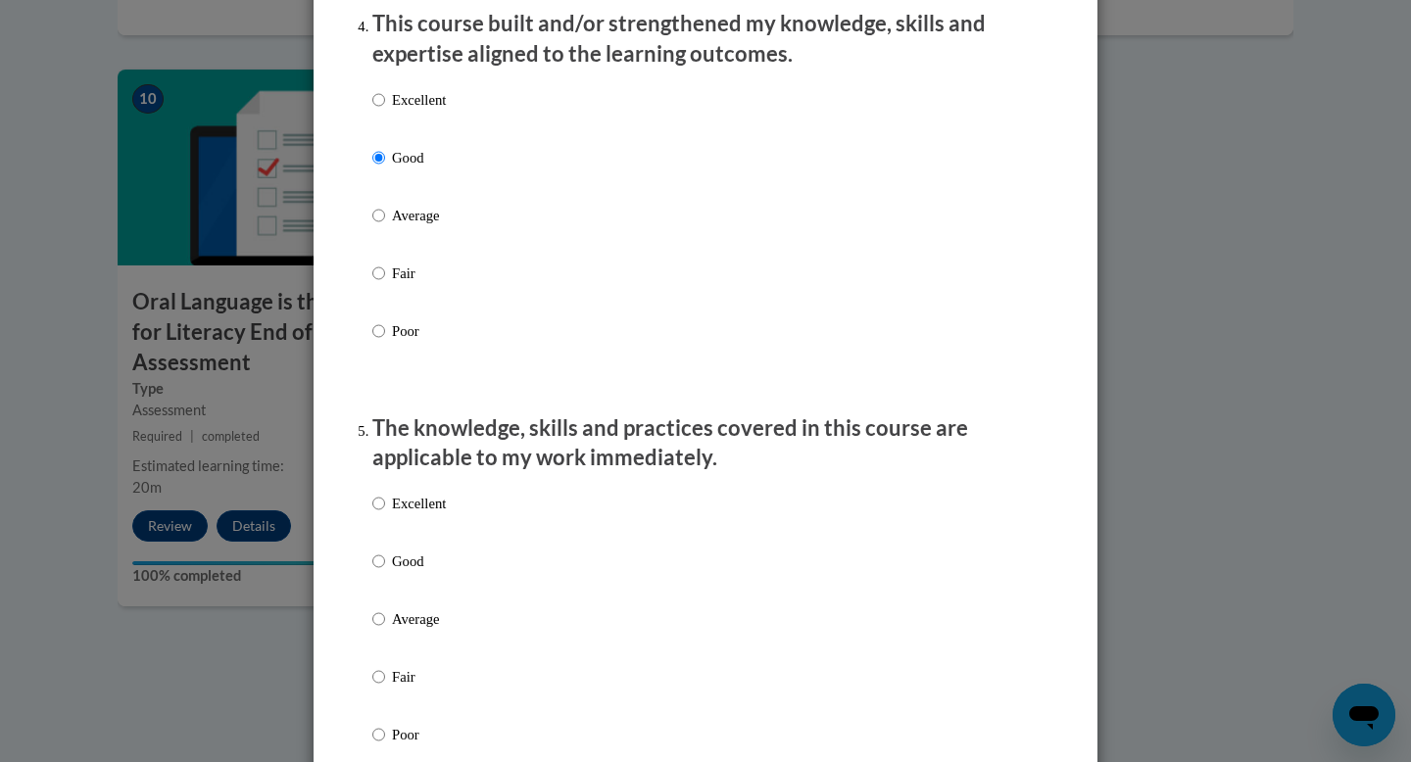
click at [416, 569] on div "Excellent Good Average Fair Poor" at bounding box center [408, 635] width 73 height 304
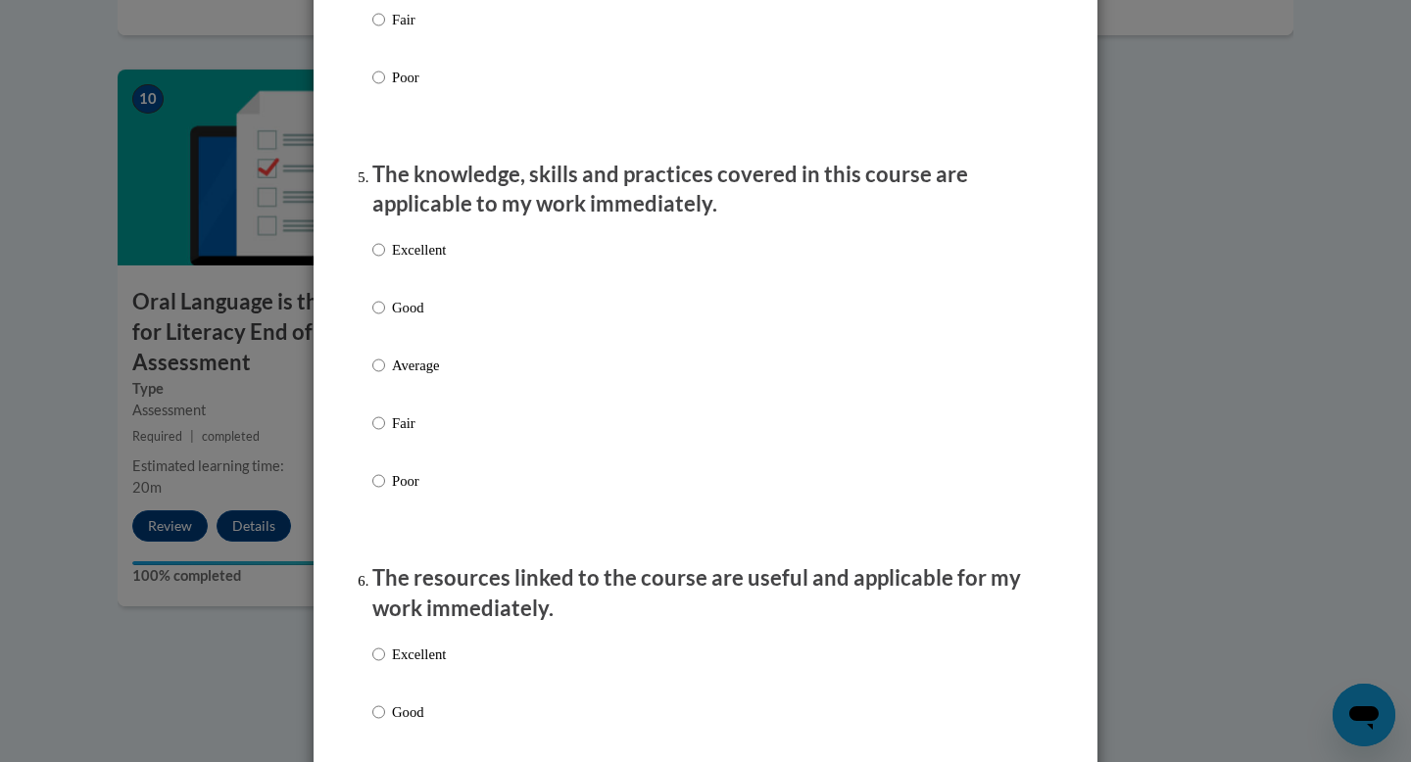
scroll to position [1690, 0]
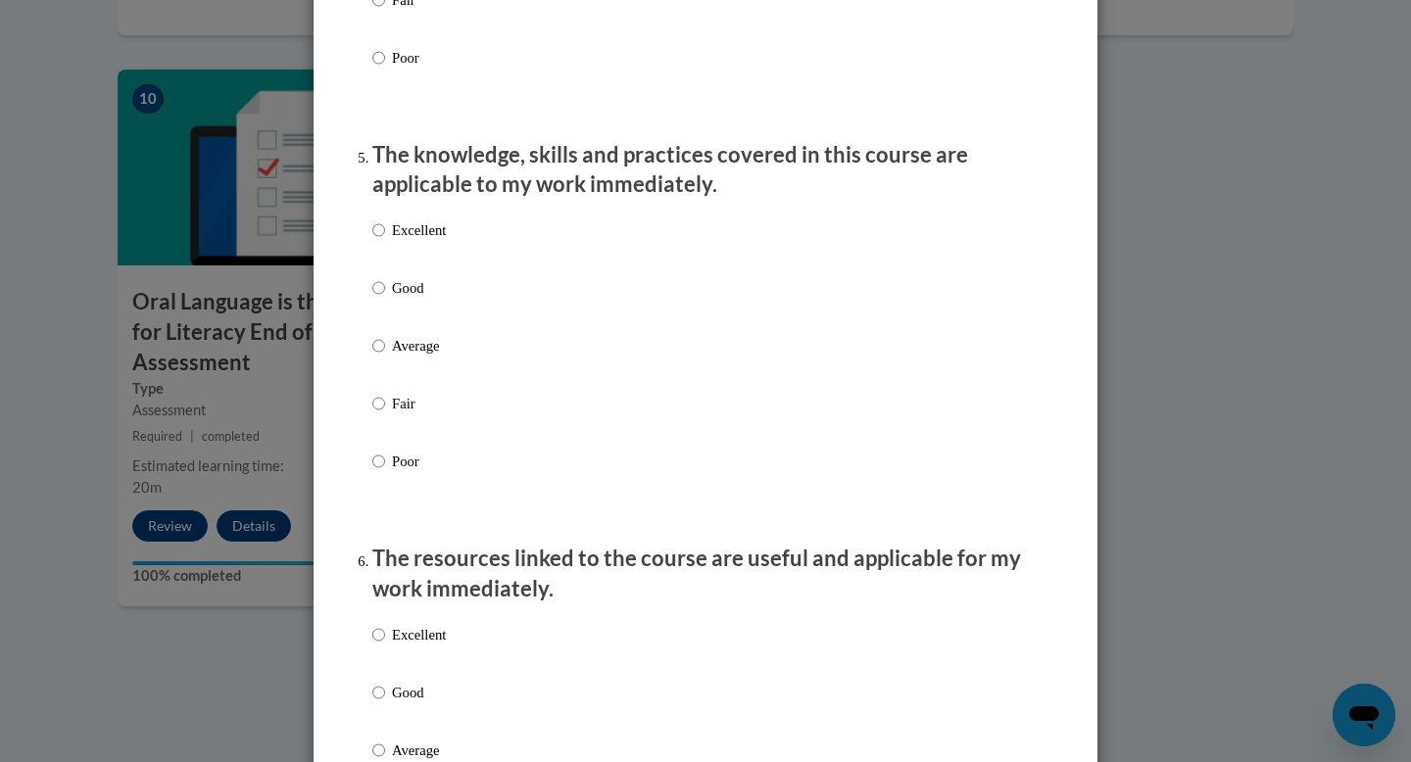
click at [414, 299] on p "Good" at bounding box center [419, 288] width 54 height 22
click at [385, 299] on input "Good" at bounding box center [378, 288] width 13 height 22
radio input "true"
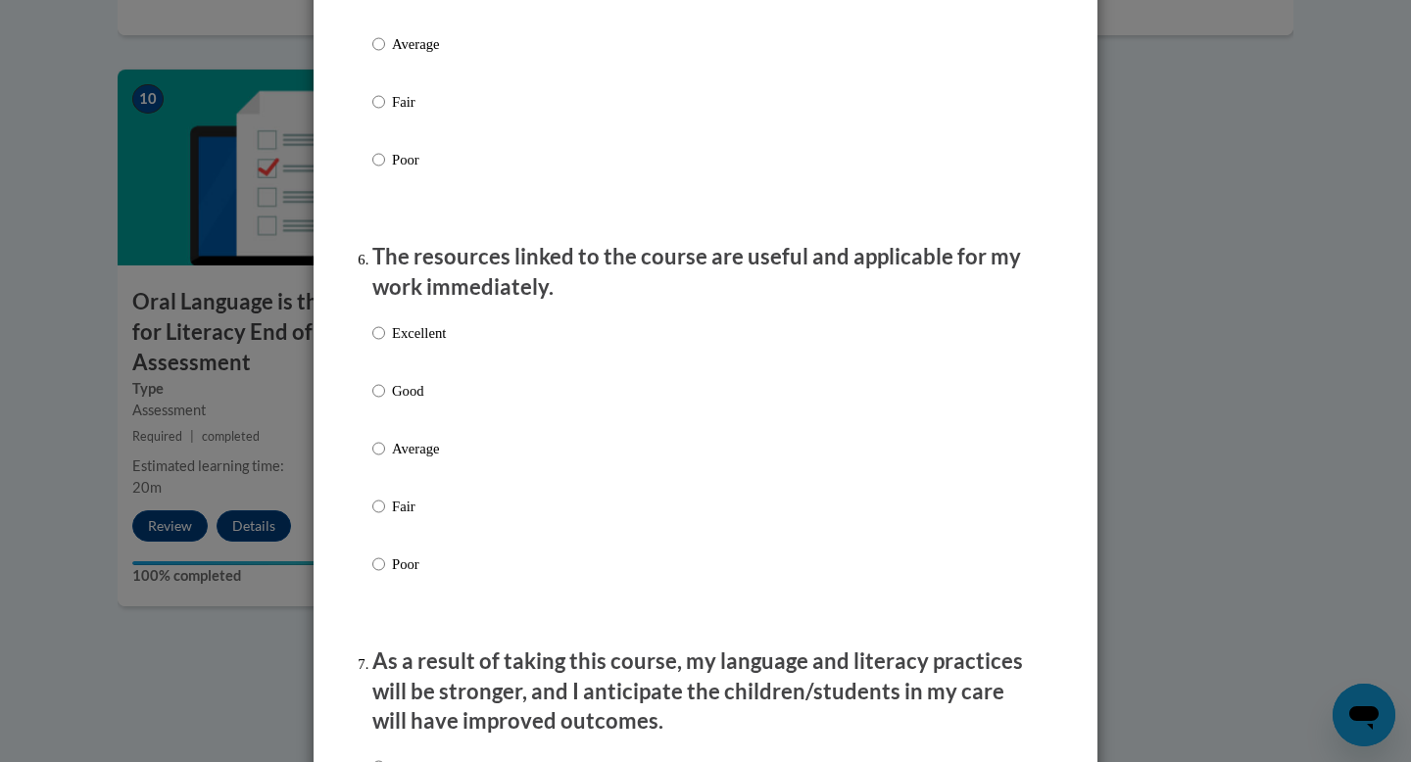
scroll to position [2031, 0]
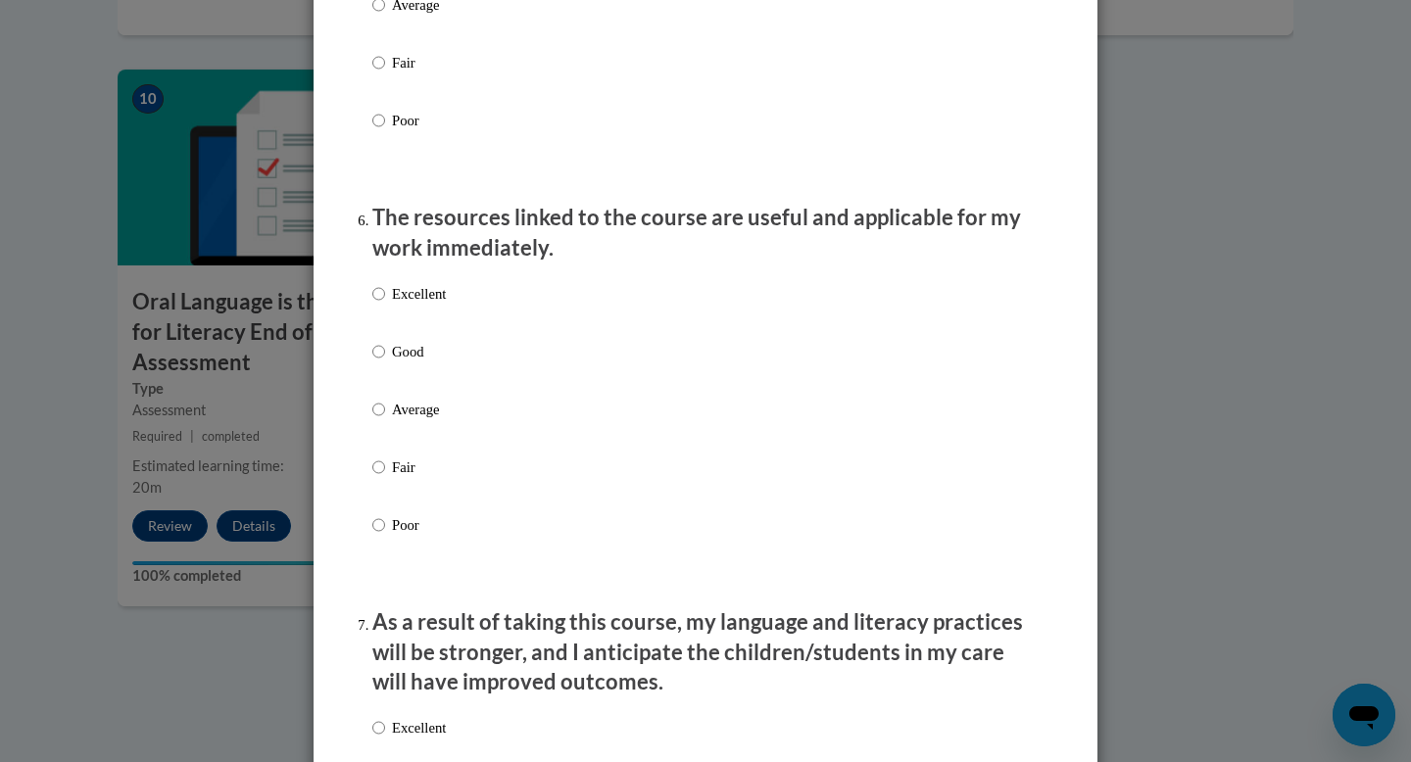
click at [420, 363] on p "Good" at bounding box center [419, 352] width 54 height 22
click at [385, 363] on input "Good" at bounding box center [378, 352] width 13 height 22
radio input "true"
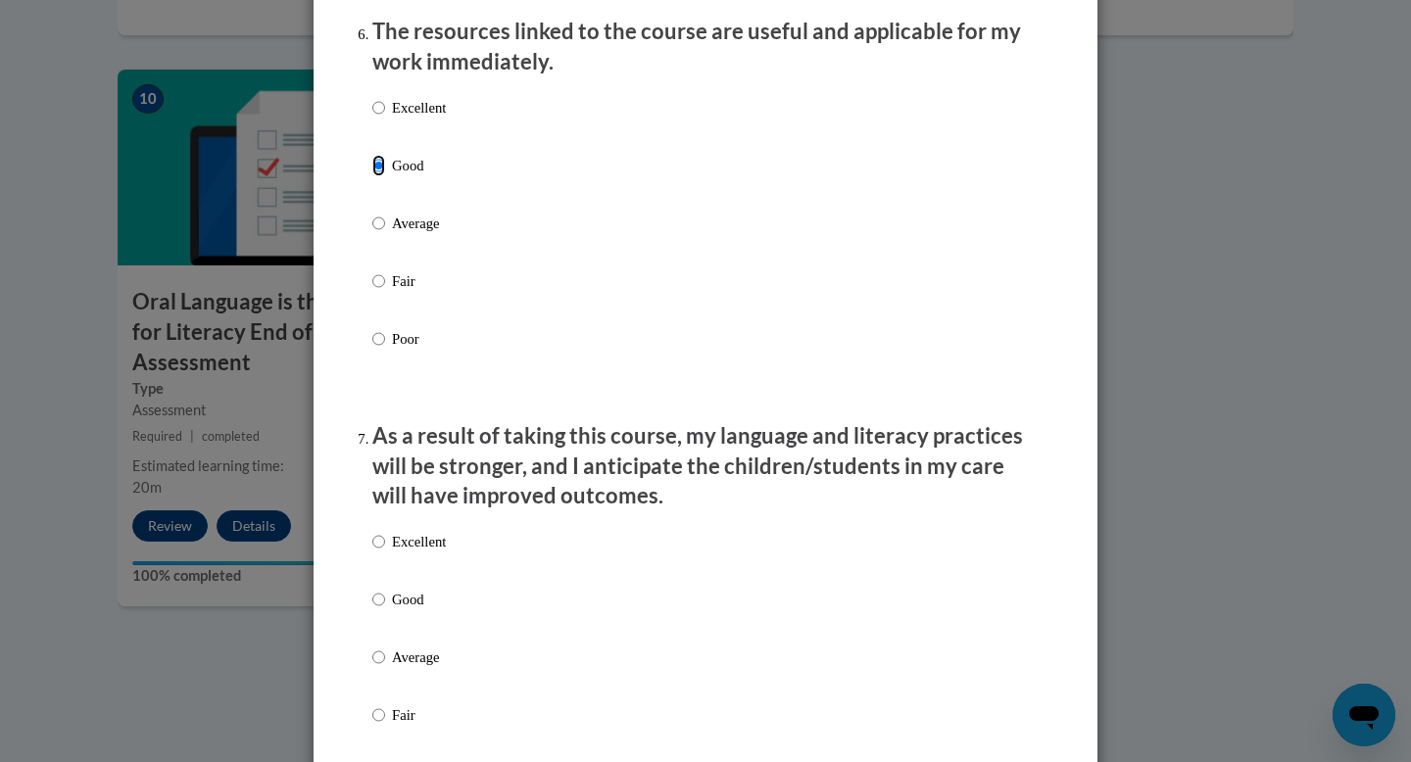
scroll to position [2275, 0]
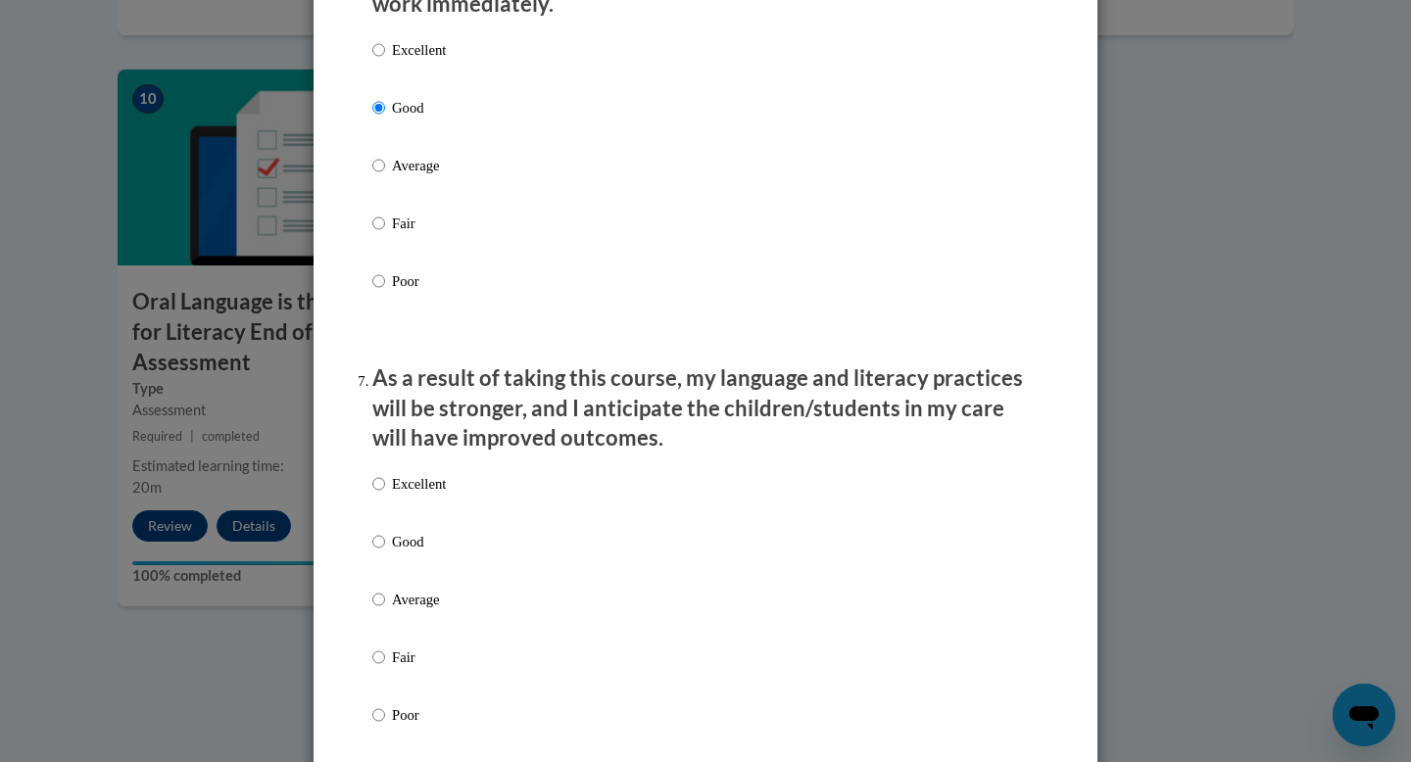
click at [411, 553] on p "Good" at bounding box center [419, 542] width 54 height 22
click at [385, 553] on input "Good" at bounding box center [378, 542] width 13 height 22
radio input "true"
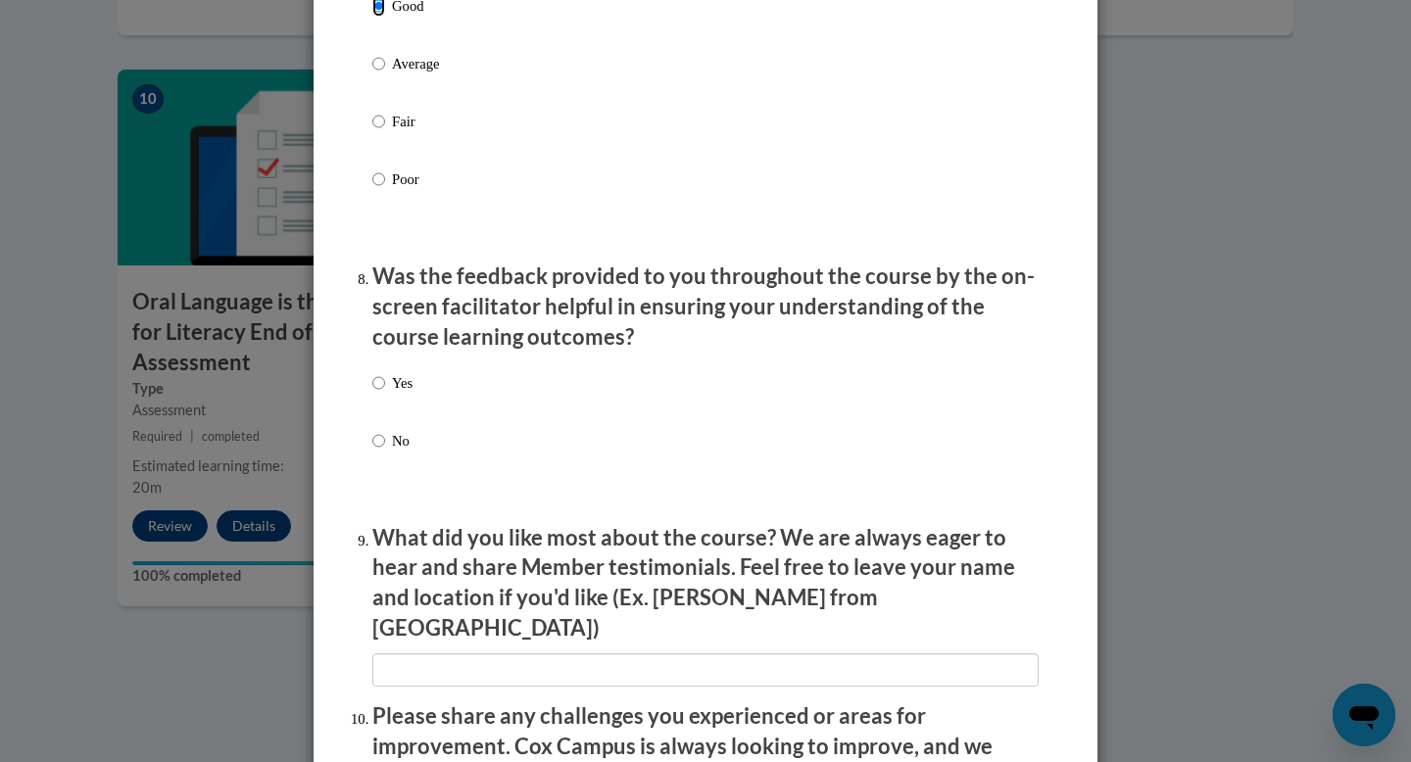
scroll to position [2842, 0]
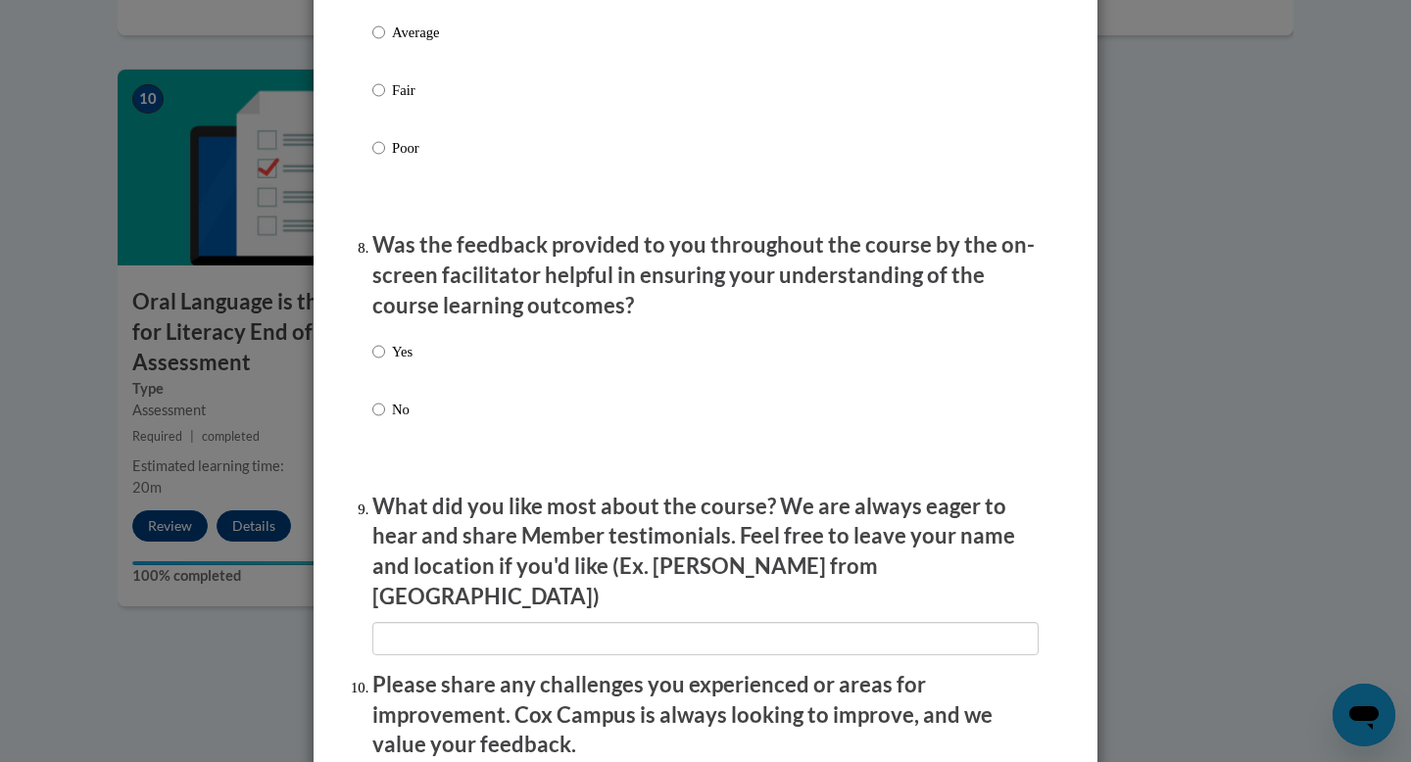
click at [393, 381] on label "Yes" at bounding box center [392, 367] width 40 height 53
click at [385, 363] on input "Yes" at bounding box center [378, 352] width 13 height 22
radio input "true"
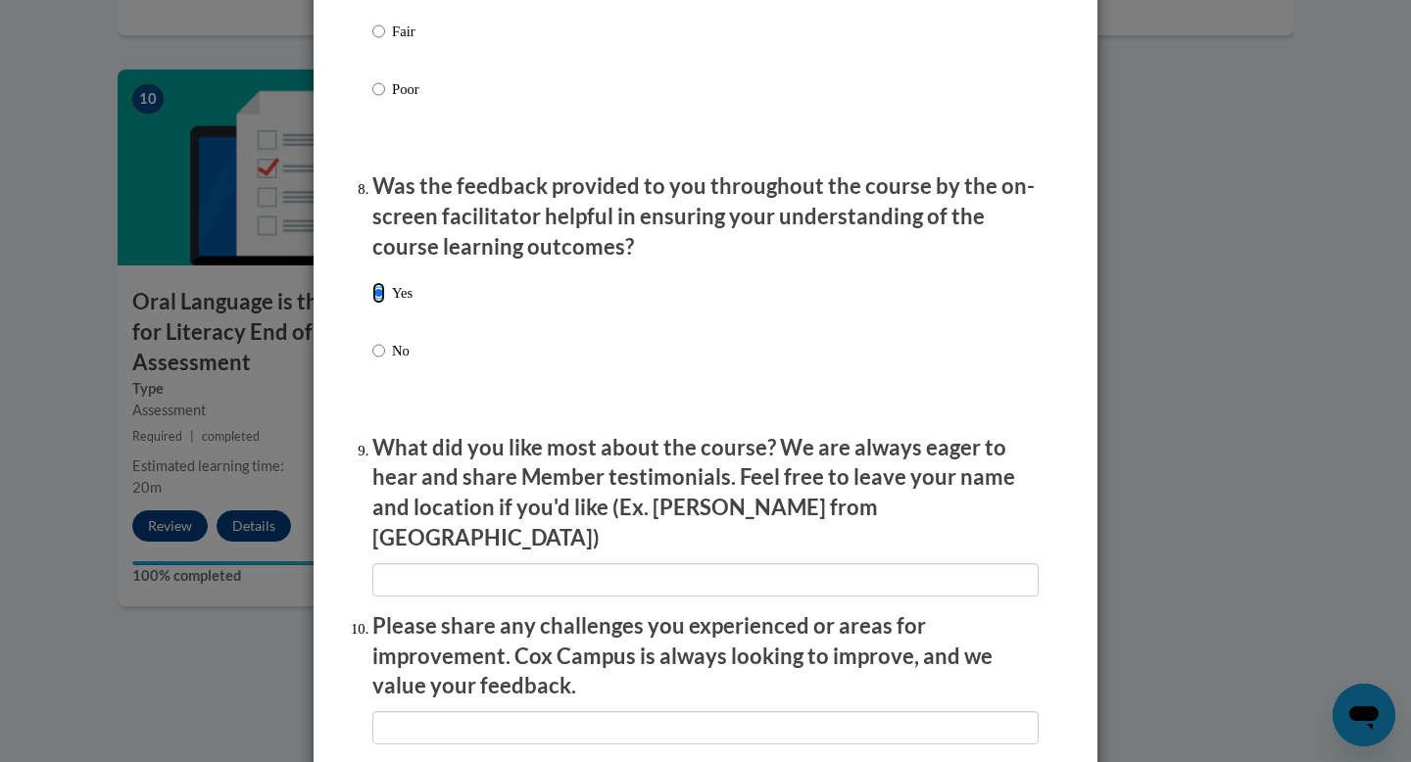
scroll to position [2903, 0]
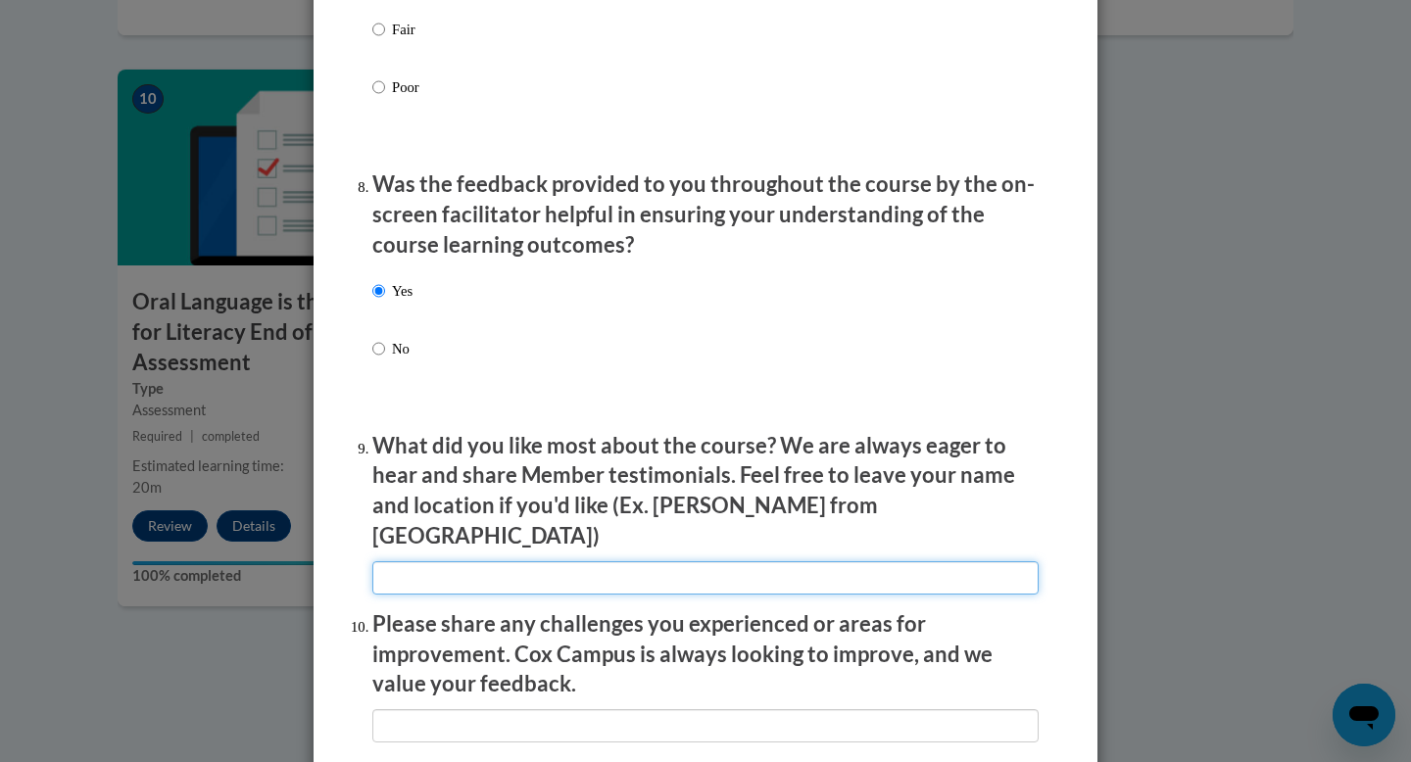
click at [477, 564] on input "textbox" at bounding box center [705, 577] width 666 height 33
type input "C"
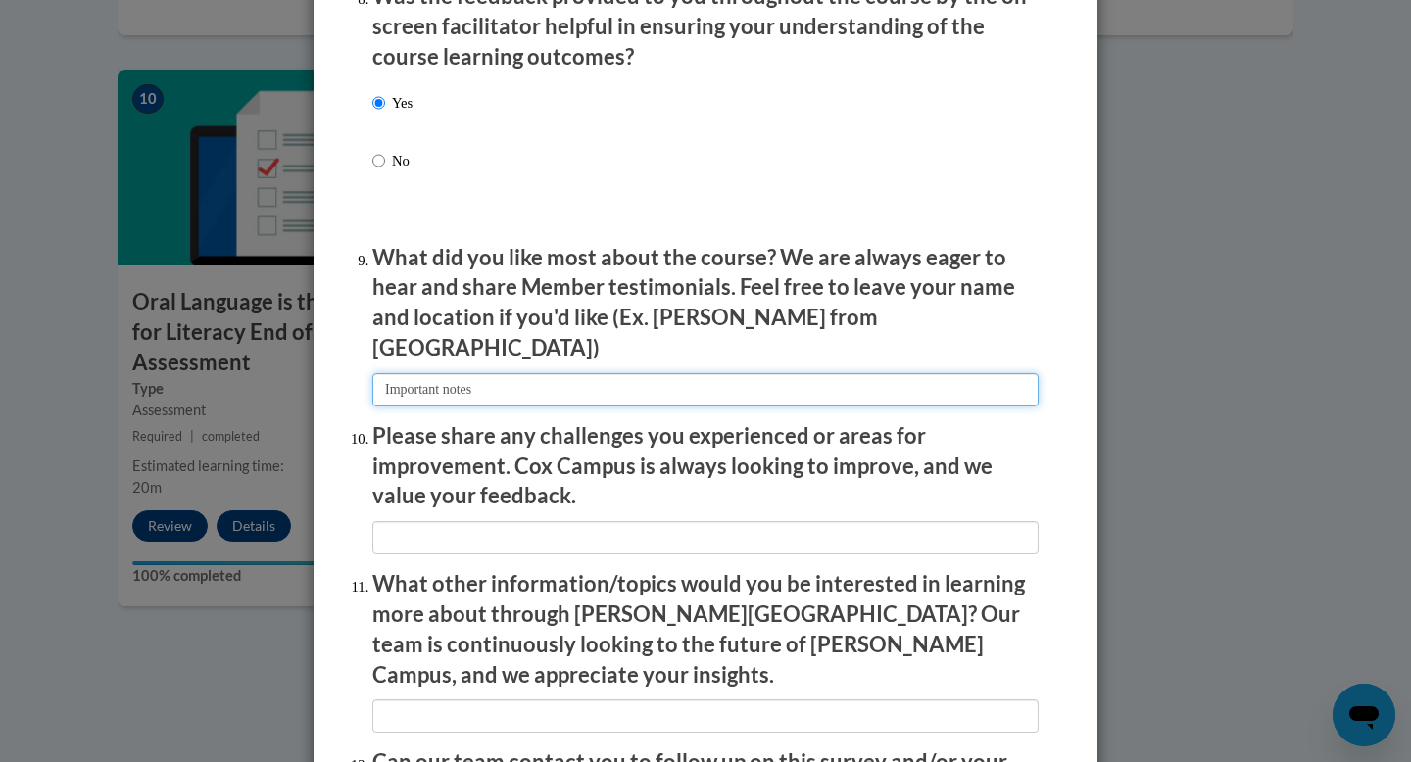
scroll to position [3152, 0]
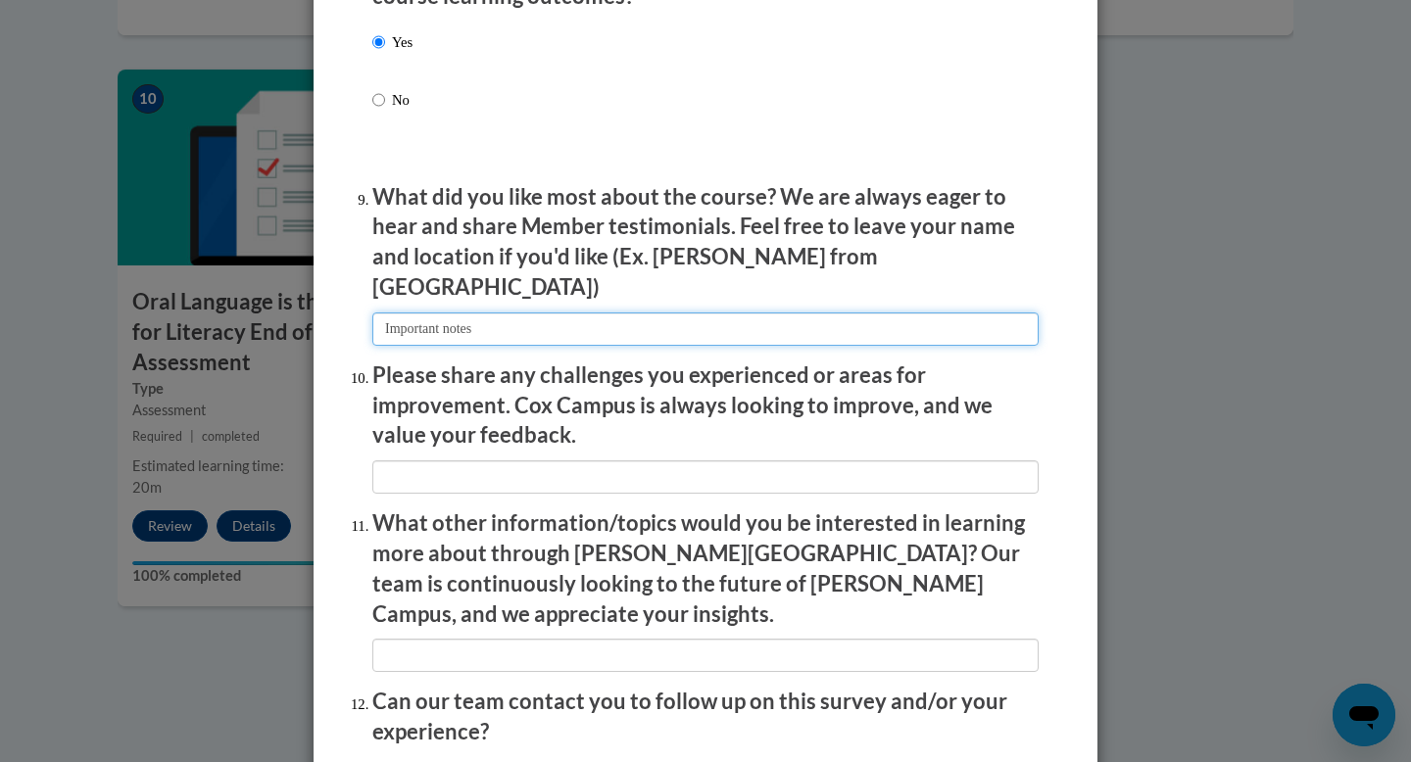
type input "Important notes"
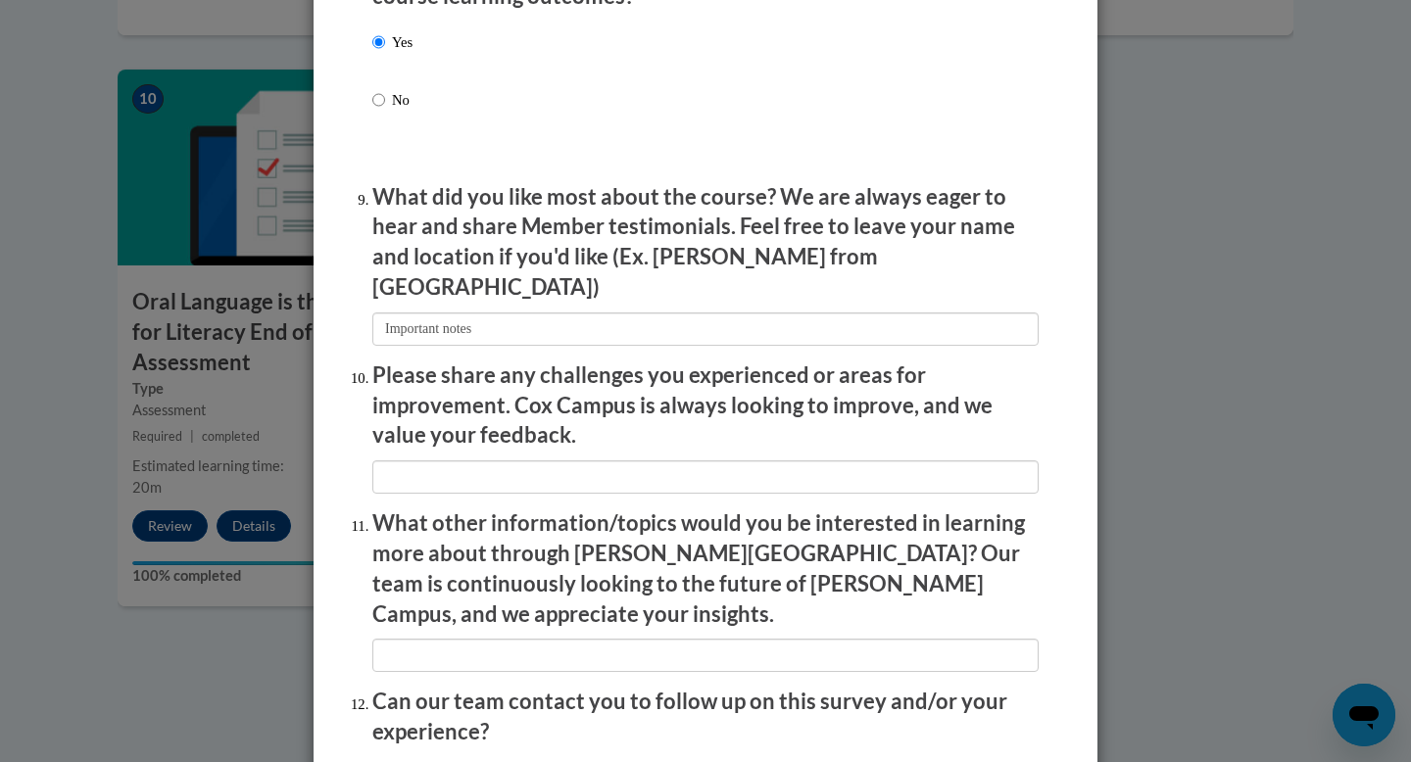
click at [593, 446] on li "Please share any challenges you experienced or areas for improvement. Cox Campu…" at bounding box center [705, 427] width 666 height 133
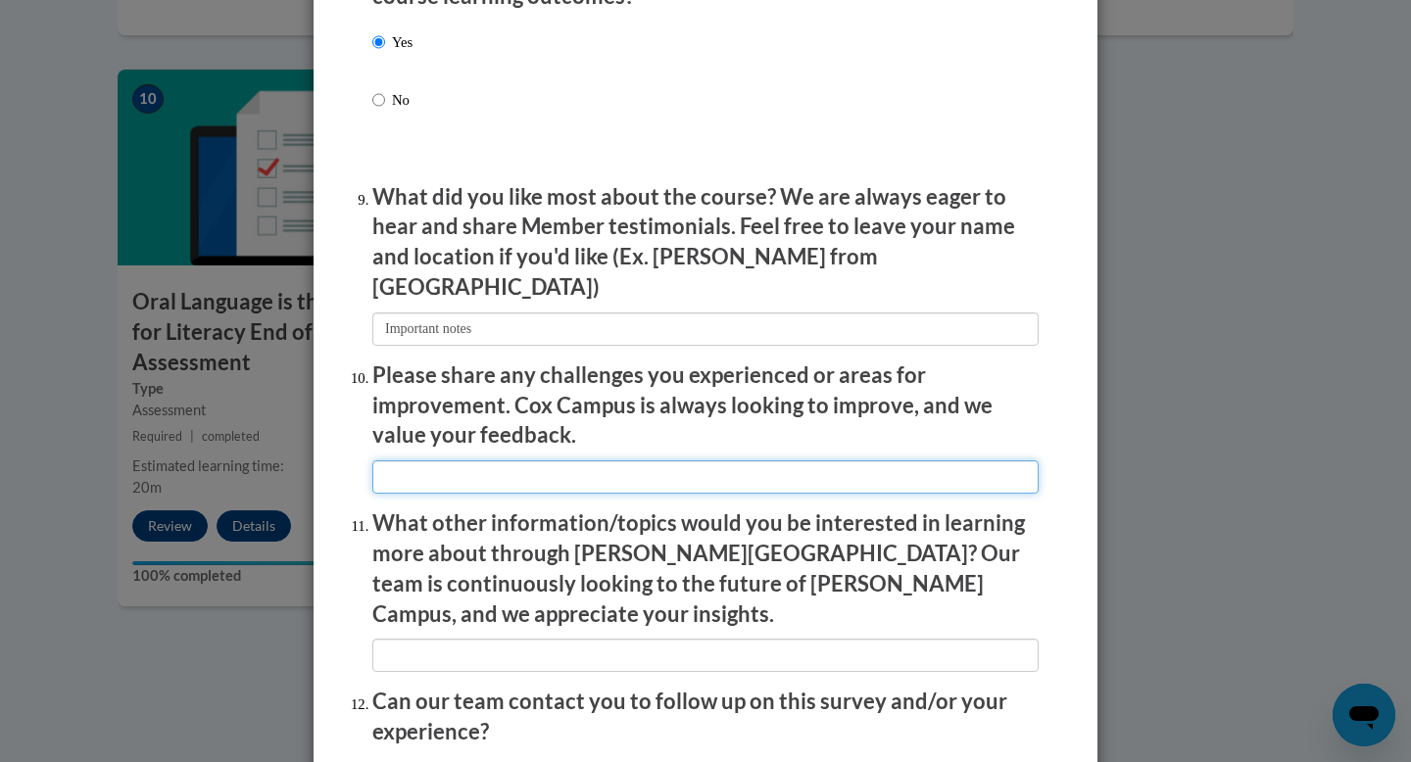
click at [593, 460] on input "textbox" at bounding box center [705, 476] width 666 height 33
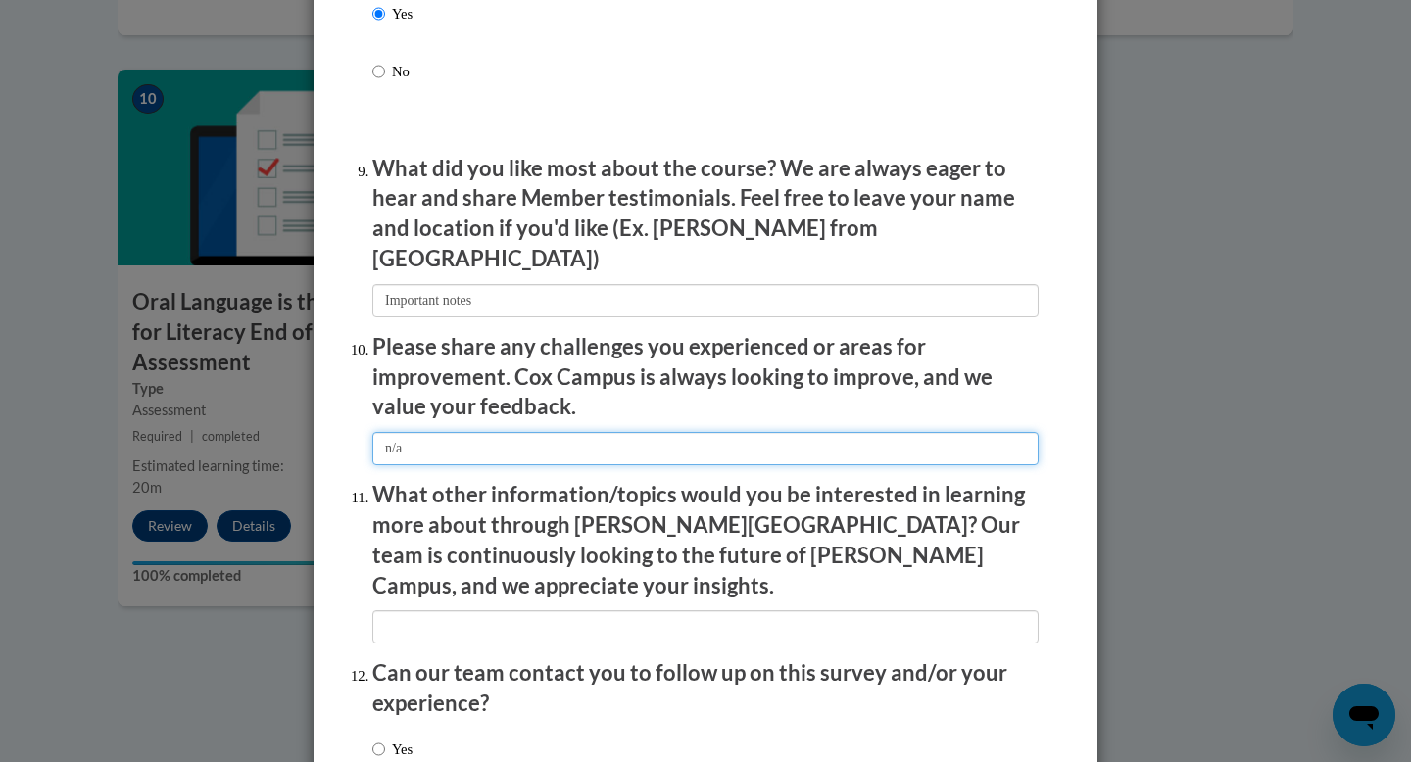
scroll to position [3200, 0]
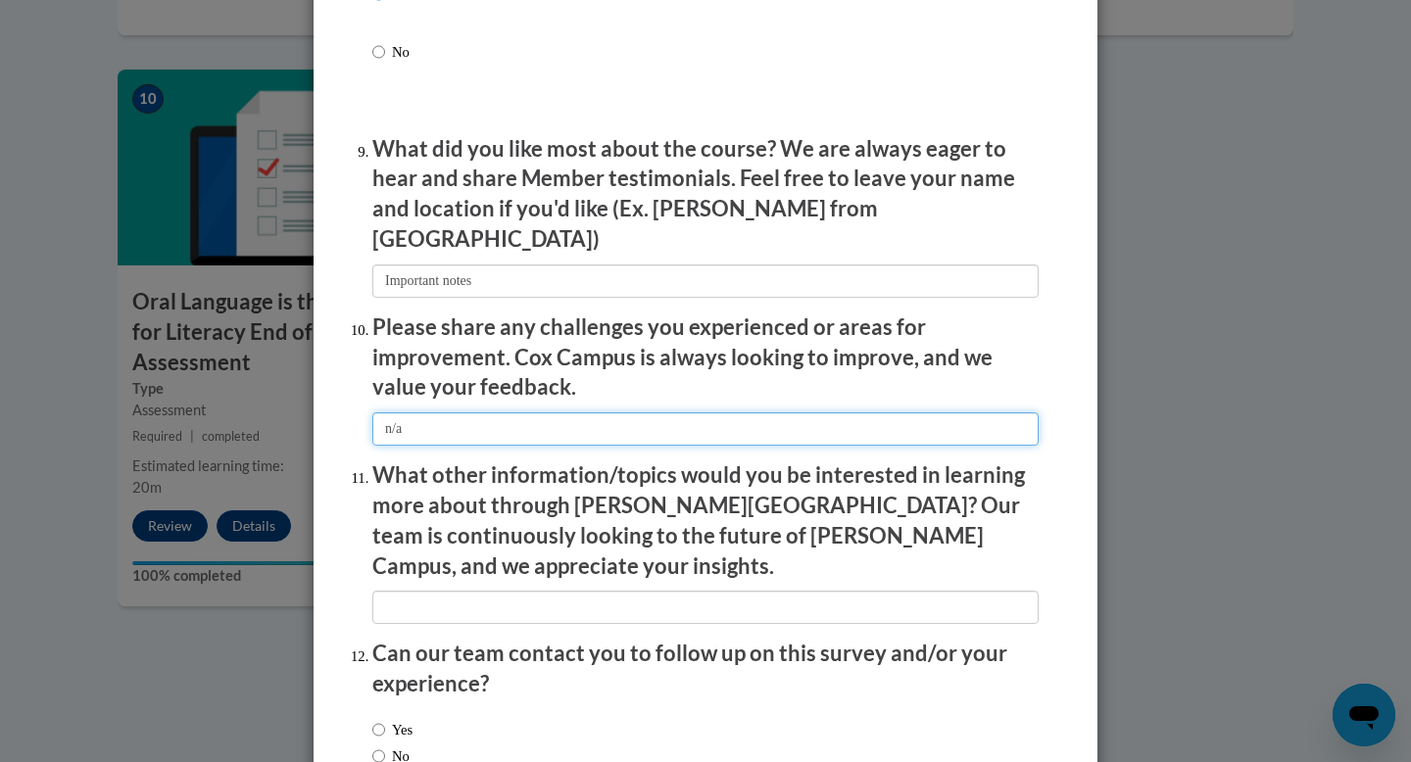
type input "n/a"
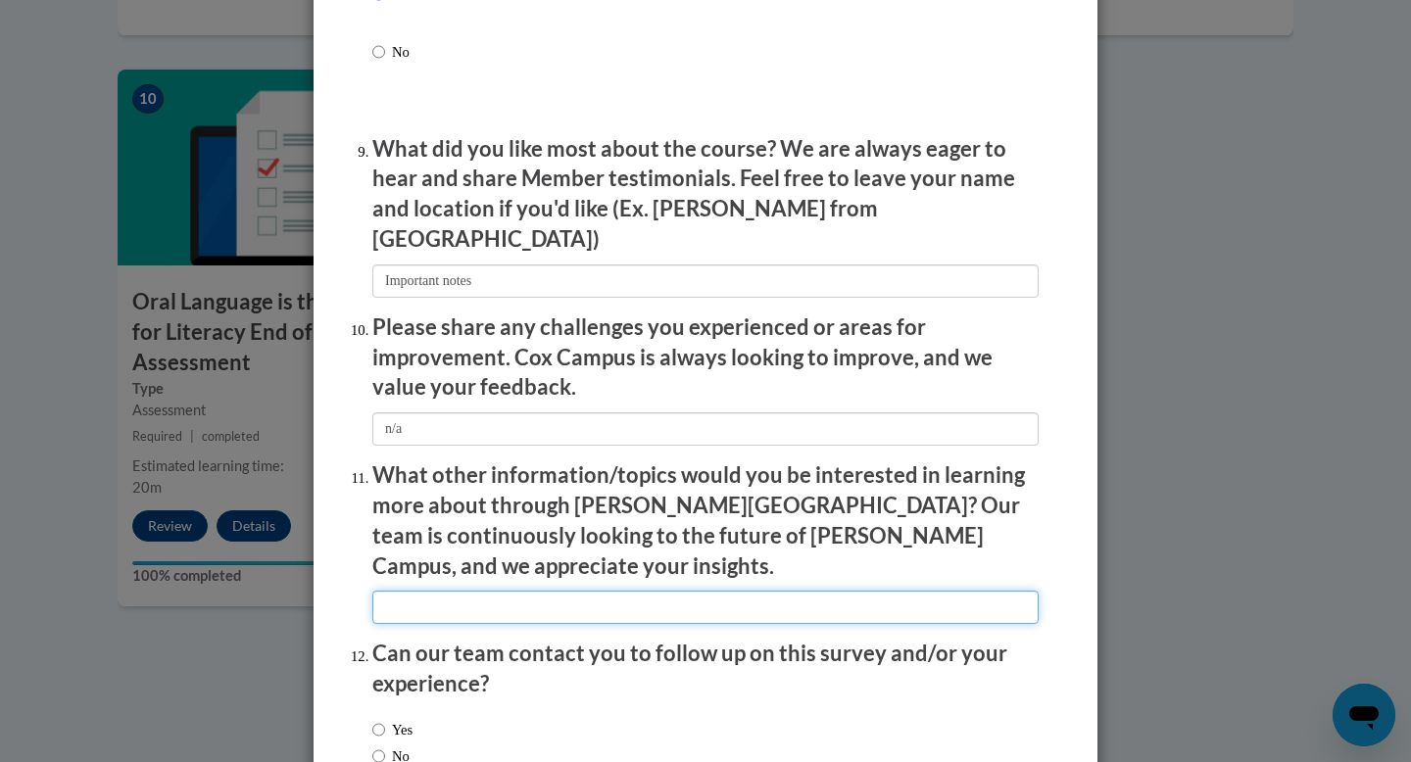
click at [603, 591] on input "textbox" at bounding box center [705, 607] width 666 height 33
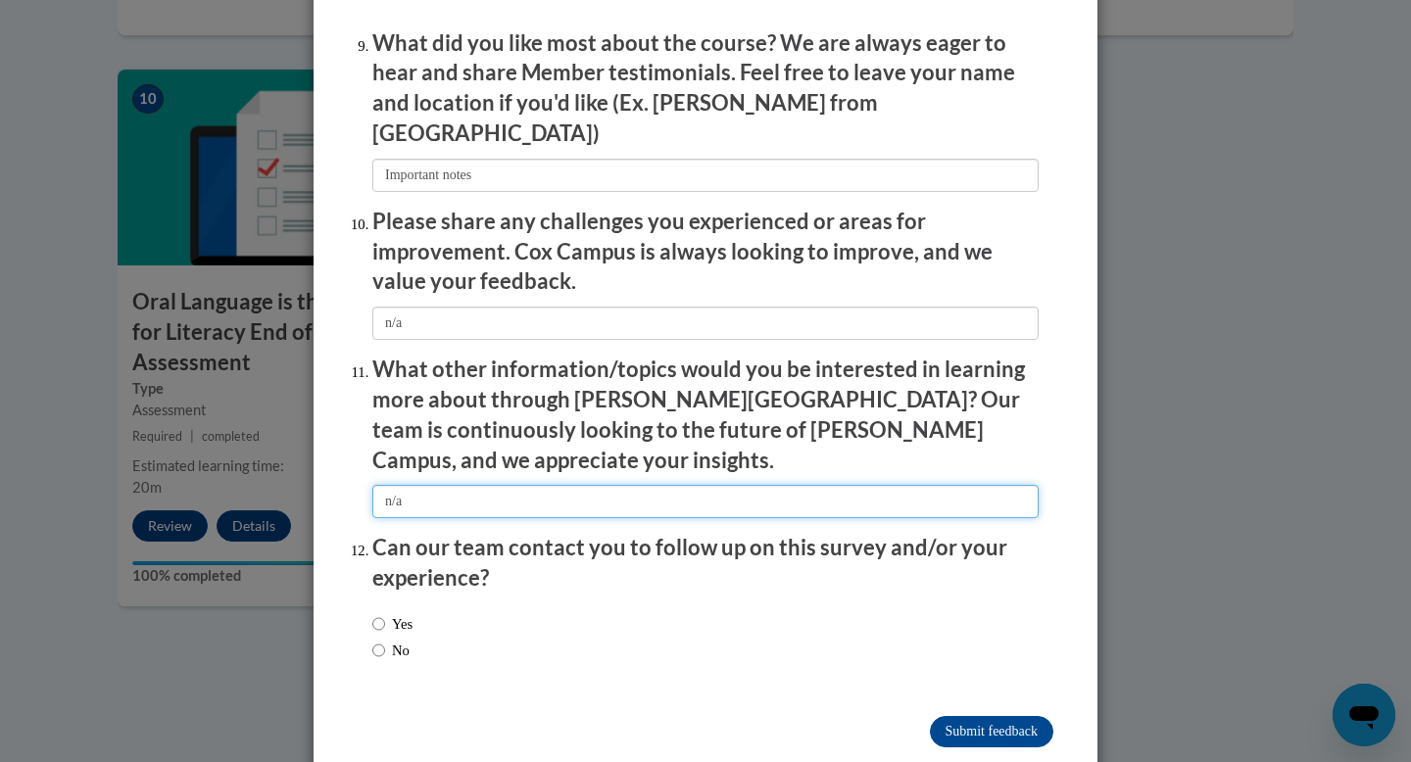
scroll to position [3313, 0]
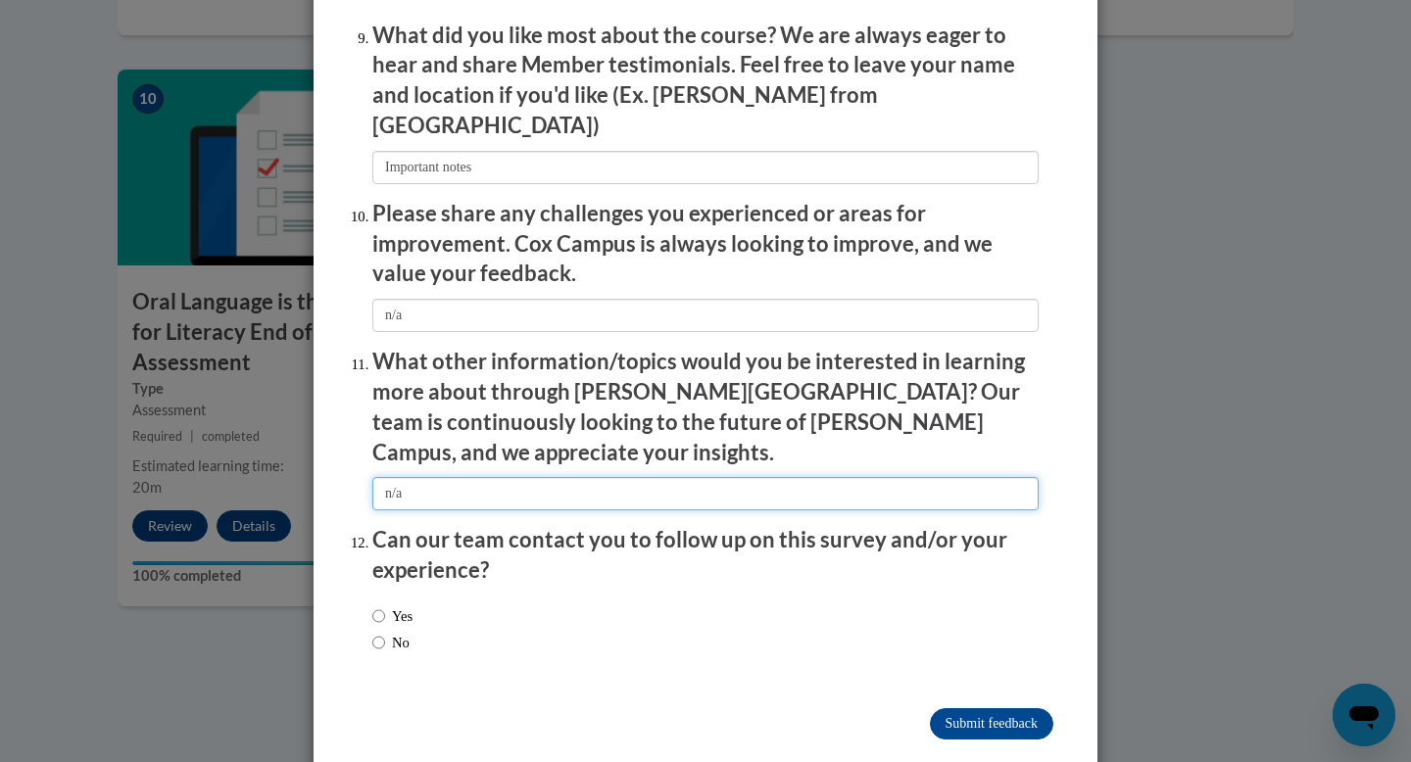
type input "n/a"
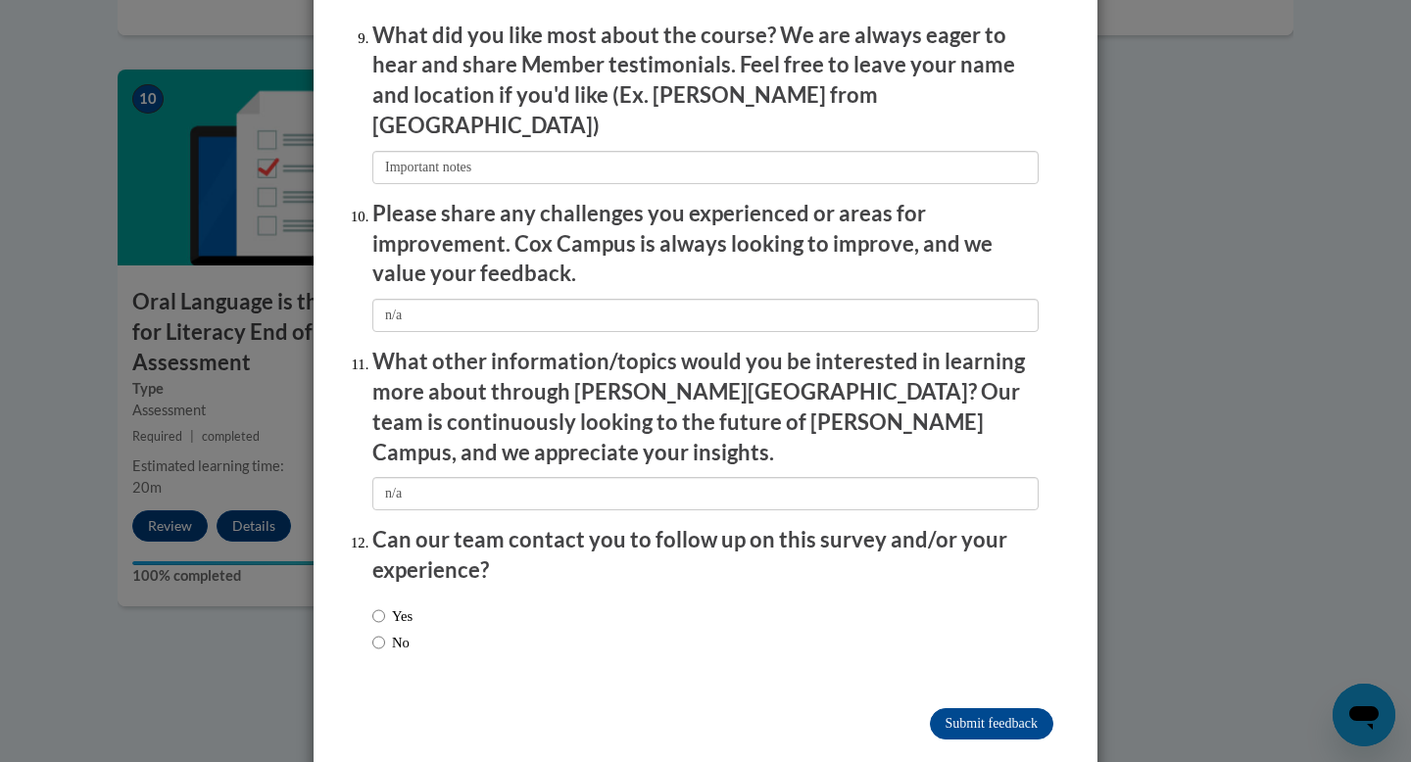
click at [395, 632] on label "No" at bounding box center [390, 643] width 37 height 22
click at [385, 632] on input "No" at bounding box center [378, 643] width 13 height 22
radio input "true"
click at [989, 708] on input "Submit feedback" at bounding box center [991, 723] width 123 height 31
